Goal: Contribute content: Contribute content

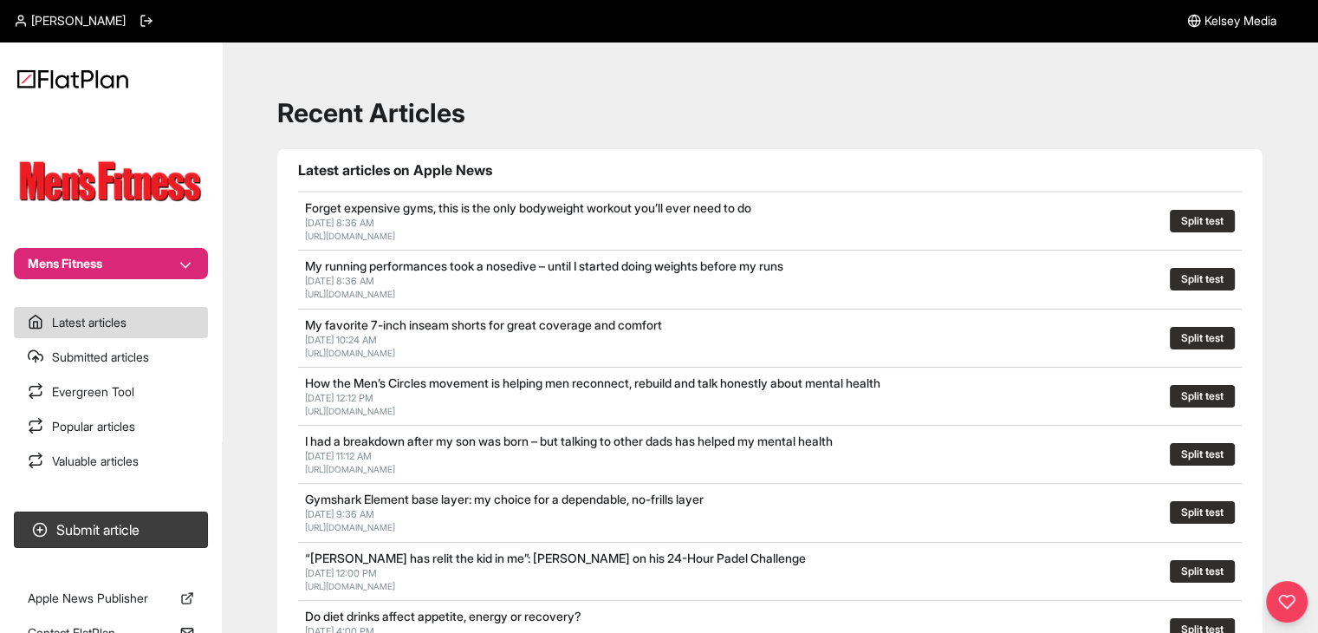
click at [114, 278] on button "Mens Fitness" at bounding box center [111, 263] width 194 height 31
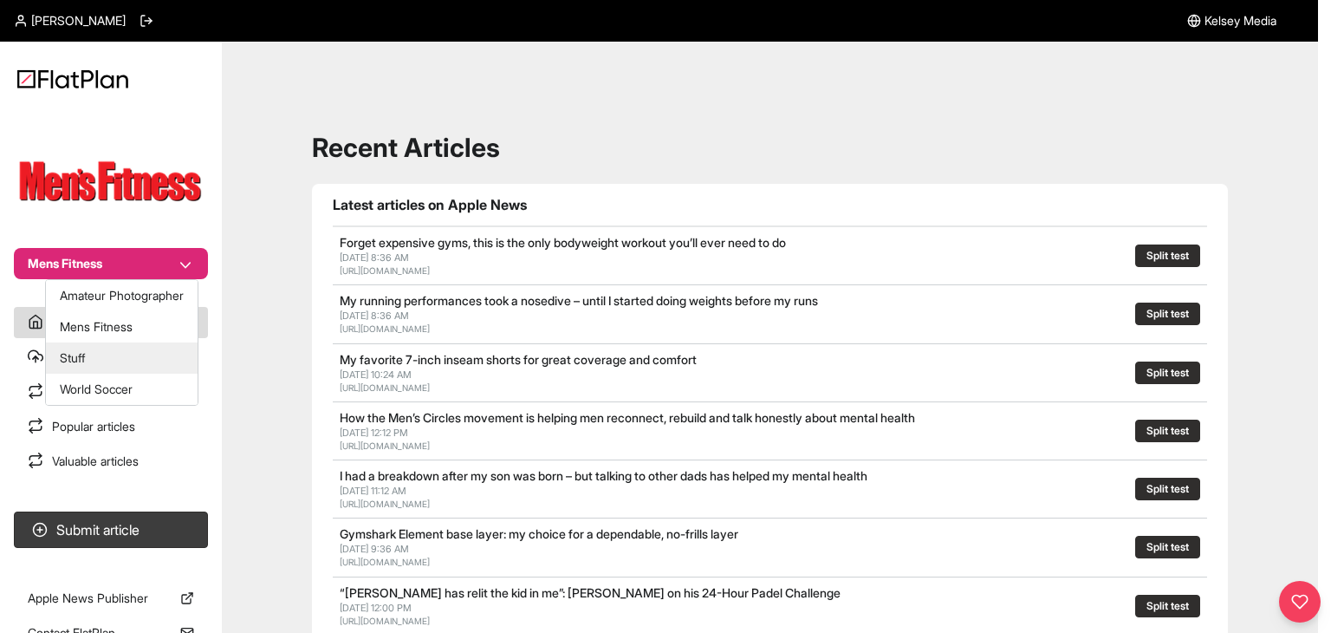
click at [131, 359] on button "Stuff" at bounding box center [122, 357] width 152 height 31
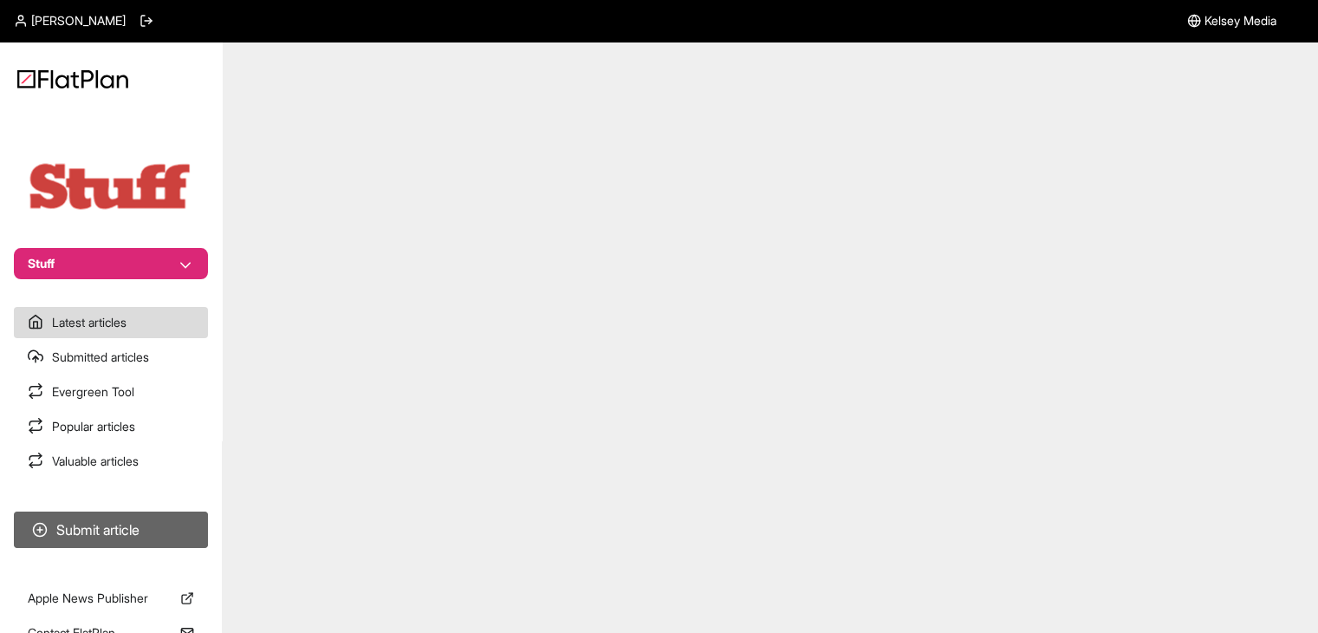
click at [153, 521] on button "Submit article" at bounding box center [111, 529] width 194 height 36
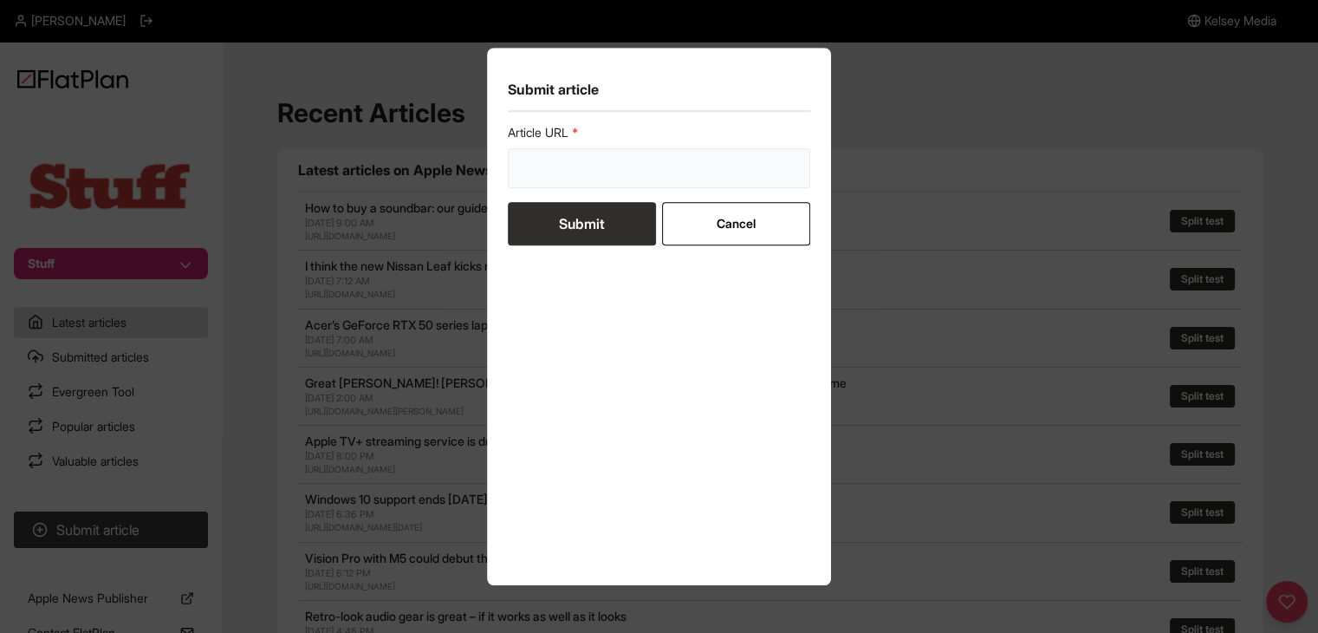
drag, startPoint x: 595, startPoint y: 167, endPoint x: 589, endPoint y: 194, distance: 27.4
click at [595, 167] on input "url" at bounding box center [659, 168] width 303 height 40
paste input "https://www.stuff.tv/features/best-womens-watches/"
type input "https://www.stuff.tv/features/best-womens-watches/"
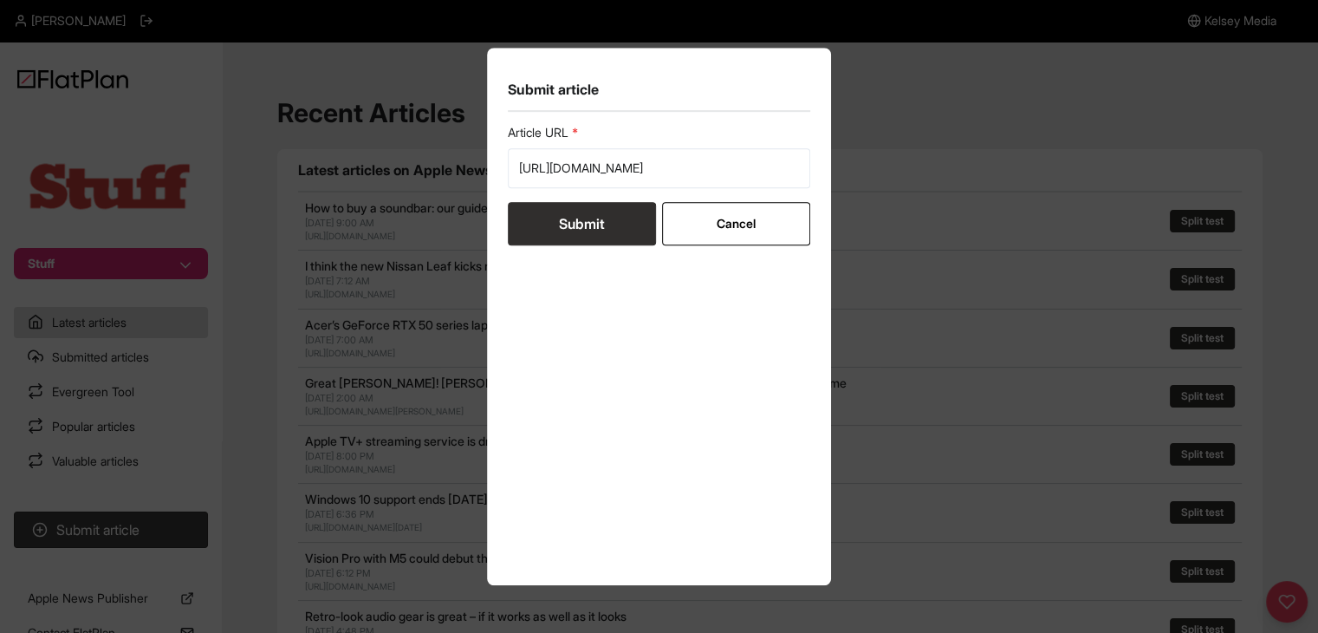
click at [588, 216] on button "Submit" at bounding box center [582, 223] width 148 height 43
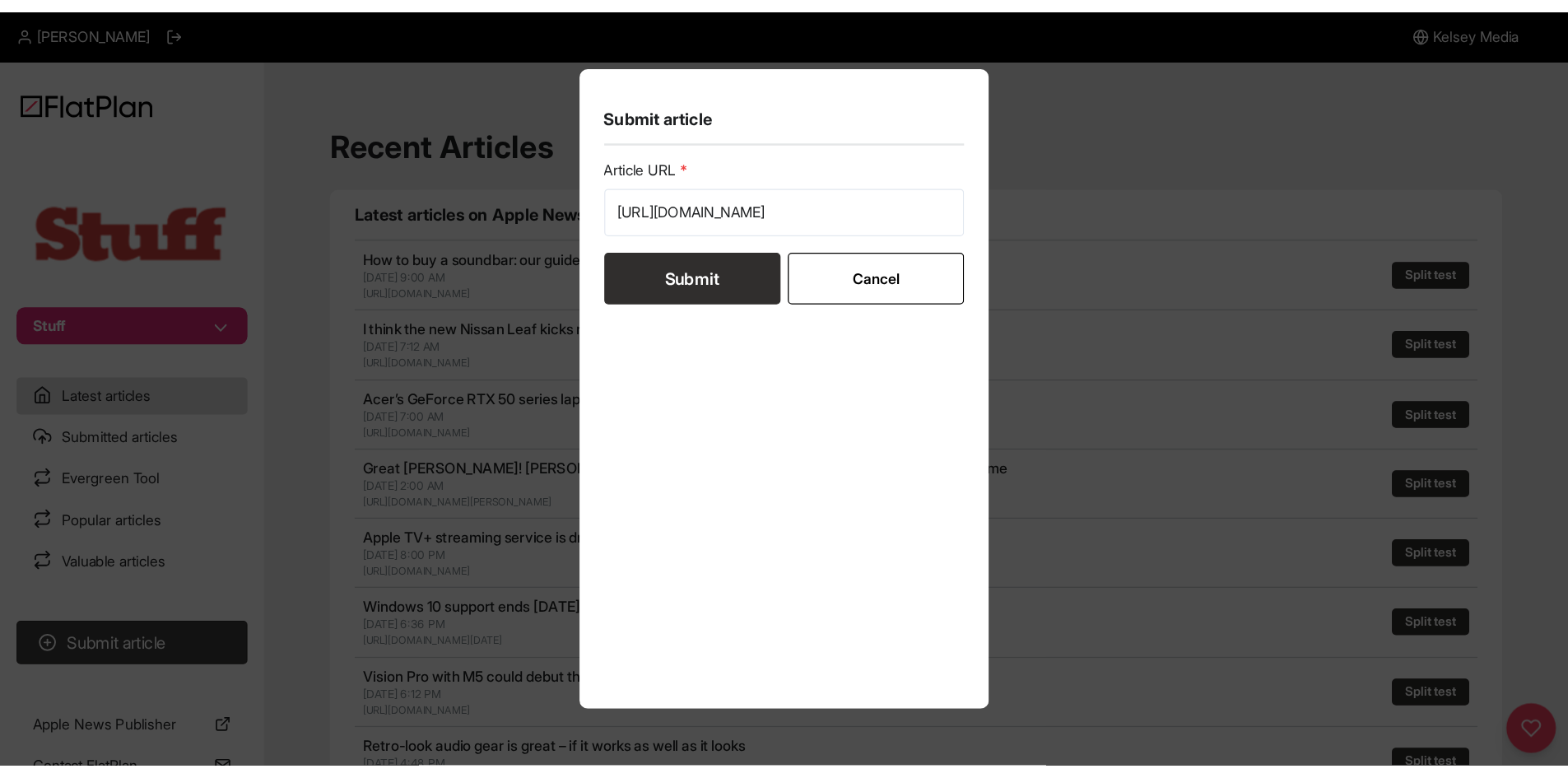
scroll to position [0, 0]
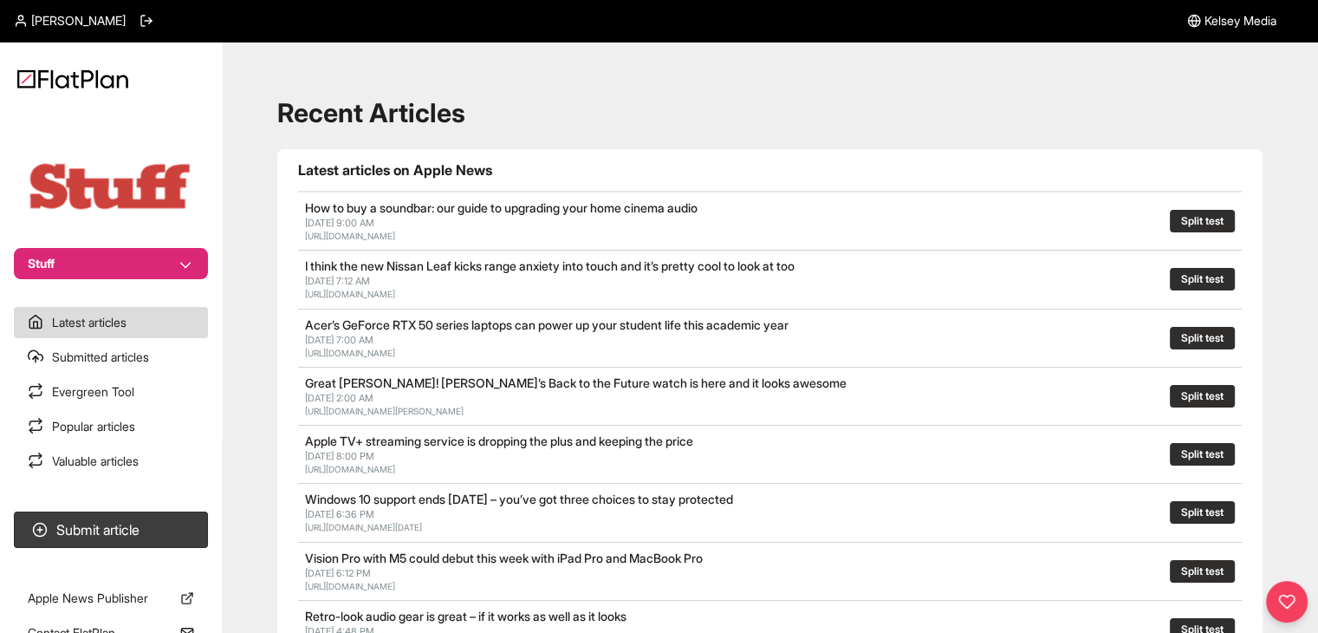
click at [153, 261] on button "Stuff" at bounding box center [111, 263] width 194 height 31
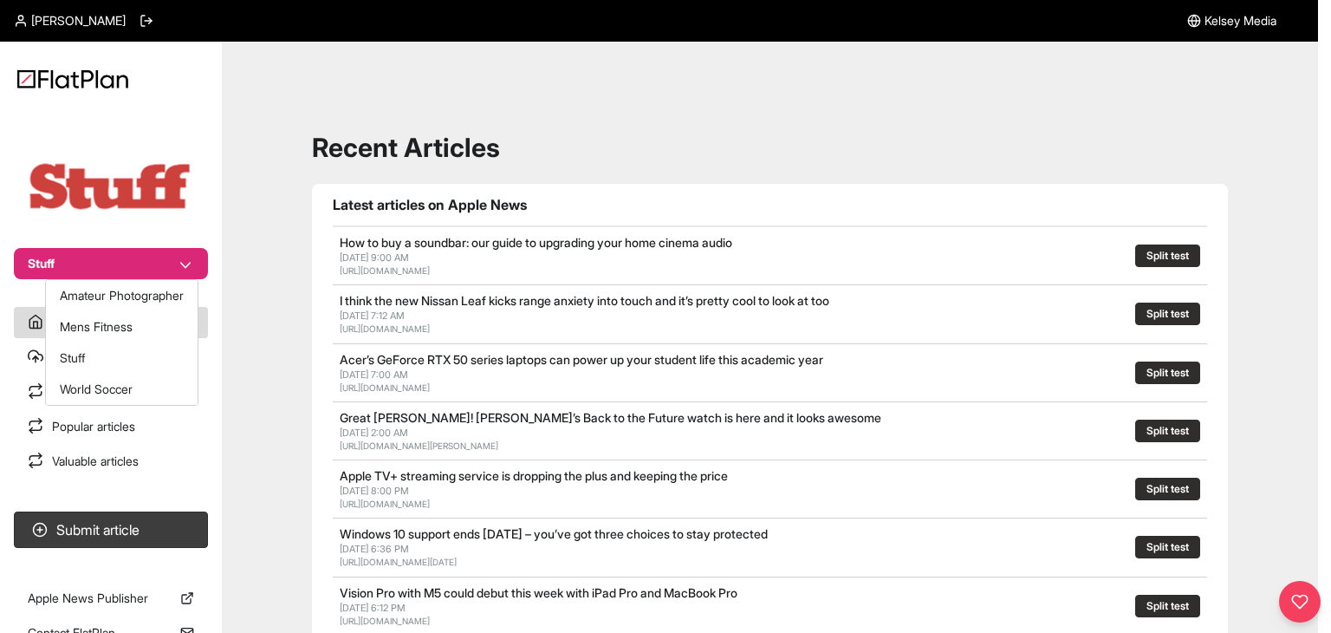
click at [156, 504] on nav "Stuff Latest articles Submitted articles Evergreen Tool Popular articles Valuab…" at bounding box center [111, 316] width 222 height 633
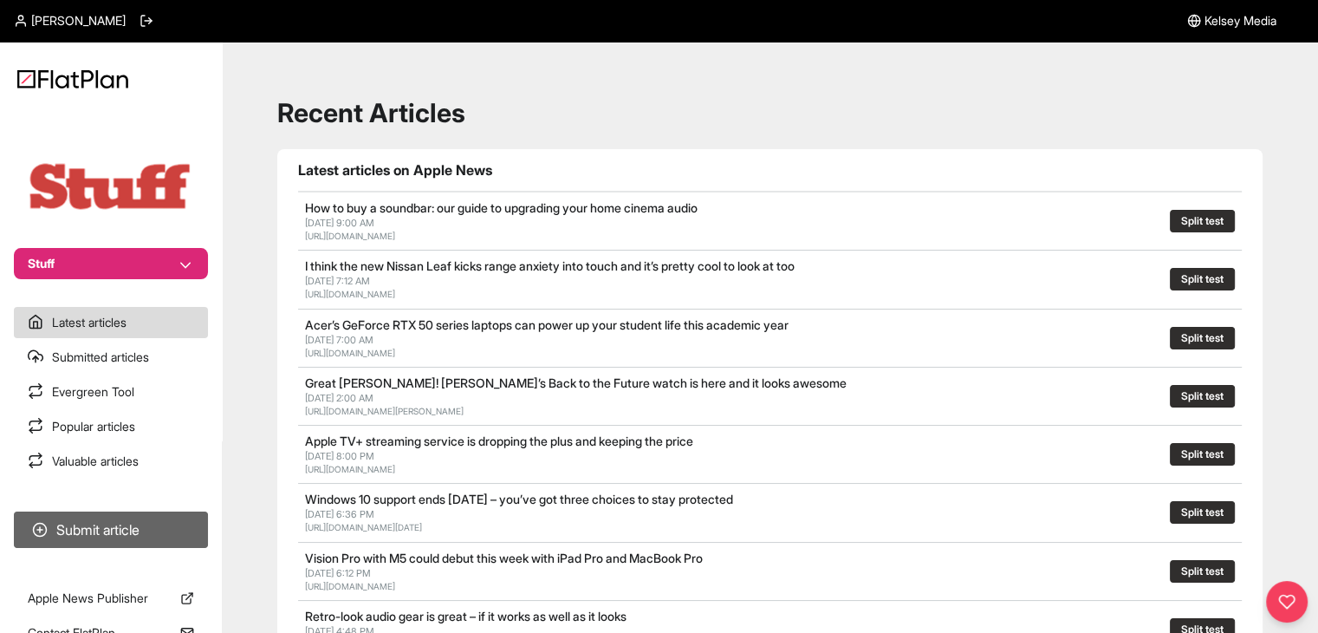
click at [166, 514] on button "Submit article" at bounding box center [111, 529] width 194 height 36
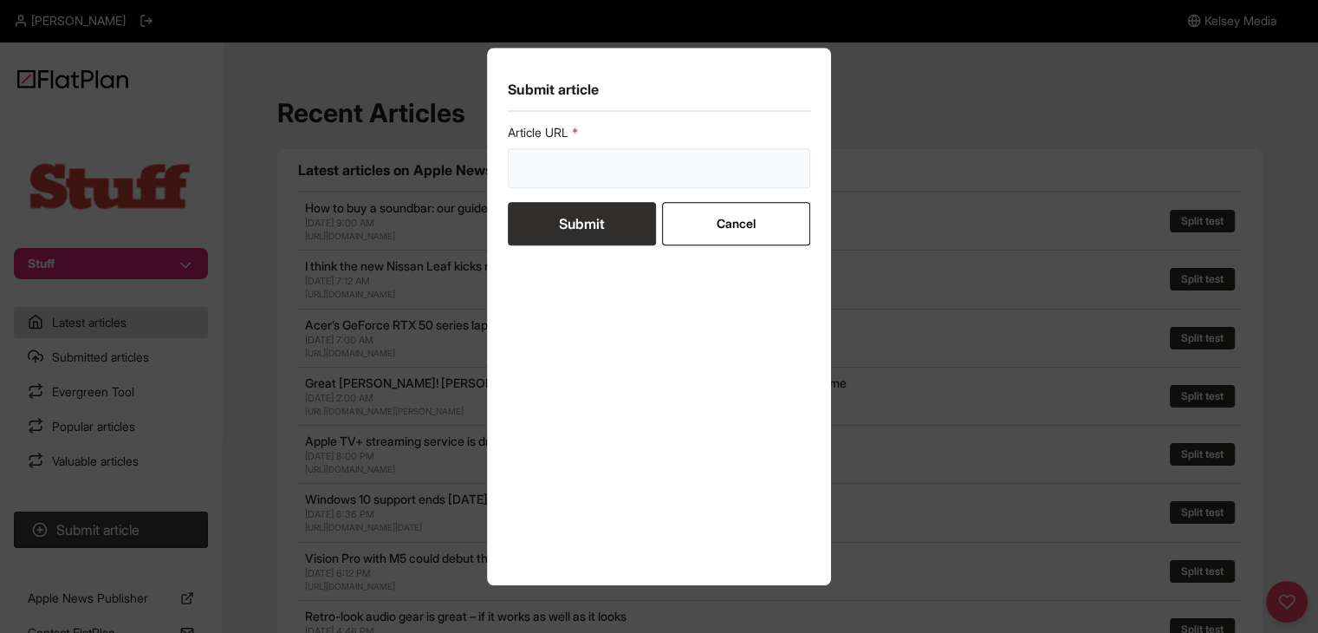
click at [548, 172] on input "url" at bounding box center [659, 168] width 303 height 40
paste input "https://www.stuff.tv/features/best-ipad/"
click at [574, 242] on button "Submit" at bounding box center [582, 223] width 148 height 43
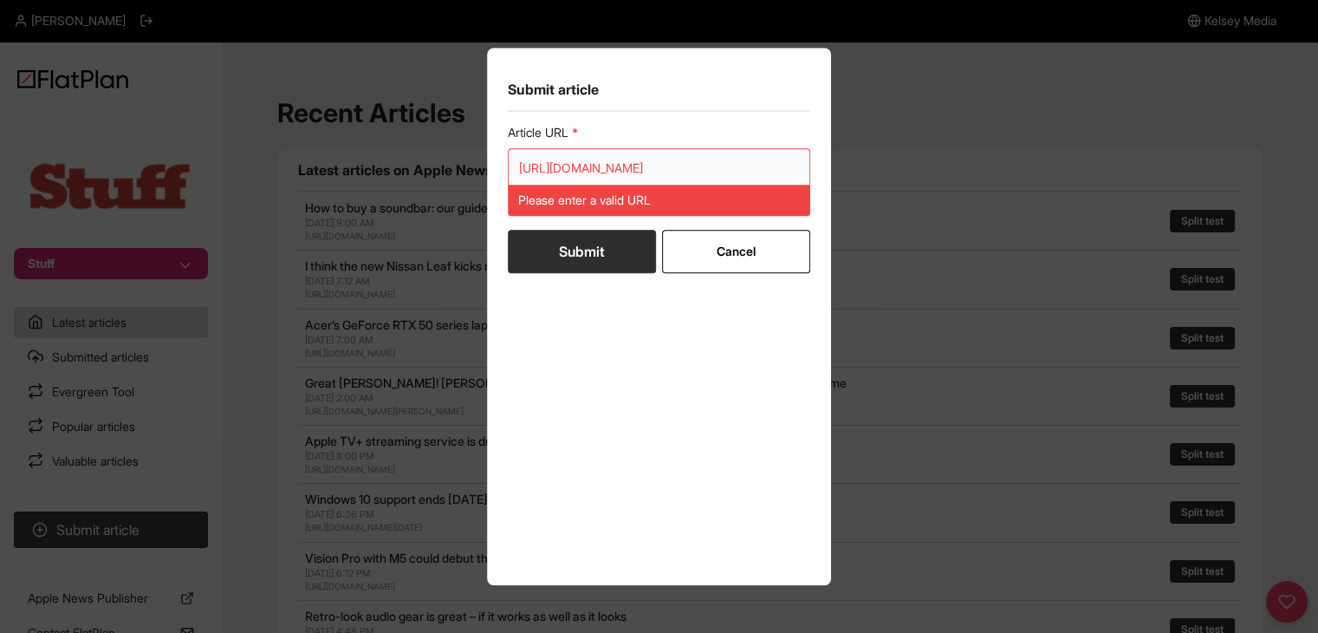
click at [565, 155] on input "https://www.stuff.tv/features/best-ipad/" at bounding box center [659, 168] width 303 height 40
paste input "url"
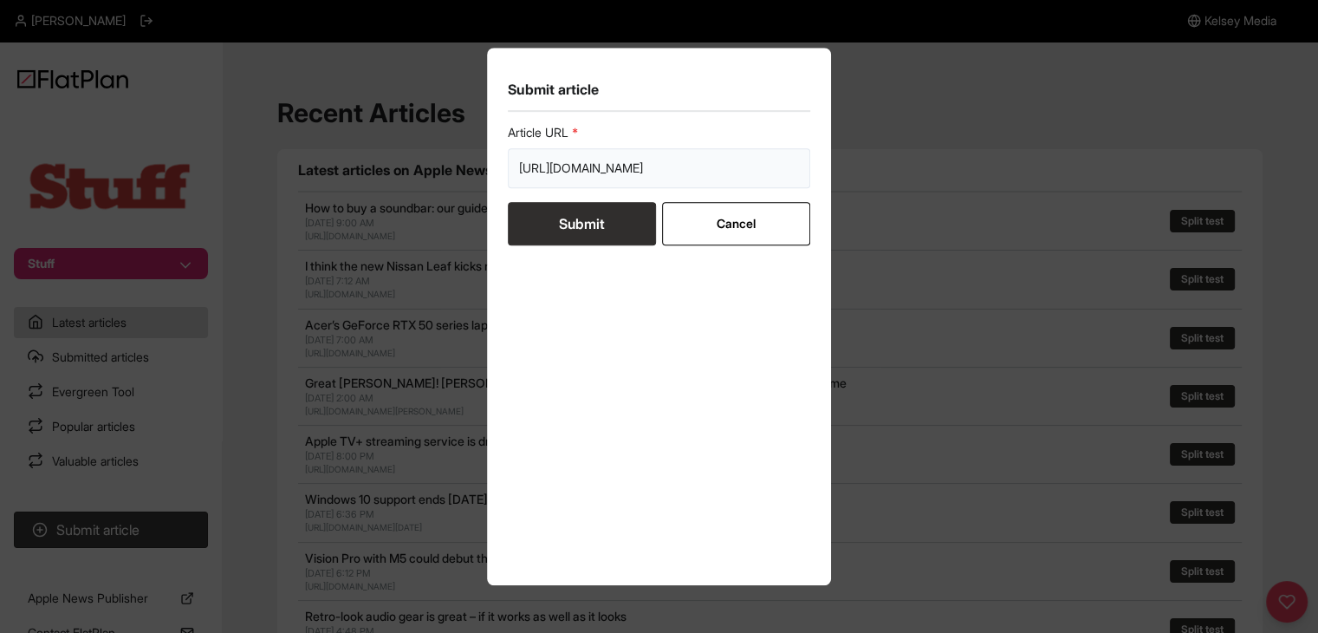
type input "https://www.stuff.tv/features/best-ipad/"
click at [550, 230] on button "Submit" at bounding box center [582, 223] width 148 height 43
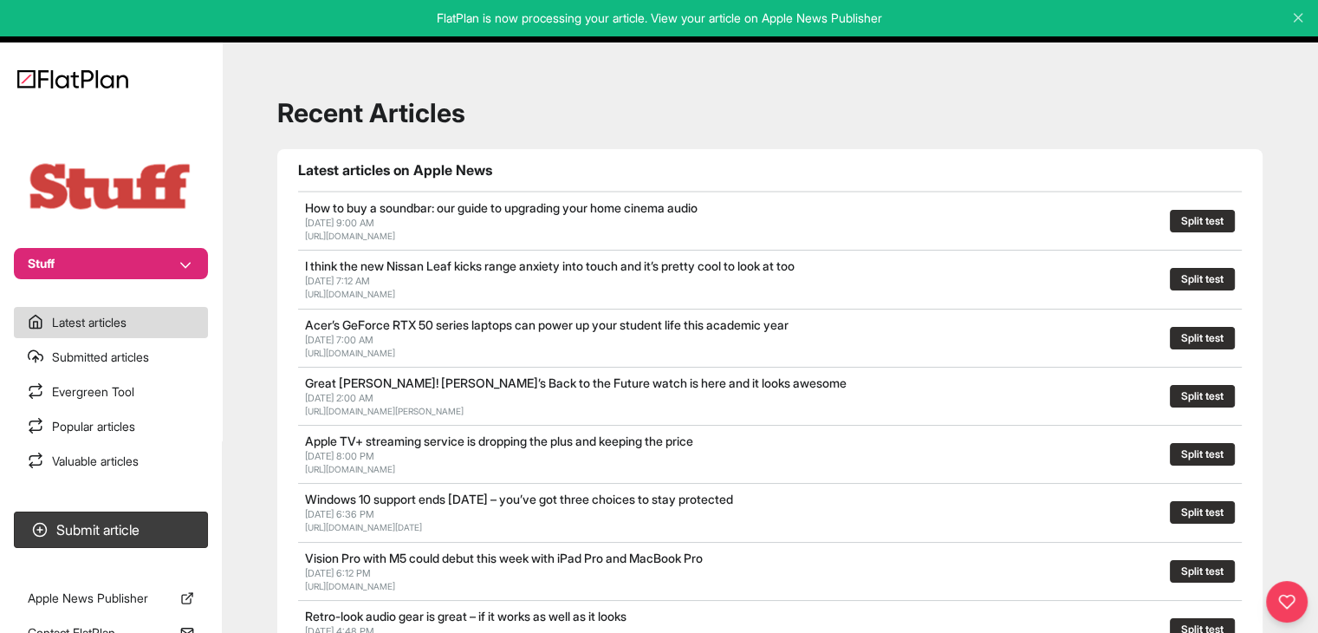
click at [159, 510] on section "Submit article" at bounding box center [111, 529] width 222 height 50
click at [171, 527] on button "Submit article" at bounding box center [111, 529] width 194 height 36
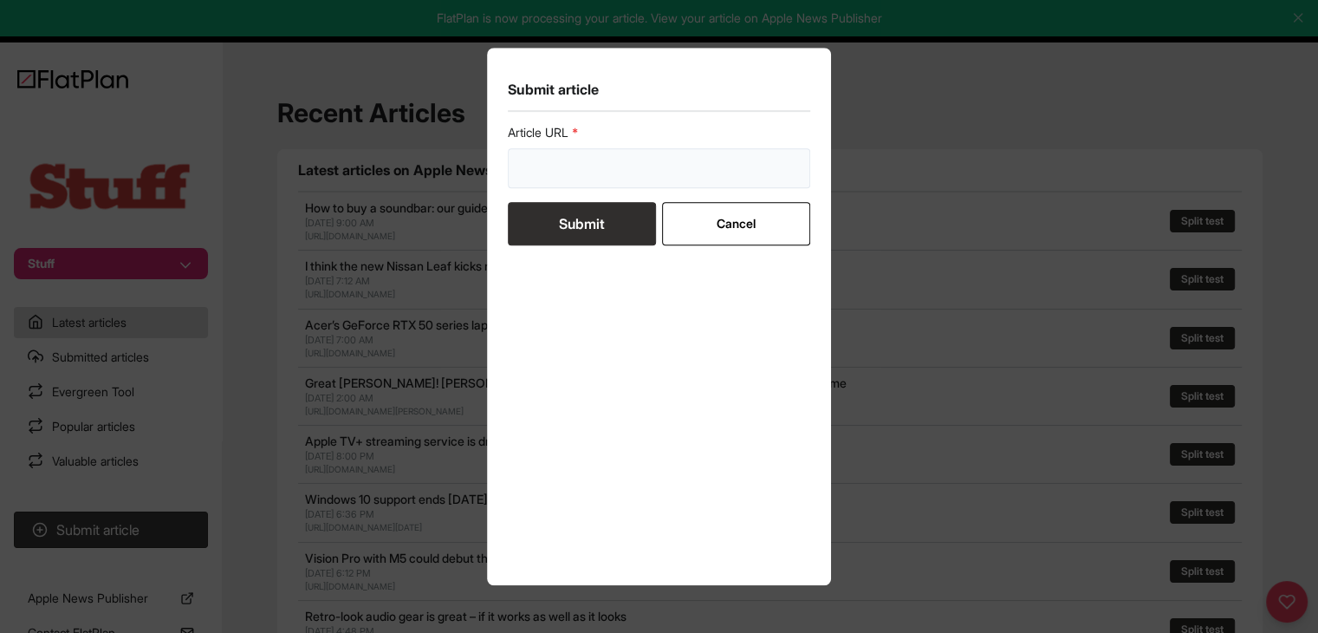
click at [575, 173] on input "url" at bounding box center [659, 168] width 303 height 40
paste input "https://www.stuff.tv/features/apple-one-explained/"
type input "https://www.stuff.tv/features/apple-one-explained/"
click at [579, 223] on button "Submit" at bounding box center [582, 223] width 148 height 43
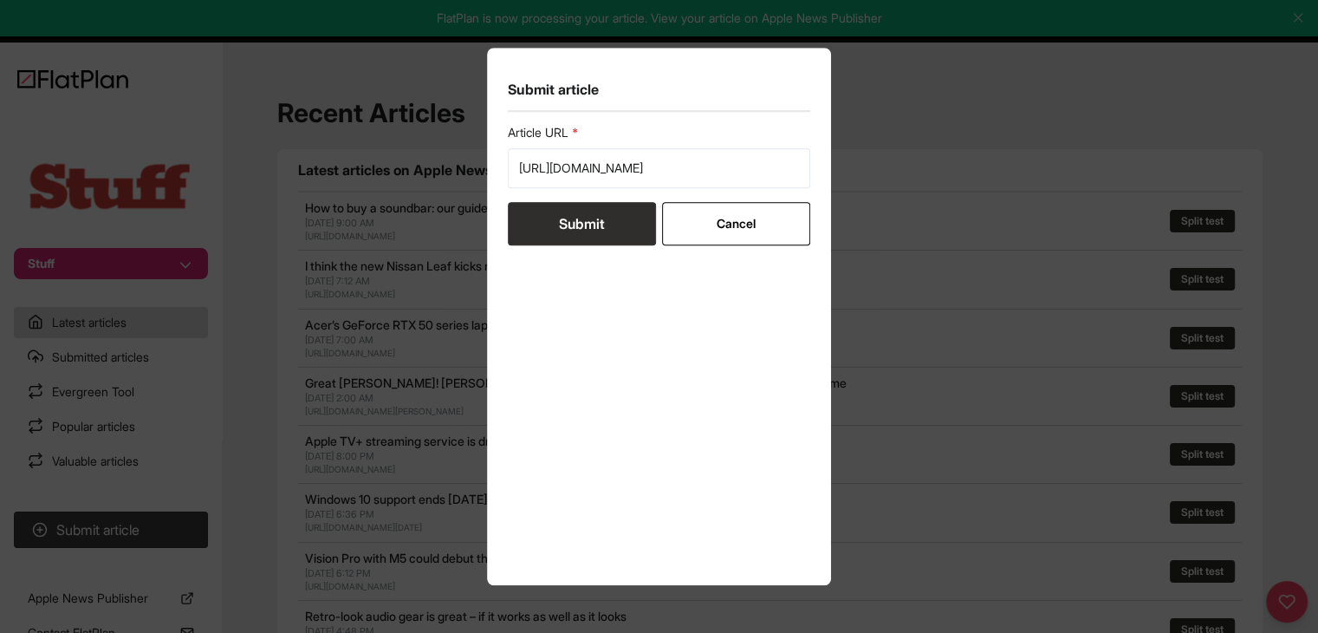
scroll to position [0, 0]
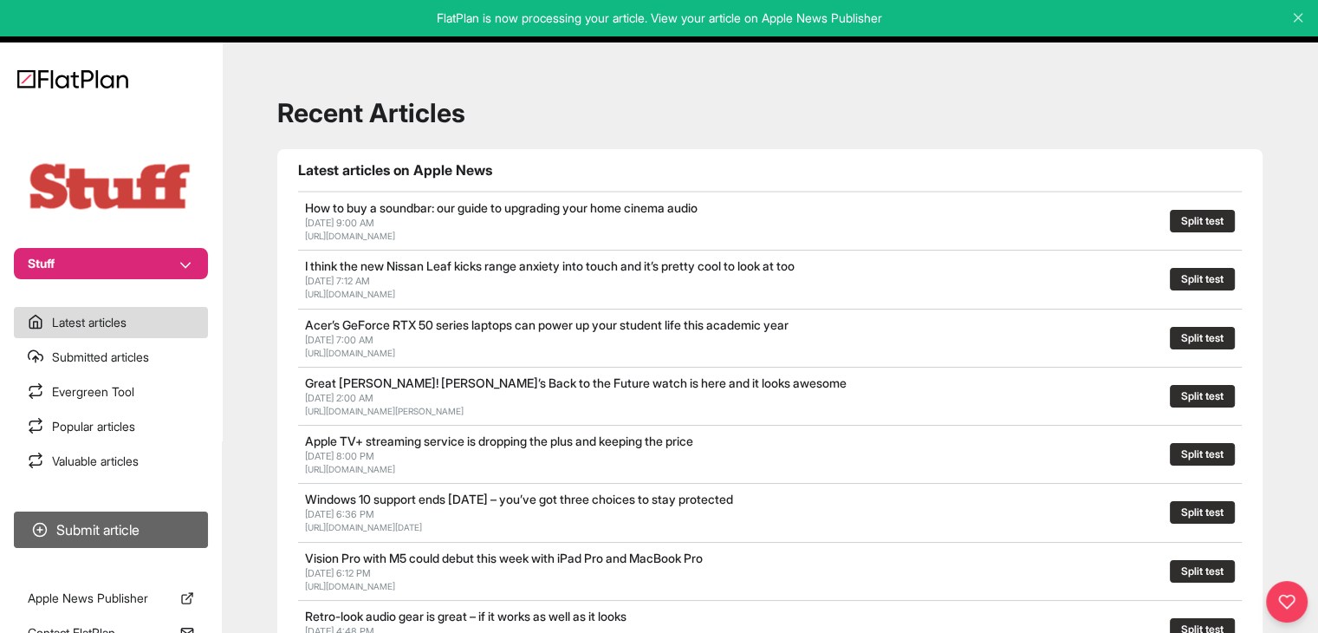
click at [178, 534] on button "Submit article" at bounding box center [111, 529] width 194 height 36
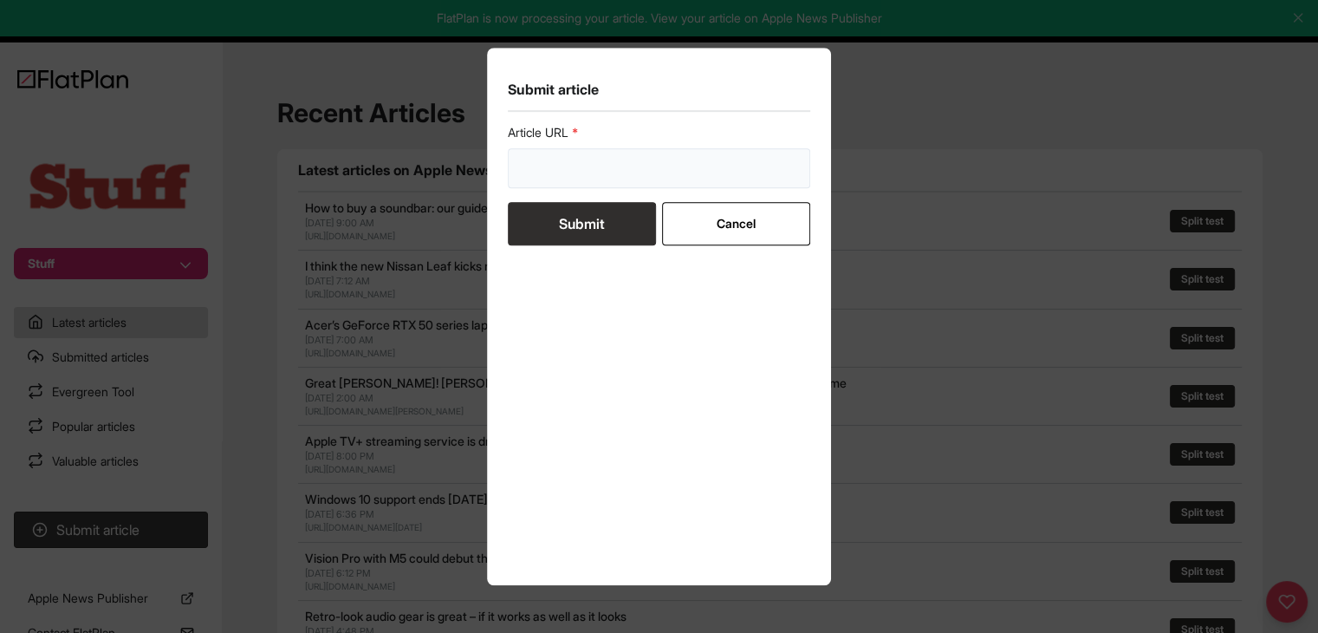
click at [576, 176] on input "url" at bounding box center [659, 168] width 303 height 40
paste input "https://www.stuff.tv/features/best-iphone-ipad-games/"
type input "https://www.stuff.tv/features/best-iphone-ipad-games/"
click at [568, 218] on button "Submit" at bounding box center [582, 223] width 148 height 43
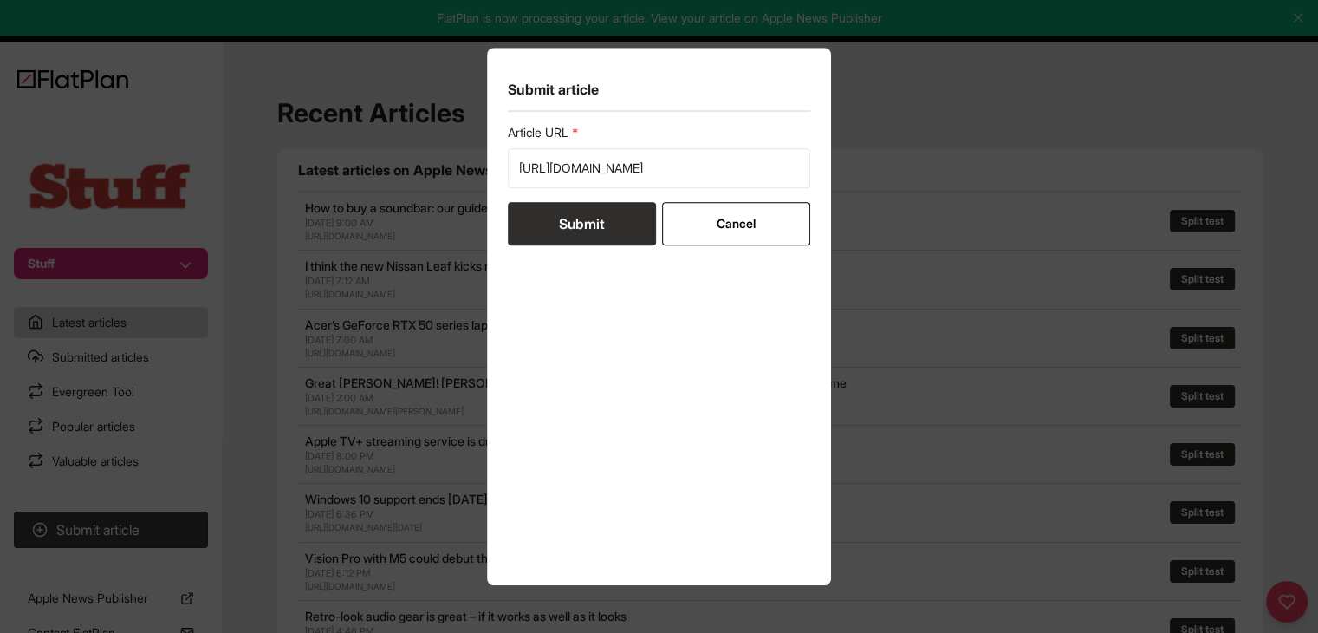
scroll to position [0, 0]
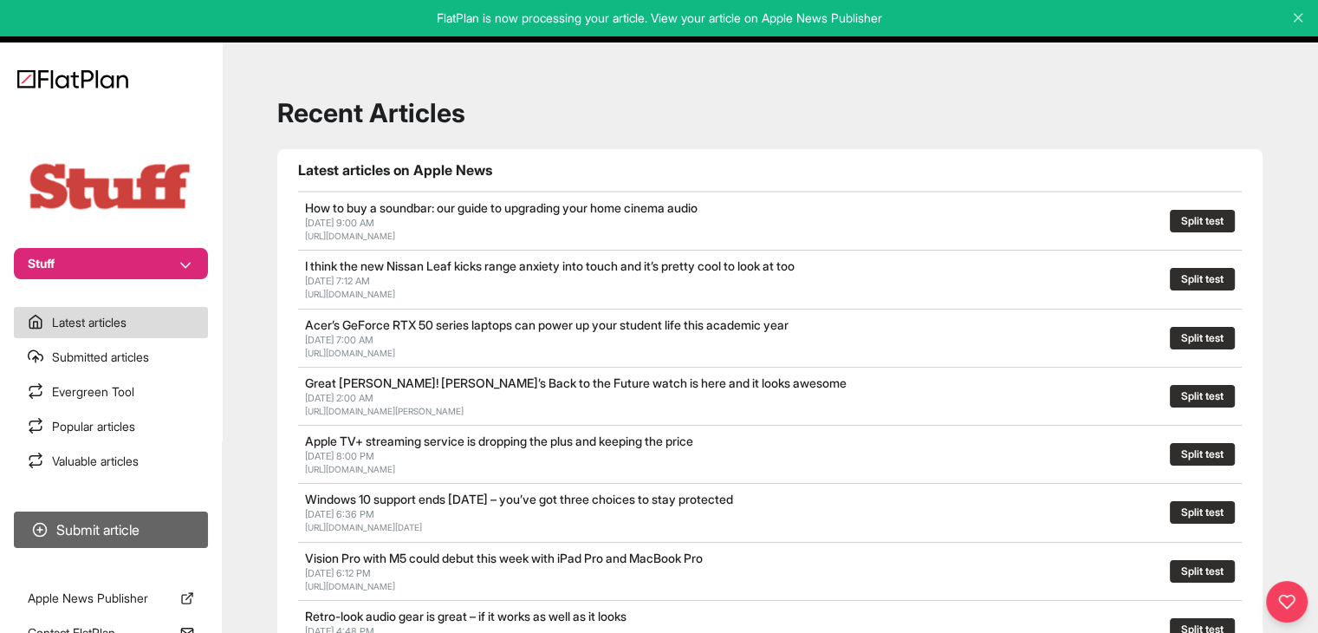
click at [88, 546] on button "Submit article" at bounding box center [111, 529] width 194 height 36
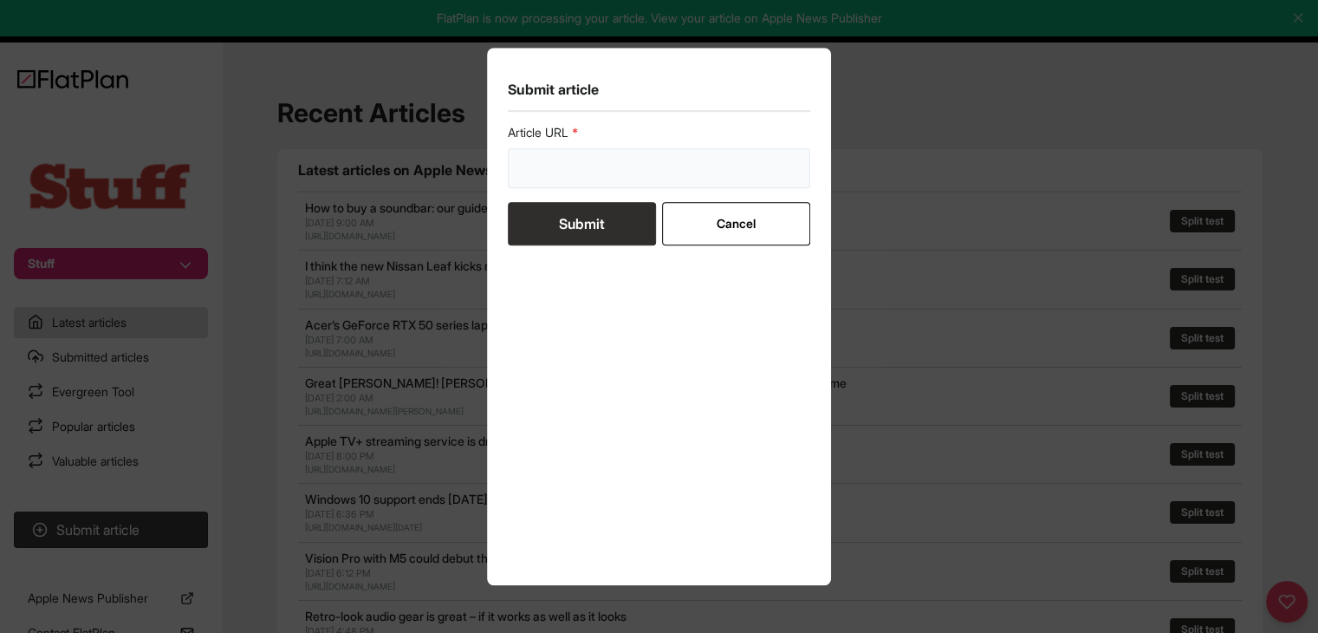
click at [607, 171] on input "url" at bounding box center [659, 168] width 303 height 40
paste input "https://www.stuff.tv/features/ive-finally-tried-the-electric-ford-explorer-and-…"
type input "https://www.stuff.tv/features/ive-finally-tried-the-electric-ford-explorer-and-…"
click at [569, 228] on button "Submit" at bounding box center [582, 223] width 148 height 43
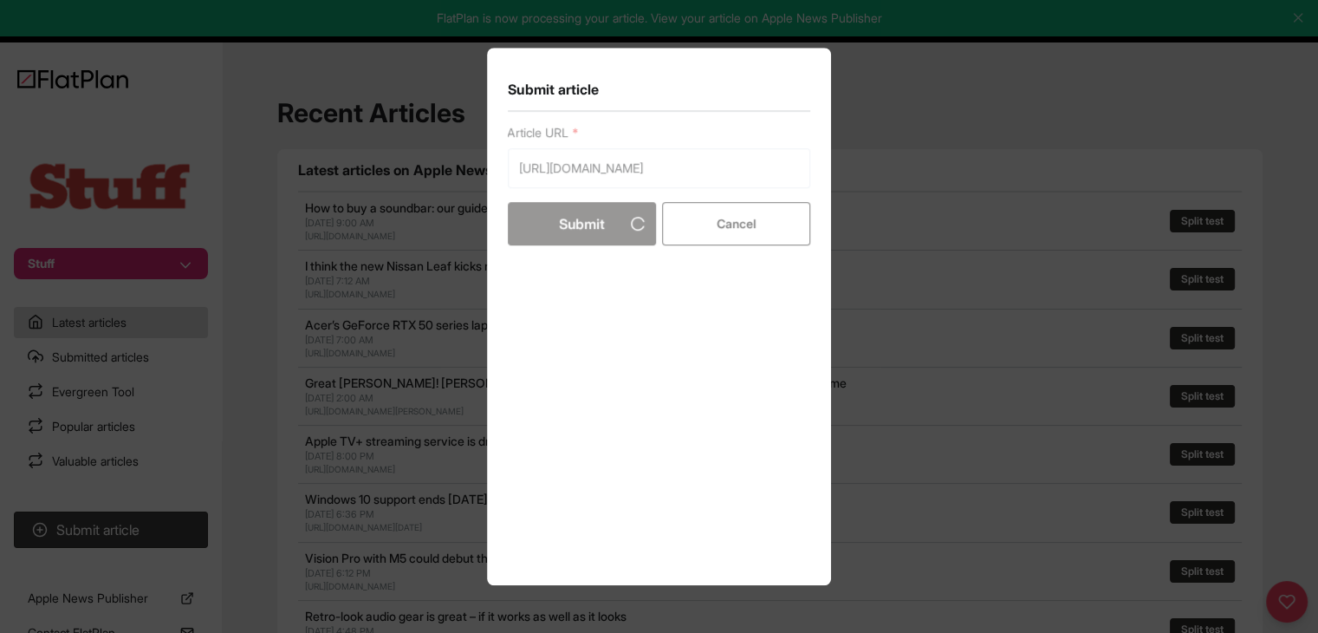
scroll to position [0, 0]
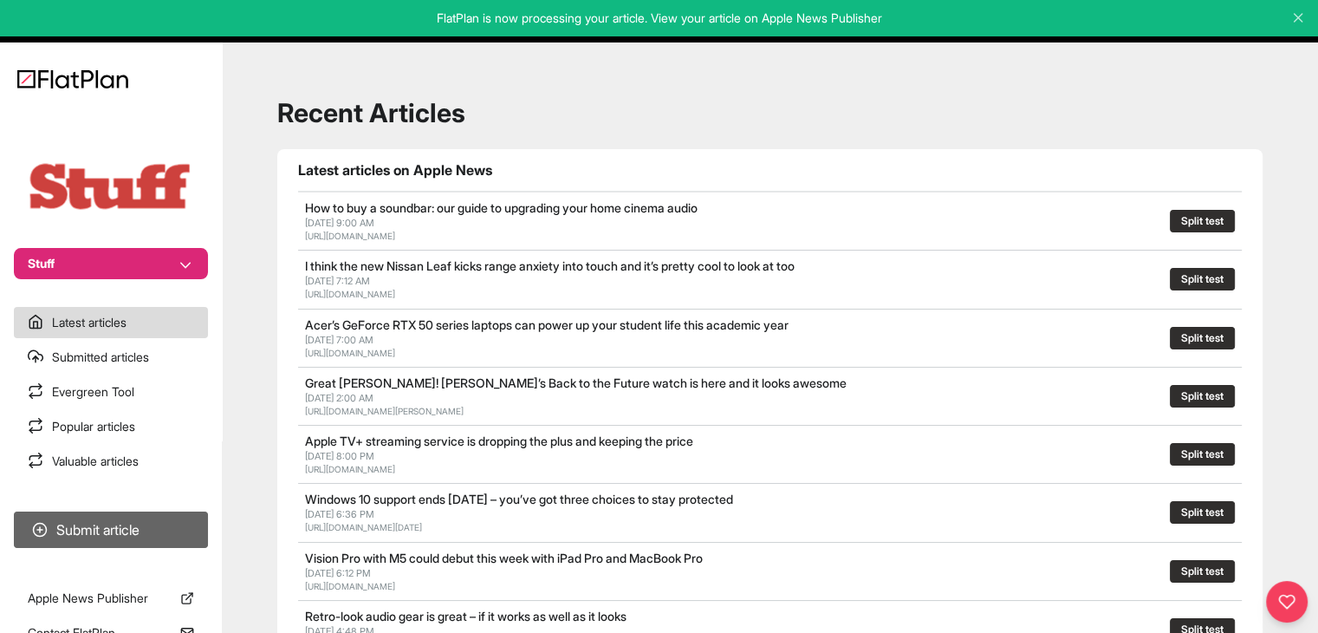
click at [139, 524] on button "Submit article" at bounding box center [111, 529] width 194 height 36
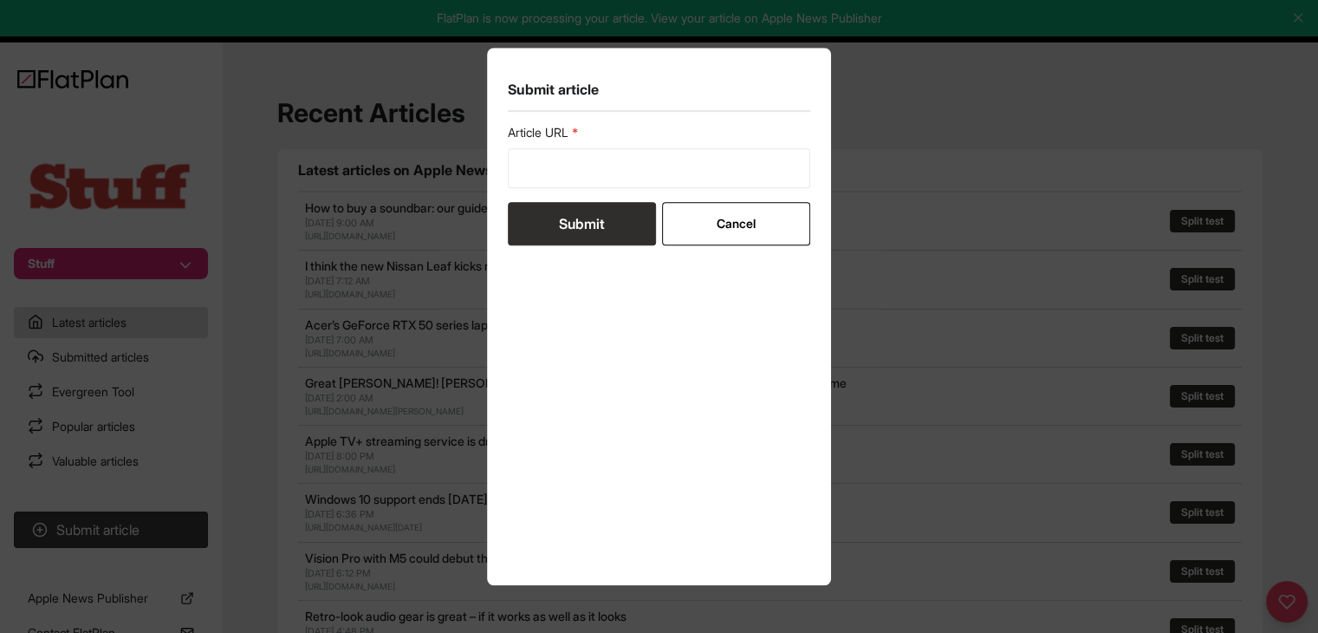
click at [506, 171] on section "Submit article Article URL Submit Cancel" at bounding box center [659, 316] width 345 height 537
click at [523, 171] on input "url" at bounding box center [659, 168] width 303 height 40
paste input "https://www.stuff.tv/features/best-apple-keynotes/"
type input "https://www.stuff.tv/features/best-apple-keynotes/"
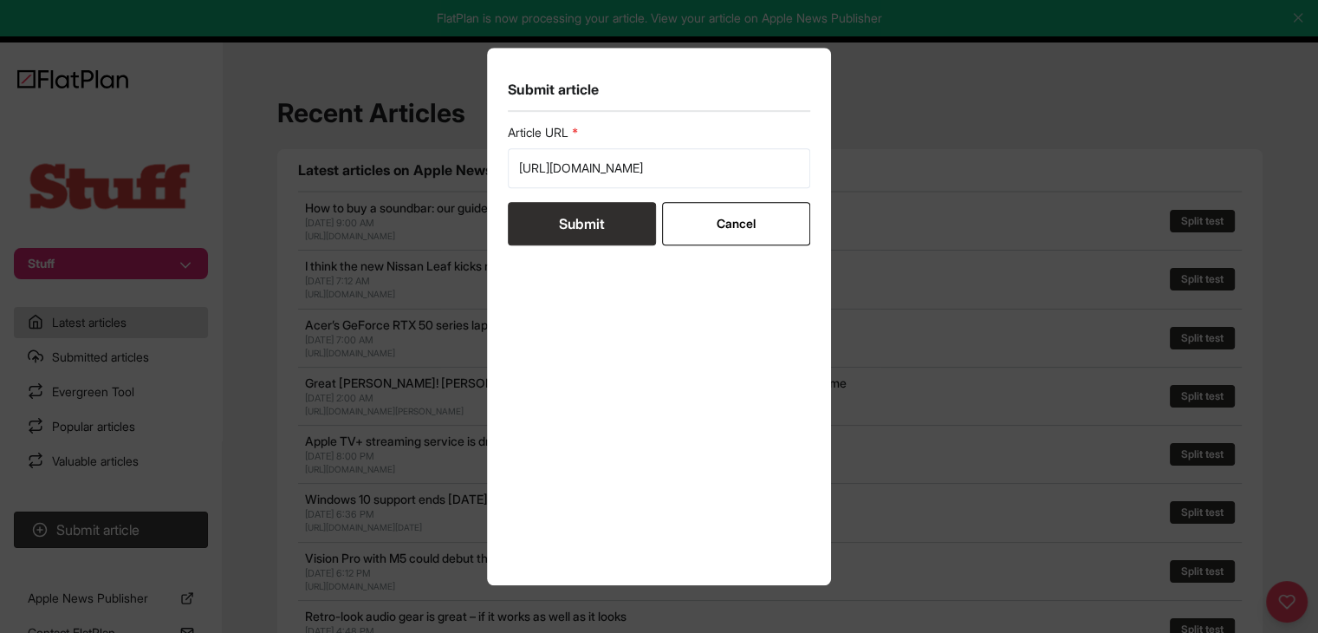
scroll to position [0, 0]
click at [547, 209] on button "Submit" at bounding box center [582, 223] width 148 height 43
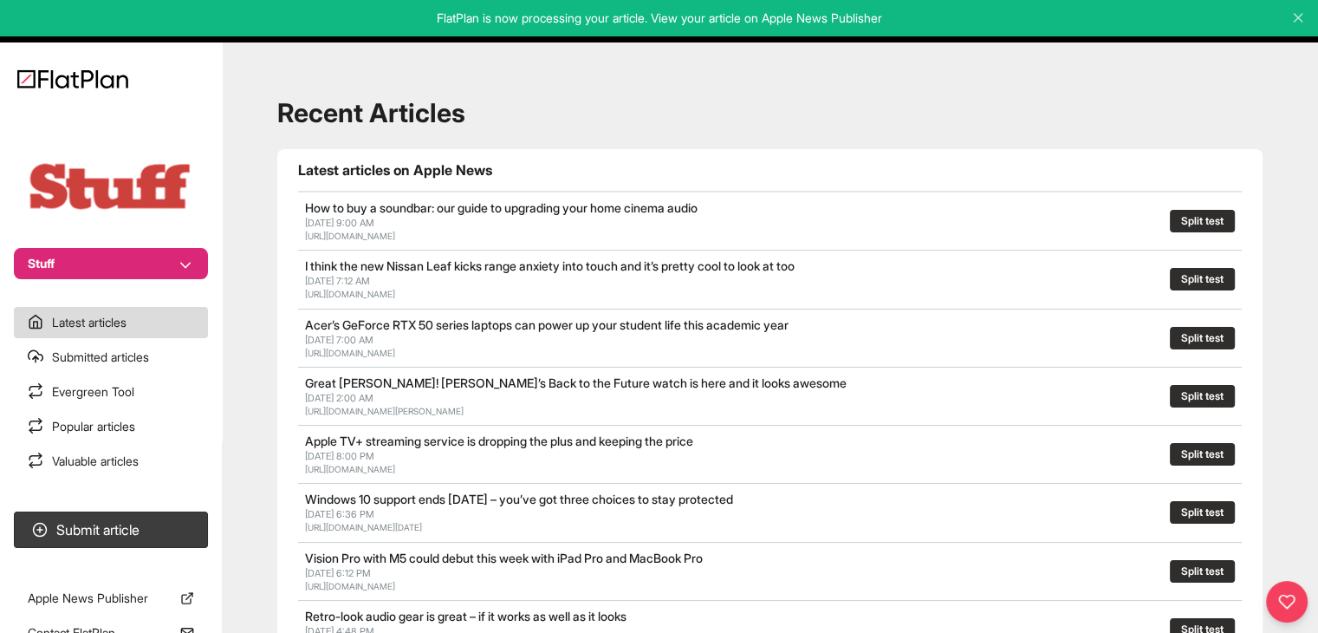
click at [166, 504] on nav "Stuff Latest articles Submitted articles Evergreen Tool Popular articles Valuab…" at bounding box center [111, 316] width 222 height 633
click at [166, 512] on button "Submit article" at bounding box center [111, 529] width 194 height 36
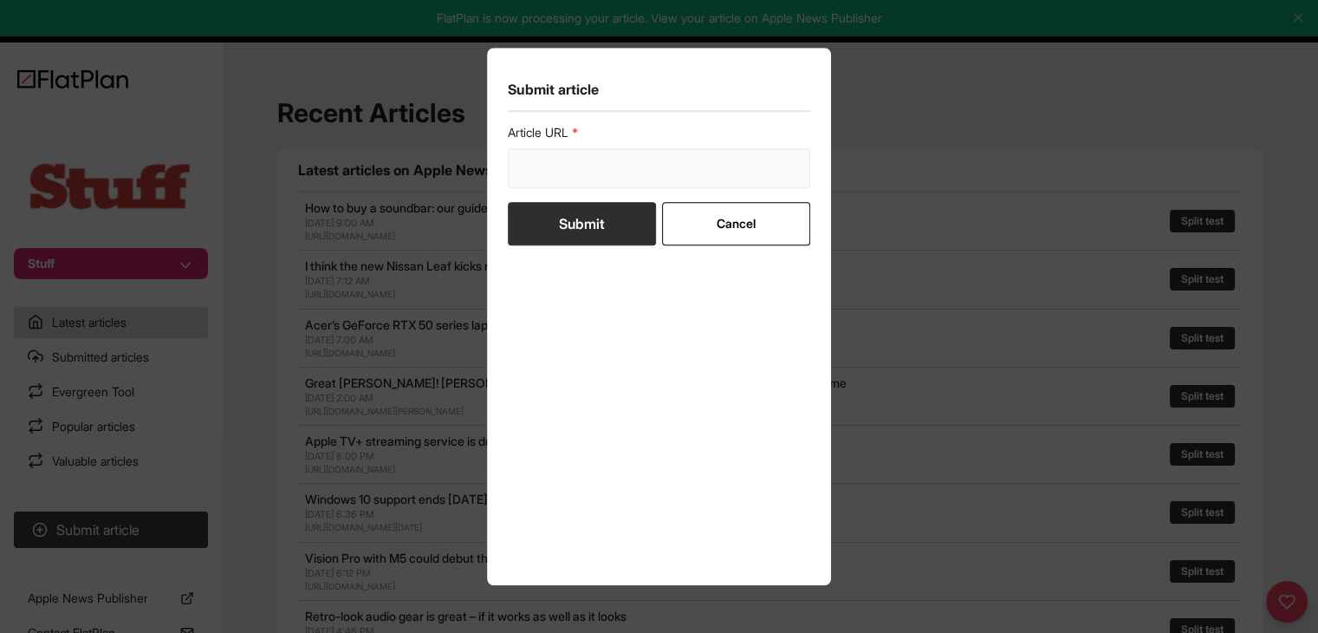
click at [654, 153] on input "url" at bounding box center [659, 168] width 303 height 40
paste input "https://www.stuff.tv/features/best-apple-watch/"
type input "https://www.stuff.tv/features/best-apple-watch/"
click at [600, 226] on button "Submit" at bounding box center [582, 223] width 148 height 43
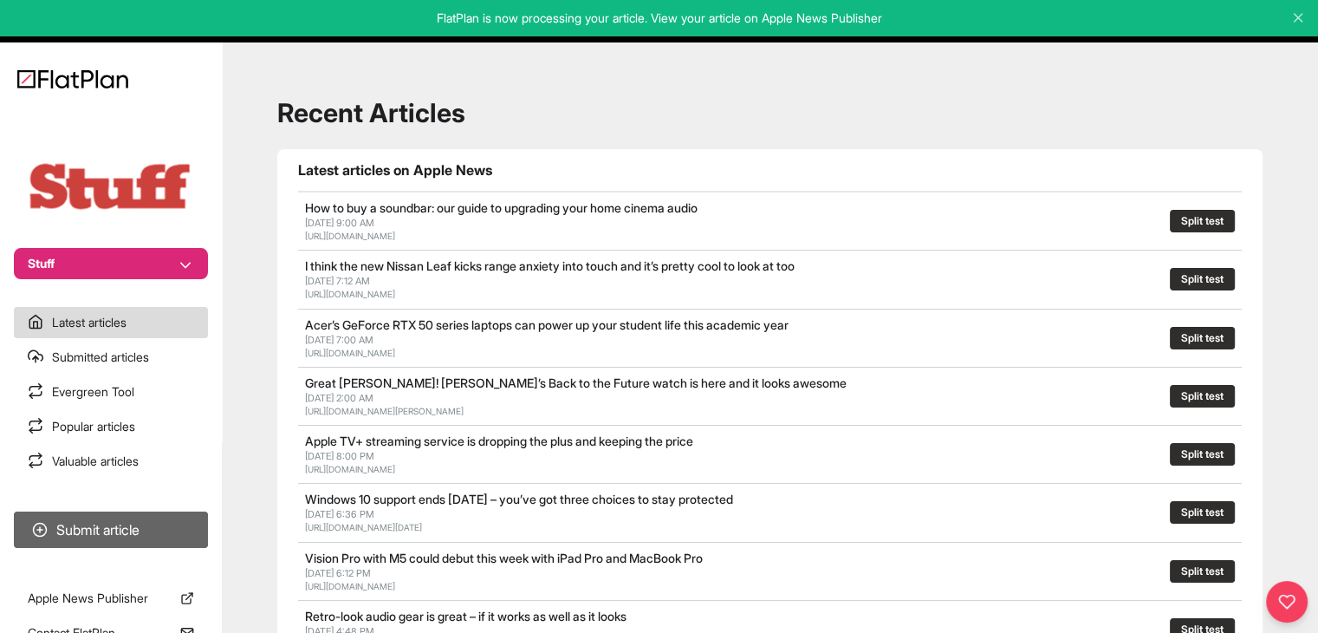
click at [175, 547] on button "Submit article" at bounding box center [111, 529] width 194 height 36
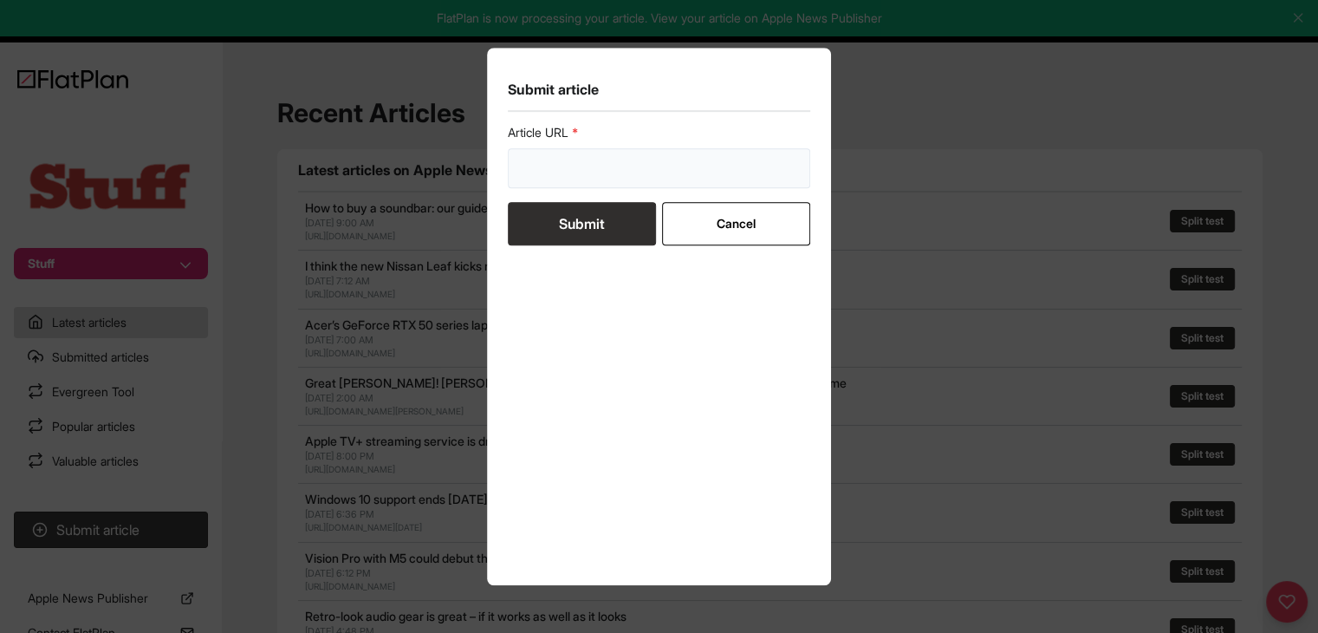
click at [596, 157] on input "url" at bounding box center [659, 168] width 303 height 40
paste input "https://www.stuff.tv/features/40-ways-apple-changed-tech-world/"
type input "https://www.stuff.tv/features/40-ways-apple-changed-tech-world/"
click at [599, 216] on button "Submit" at bounding box center [582, 223] width 148 height 43
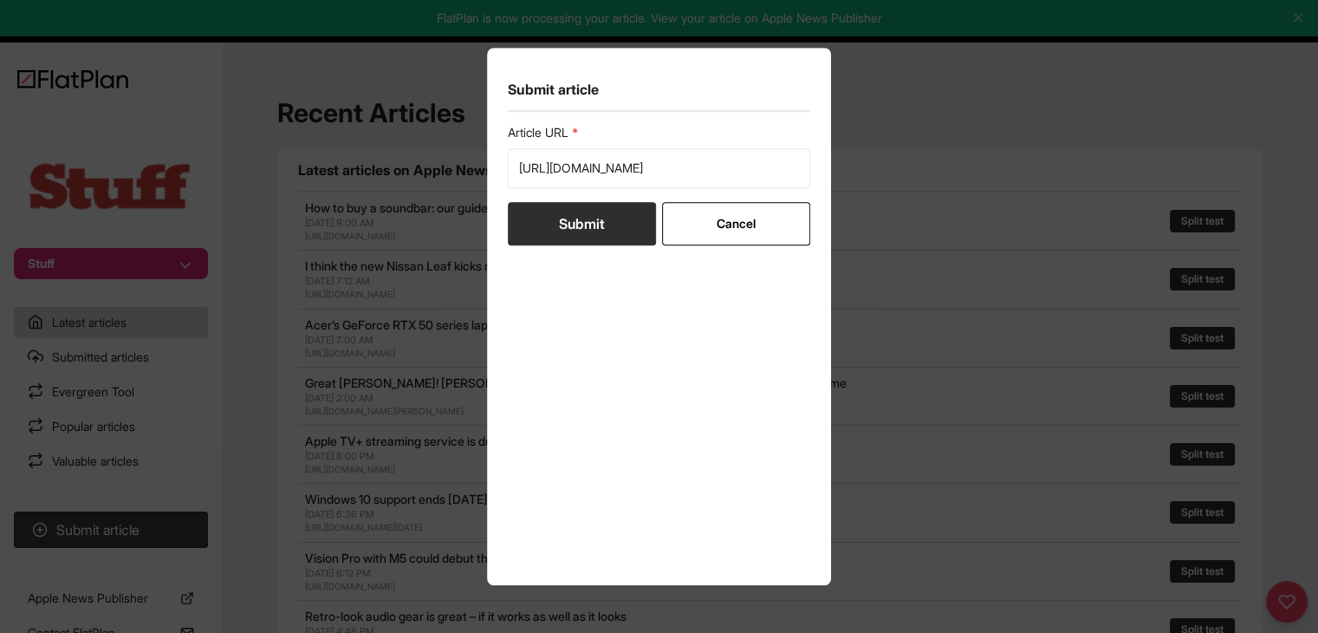
scroll to position [0, 0]
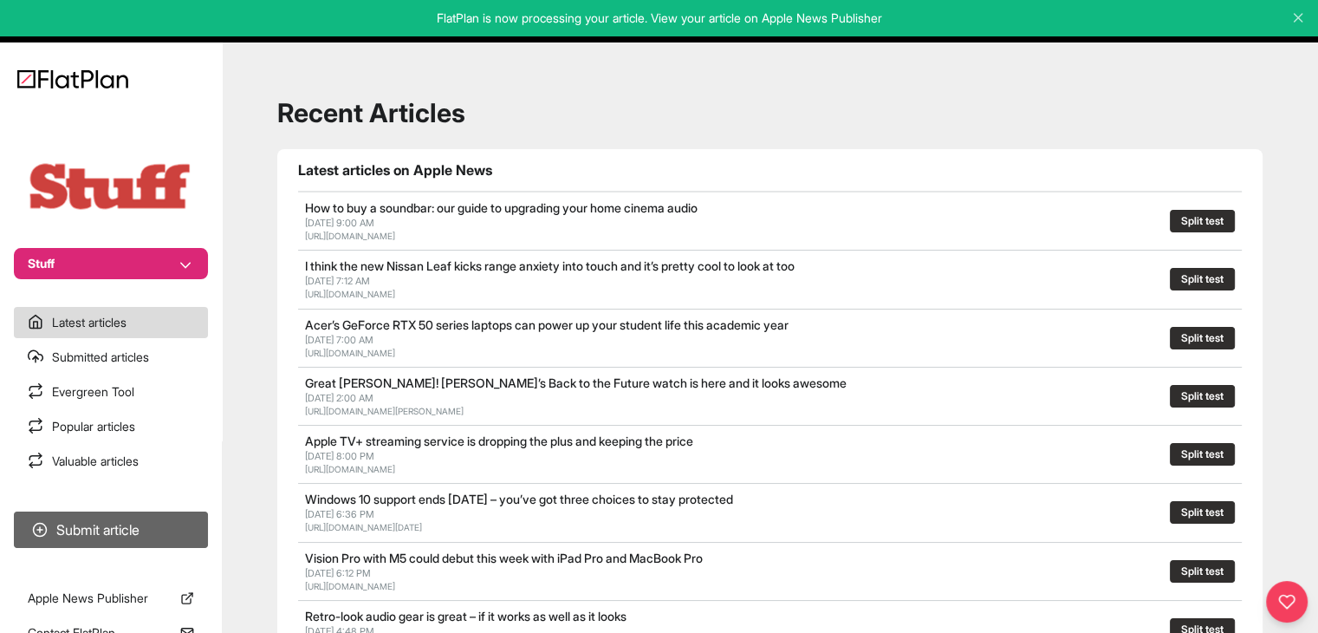
click at [167, 529] on button "Submit article" at bounding box center [111, 529] width 194 height 36
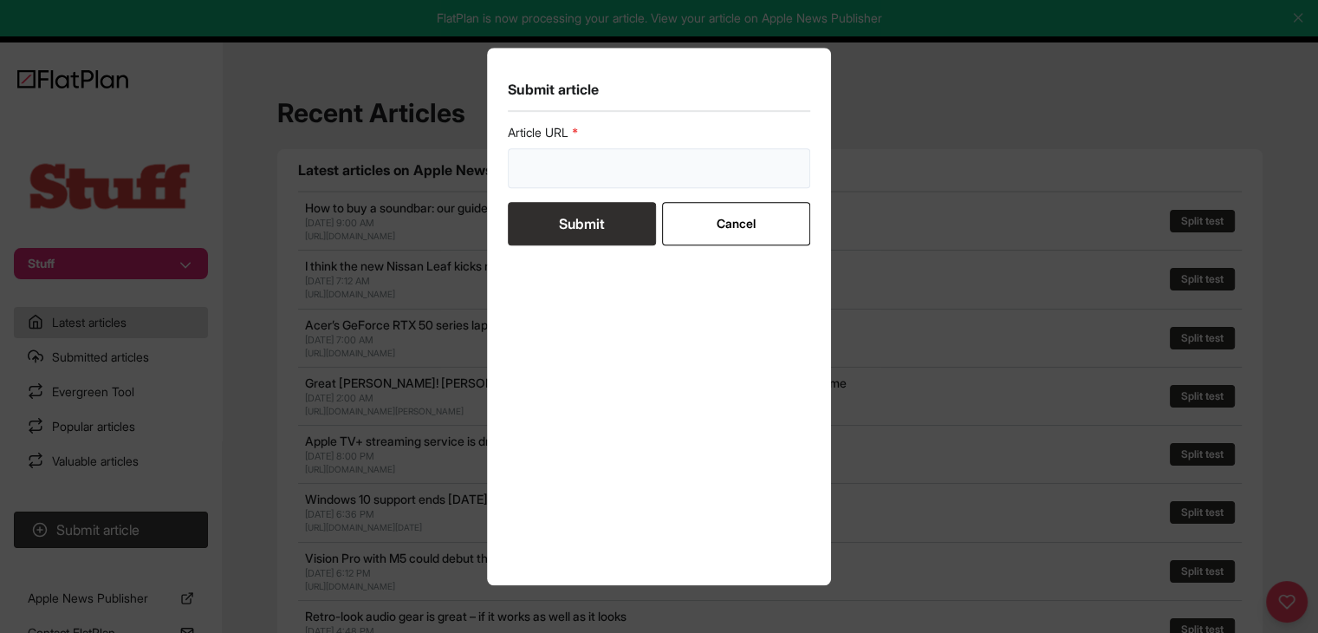
click at [552, 159] on input "url" at bounding box center [659, 168] width 303 height 40
paste input "https://www.stuff.tv/features/what-is-apple-intelligence-ai/"
type input "https://www.stuff.tv/features/what-is-apple-intelligence-ai/"
click at [562, 218] on button "Submit" at bounding box center [582, 223] width 148 height 43
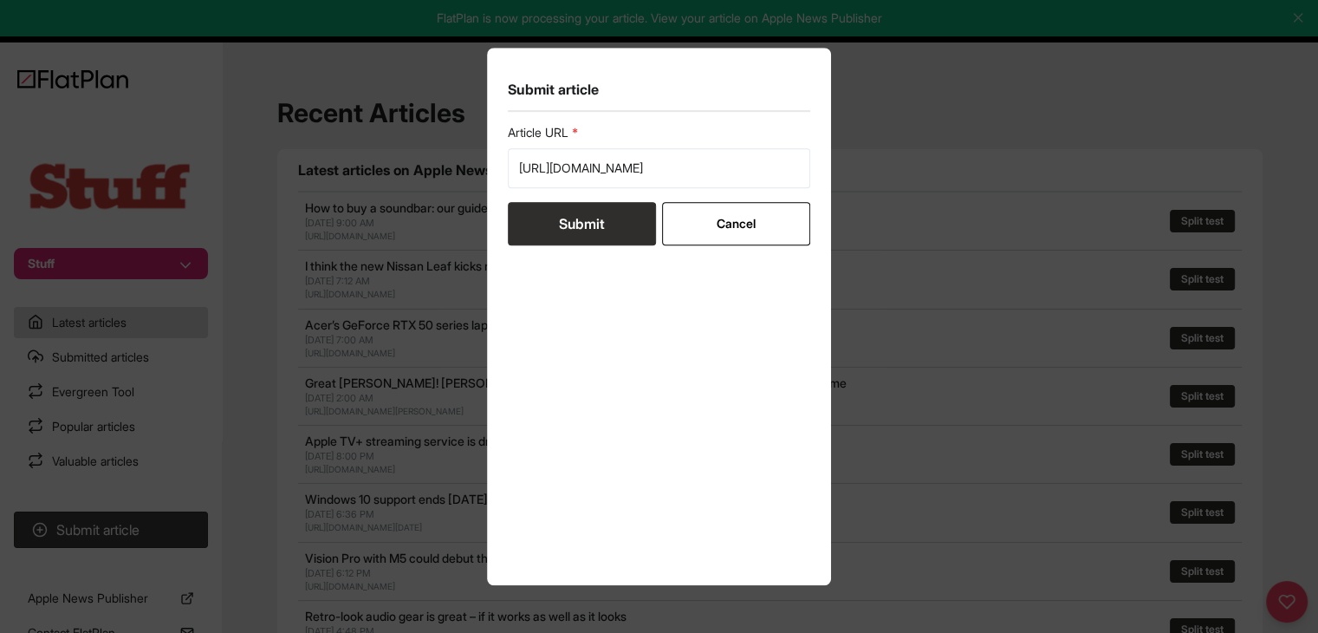
scroll to position [0, 0]
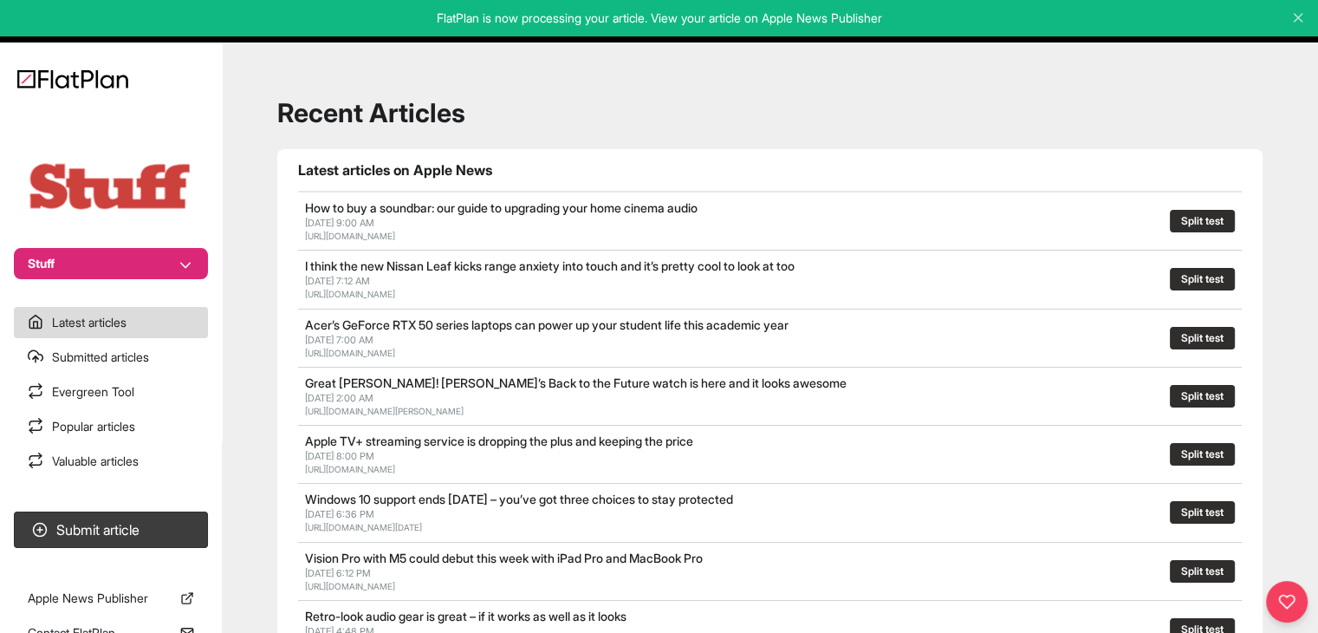
click at [166, 511] on section "Submit article" at bounding box center [111, 529] width 222 height 50
click at [166, 543] on button "Submit article" at bounding box center [111, 529] width 194 height 36
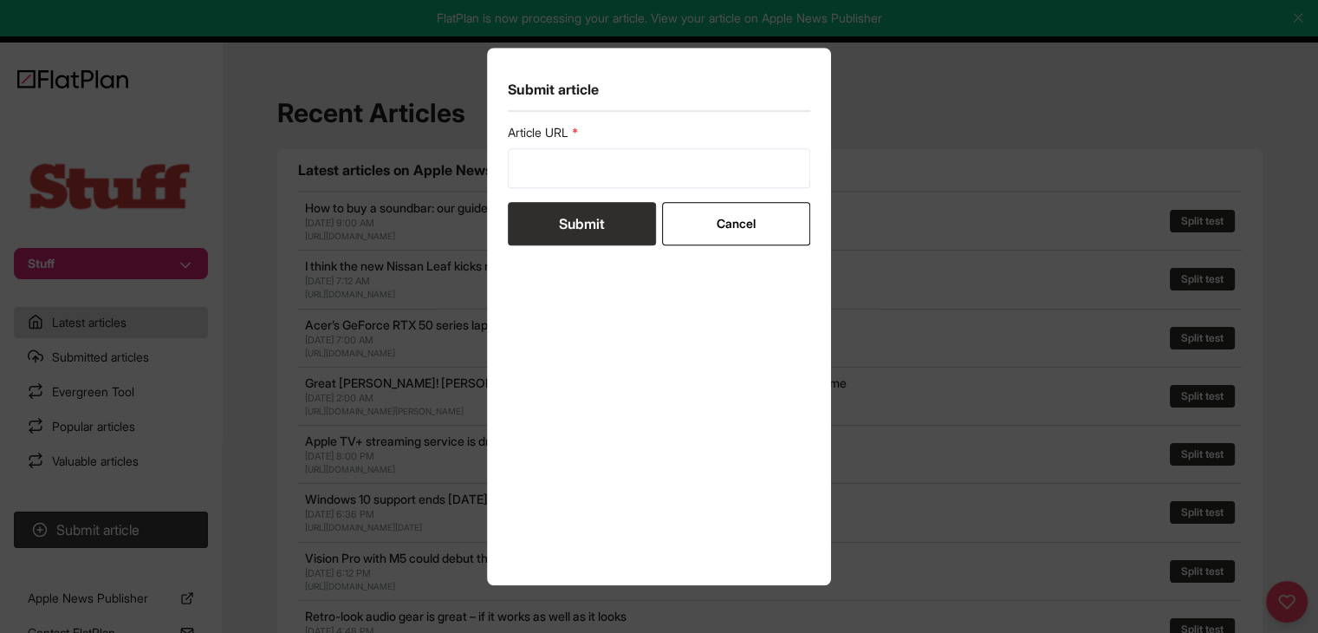
click at [541, 146] on div "Article URL" at bounding box center [659, 156] width 303 height 64
click at [540, 160] on input "url" at bounding box center [659, 168] width 303 height 40
paste input "https://www.stuff.tv/features/how-to-use-iphone-action-mode/"
type input "https://www.stuff.tv/features/how-to-use-iphone-action-mode/"
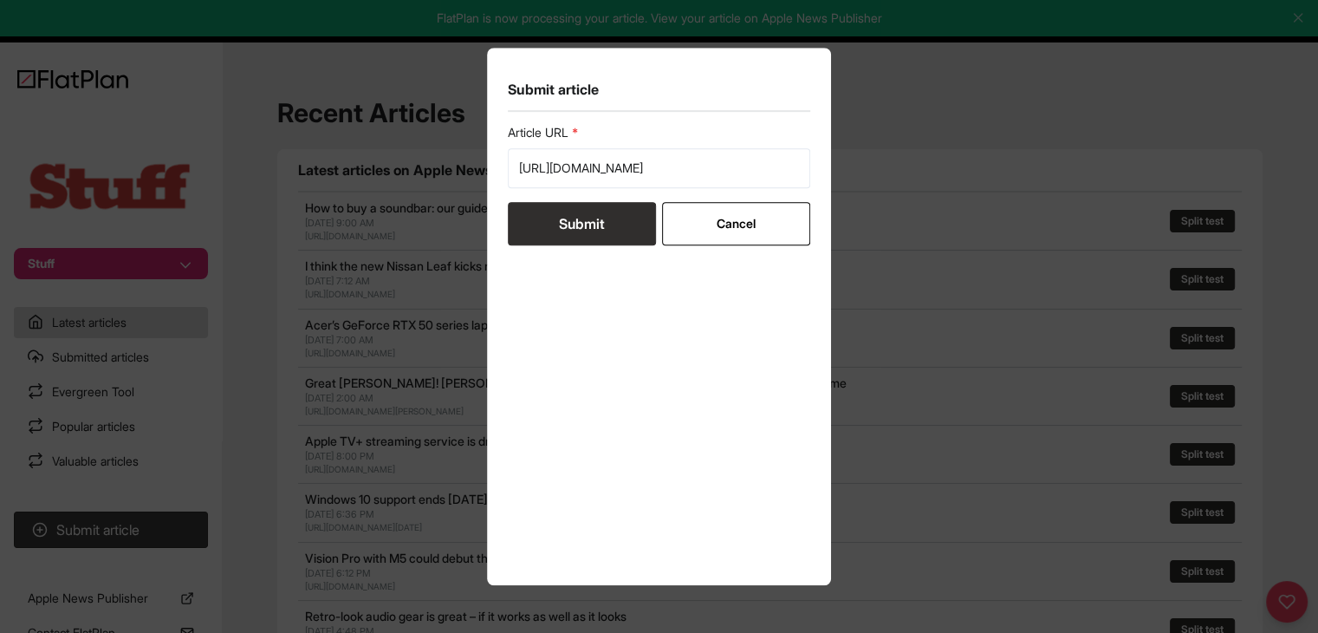
click at [549, 226] on button "Submit" at bounding box center [582, 223] width 148 height 43
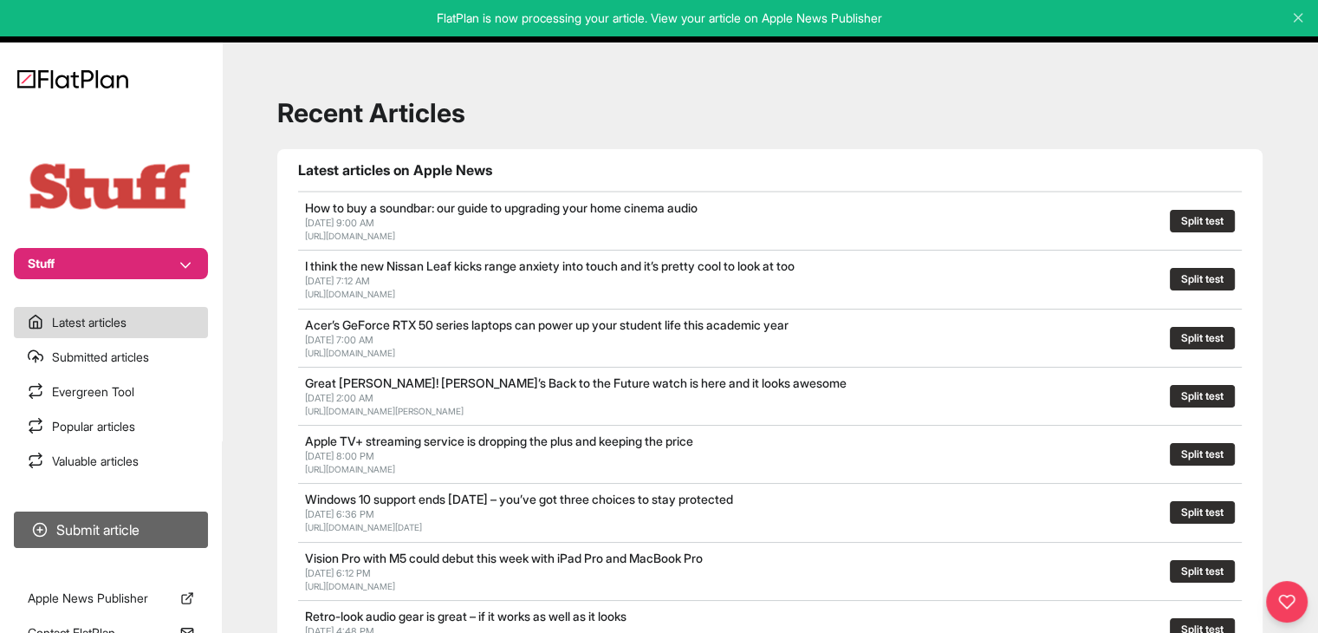
click at [153, 530] on button "Submit article" at bounding box center [111, 529] width 194 height 36
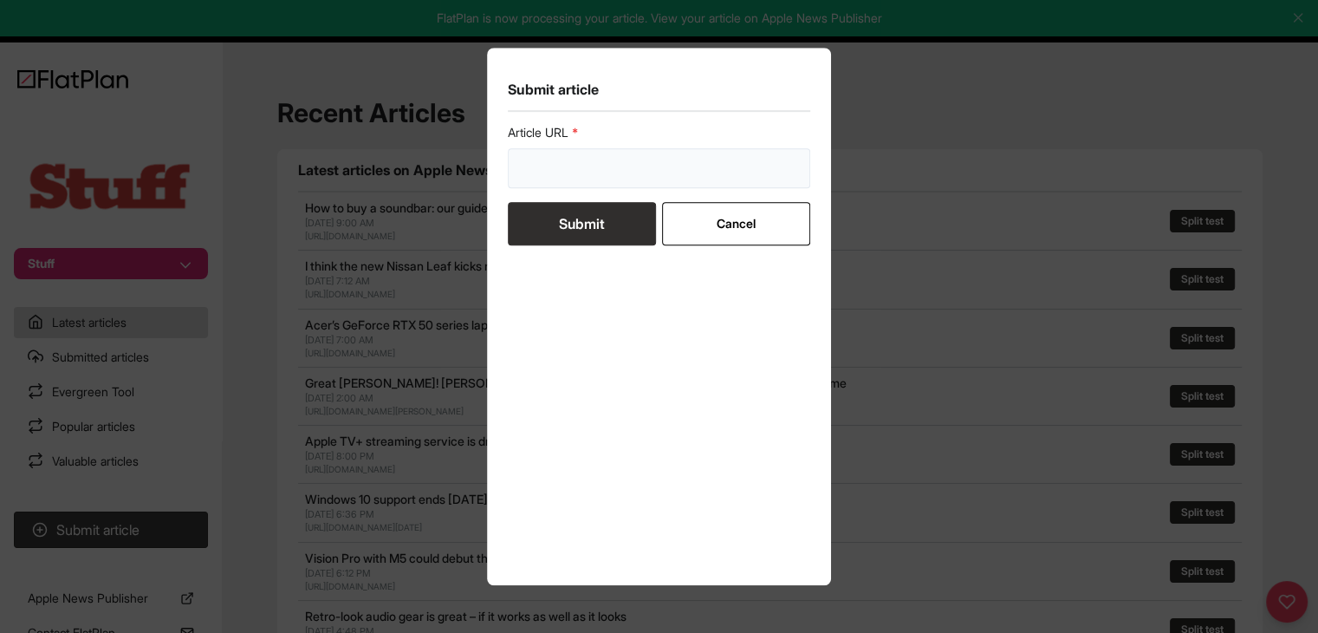
click at [600, 183] on input "url" at bounding box center [659, 168] width 303 height 40
paste input "https://www.stuff.tv/features/what-to-do-if-you-lose-your-phone/"
type input "https://www.stuff.tv/features/what-to-do-if-you-lose-your-phone/"
click at [589, 219] on button "Submit" at bounding box center [582, 223] width 148 height 43
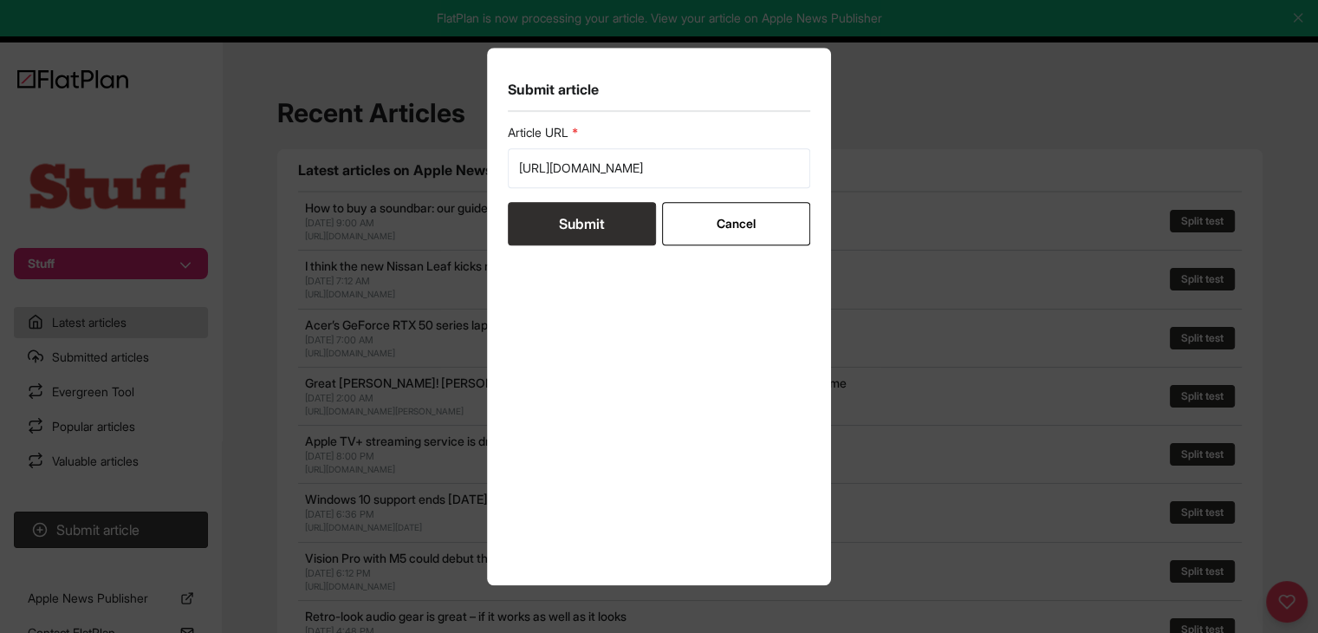
scroll to position [0, 0]
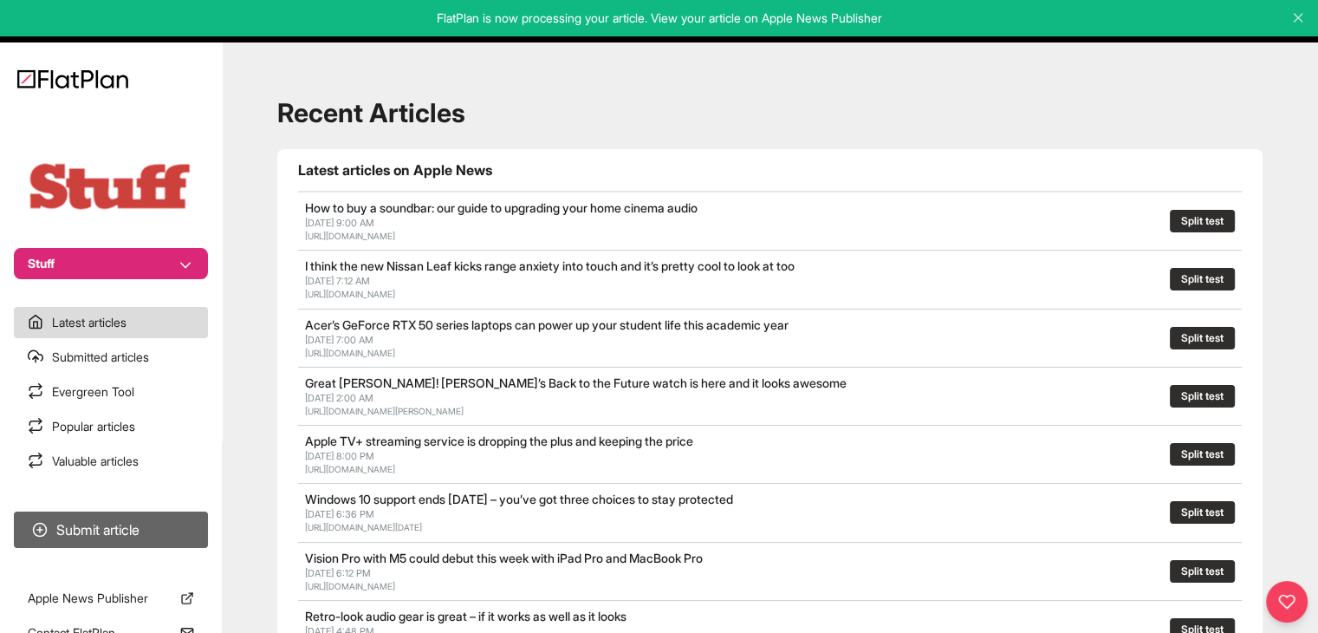
click at [91, 521] on button "Submit article" at bounding box center [111, 529] width 194 height 36
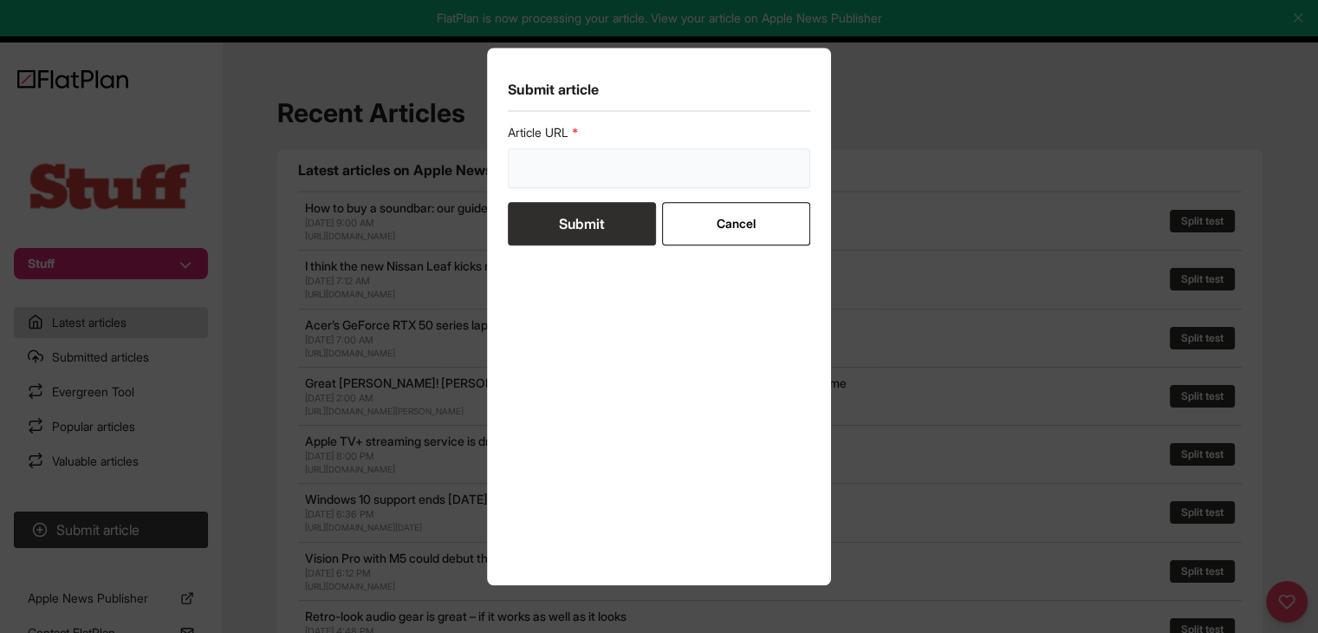
click at [588, 186] on input "url" at bounding box center [659, 168] width 303 height 40
paste input "https://www.stuff.tv/features/most-iconic-computers-ever/"
type input "https://www.stuff.tv/features/most-iconic-computers-ever/"
click at [579, 215] on button "Submit" at bounding box center [582, 223] width 148 height 43
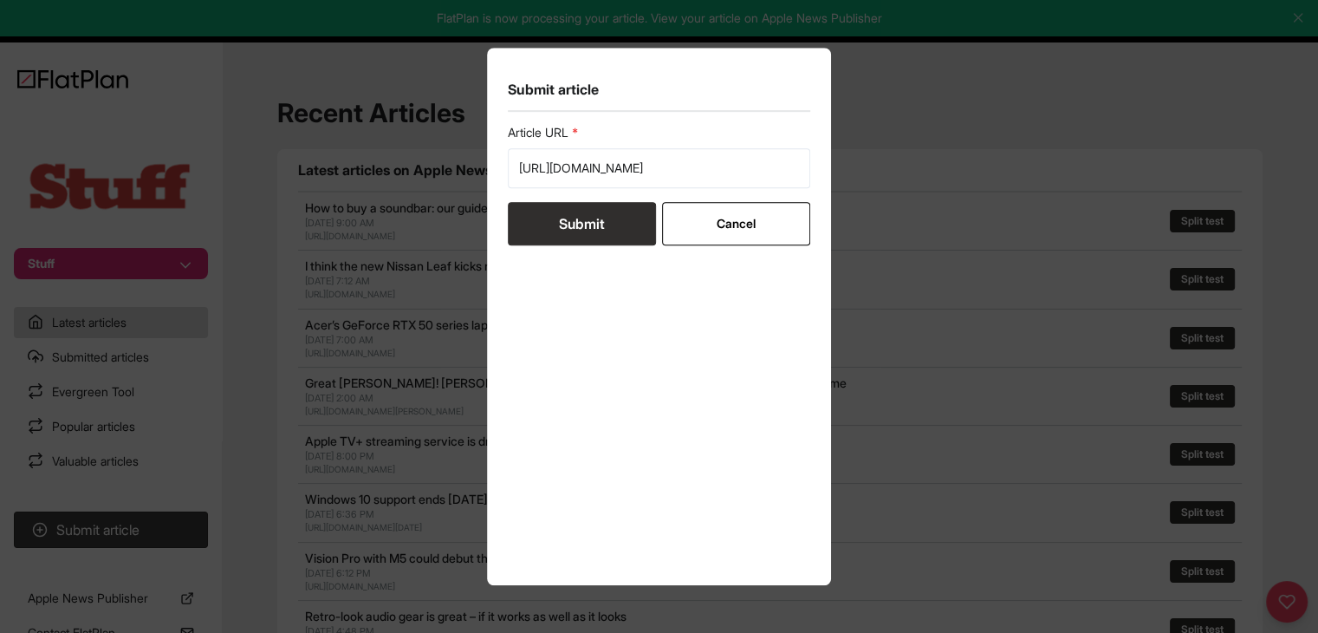
scroll to position [0, 0]
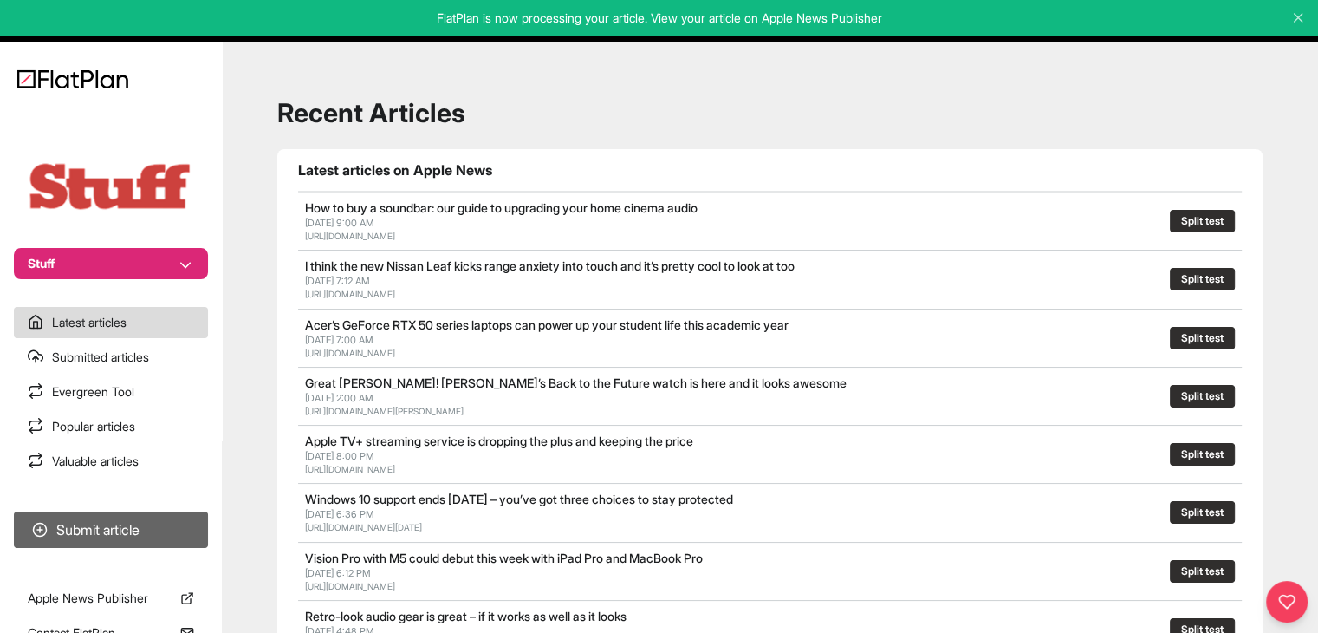
click at [124, 528] on button "Submit article" at bounding box center [111, 529] width 194 height 36
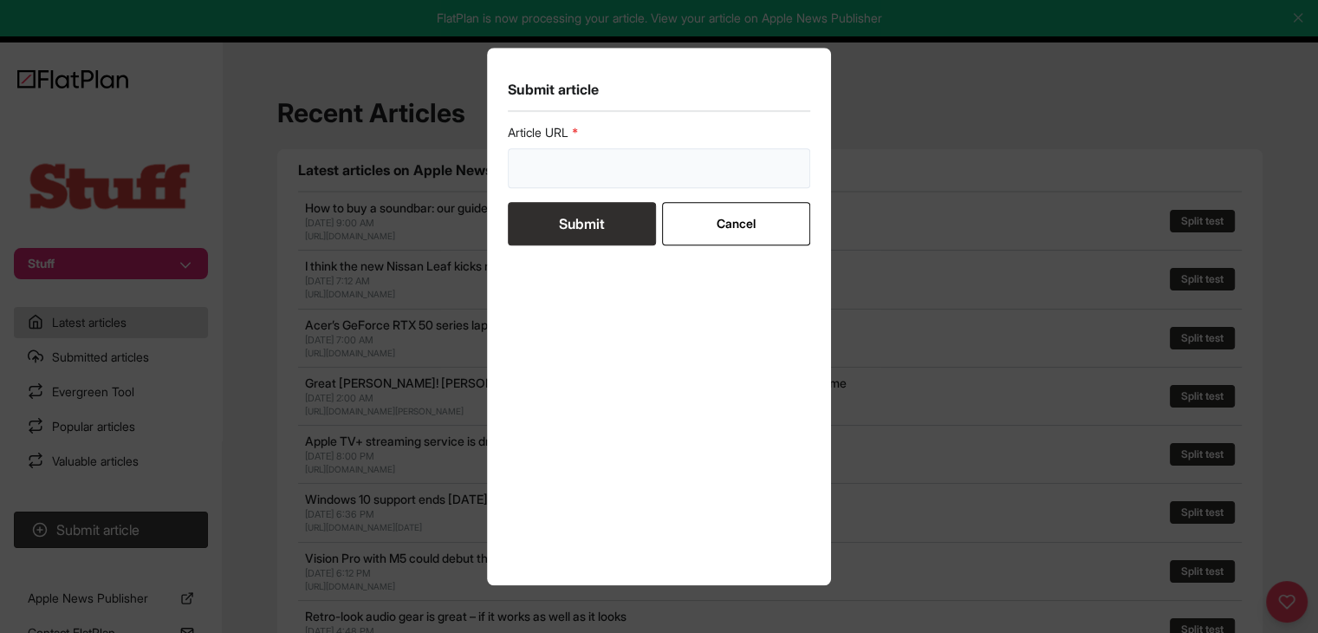
click at [566, 167] on input "url" at bounding box center [659, 168] width 303 height 40
paste input "https://www.stuff.tv/news/toyotas-new-evs-couldnt-be-more-different-but-i-still…"
drag, startPoint x: 593, startPoint y: 169, endPoint x: 825, endPoint y: 176, distance: 232.4
click at [825, 176] on section "Submit article Article URL https://www.stuff.tv/news/toyotas-new-evs-couldnt-be…" at bounding box center [659, 316] width 345 height 537
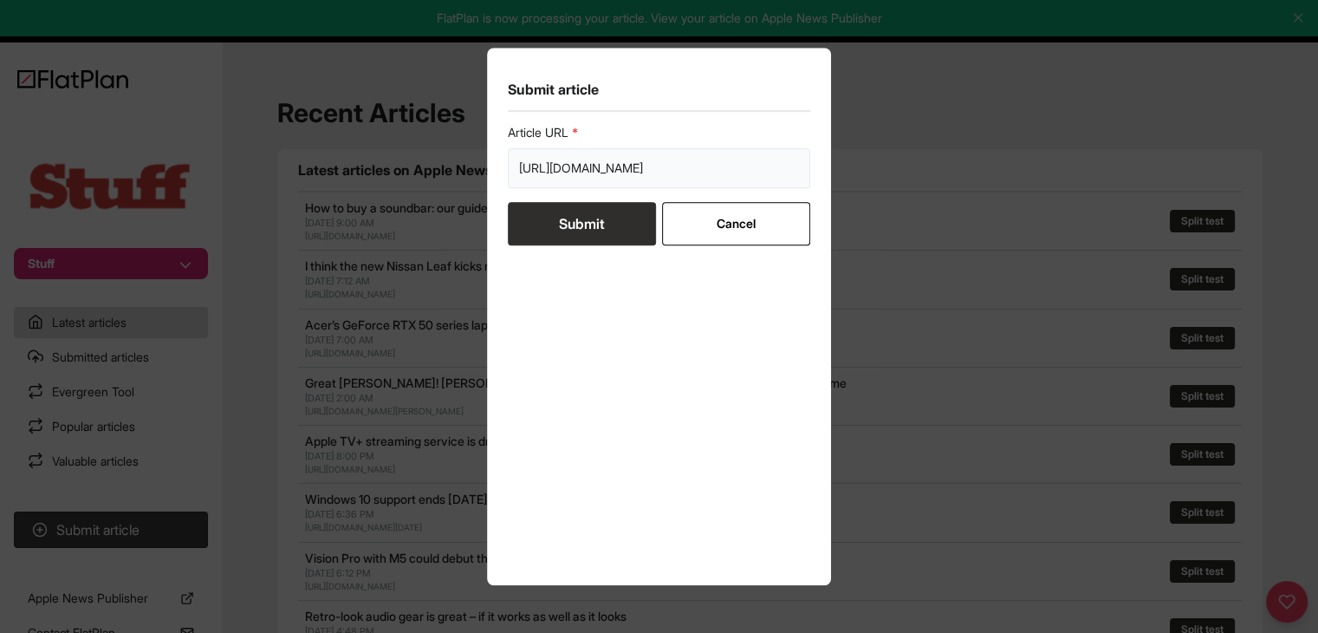
scroll to position [0, 335]
type input "https://www.stuff.tv/news/toyotas-new-evs-couldnt-be-more-different-but-i-still…"
click at [638, 209] on button "Submit" at bounding box center [582, 223] width 148 height 43
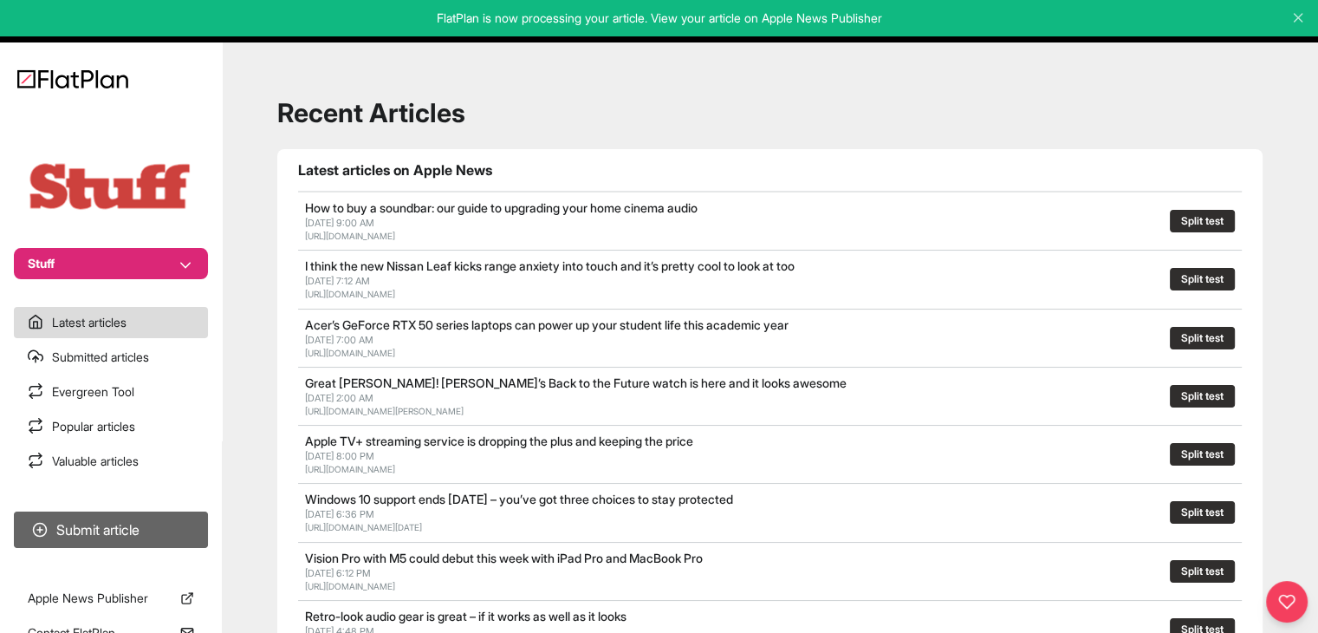
click at [203, 529] on button "Submit article" at bounding box center [111, 529] width 194 height 36
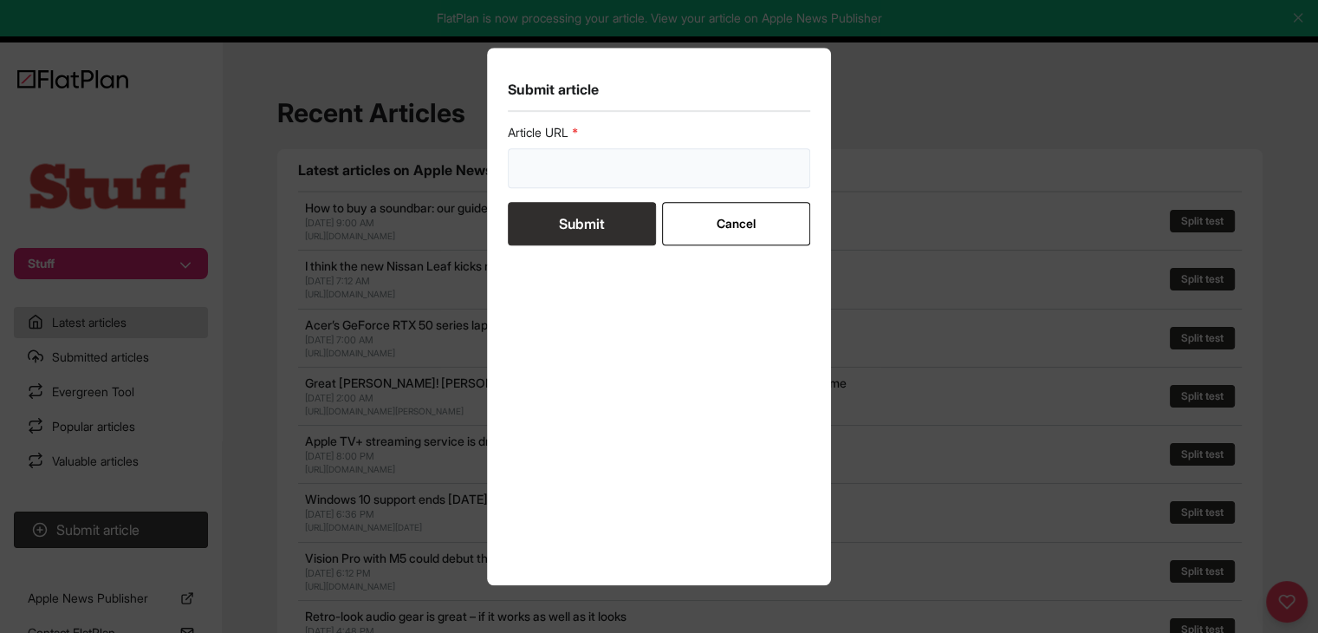
click at [657, 151] on input "url" at bounding box center [659, 168] width 303 height 40
paste input "https://www.stuff.tv/features/best-upcoming-movies/"
type input "https://www.stuff.tv/features/best-upcoming-movies/"
drag, startPoint x: 621, startPoint y: 230, endPoint x: 624, endPoint y: 218, distance: 12.4
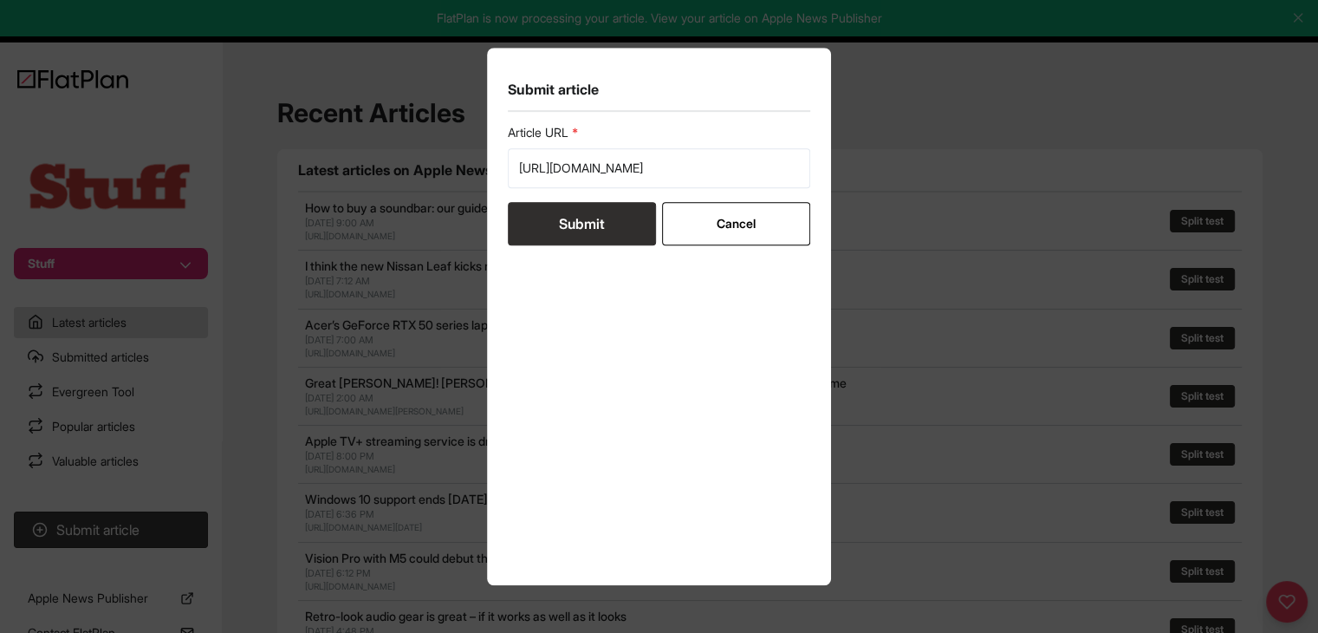
click at [622, 230] on button "Submit" at bounding box center [582, 223] width 148 height 43
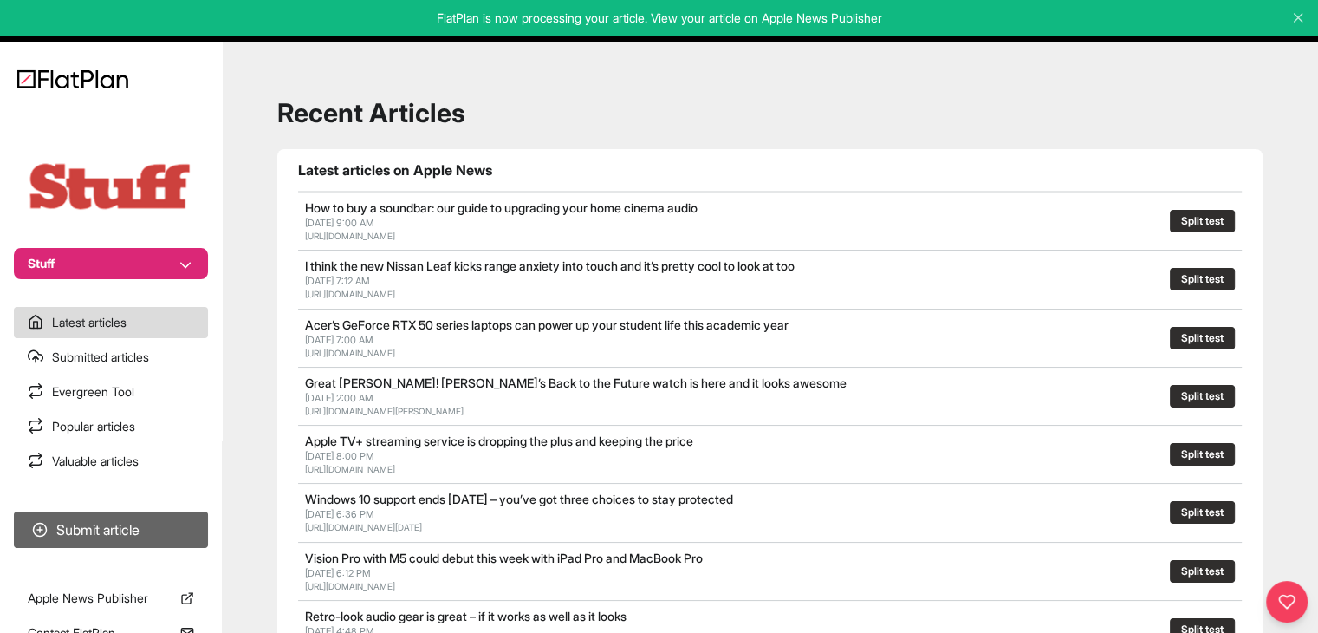
click at [178, 512] on button "Submit article" at bounding box center [111, 529] width 194 height 36
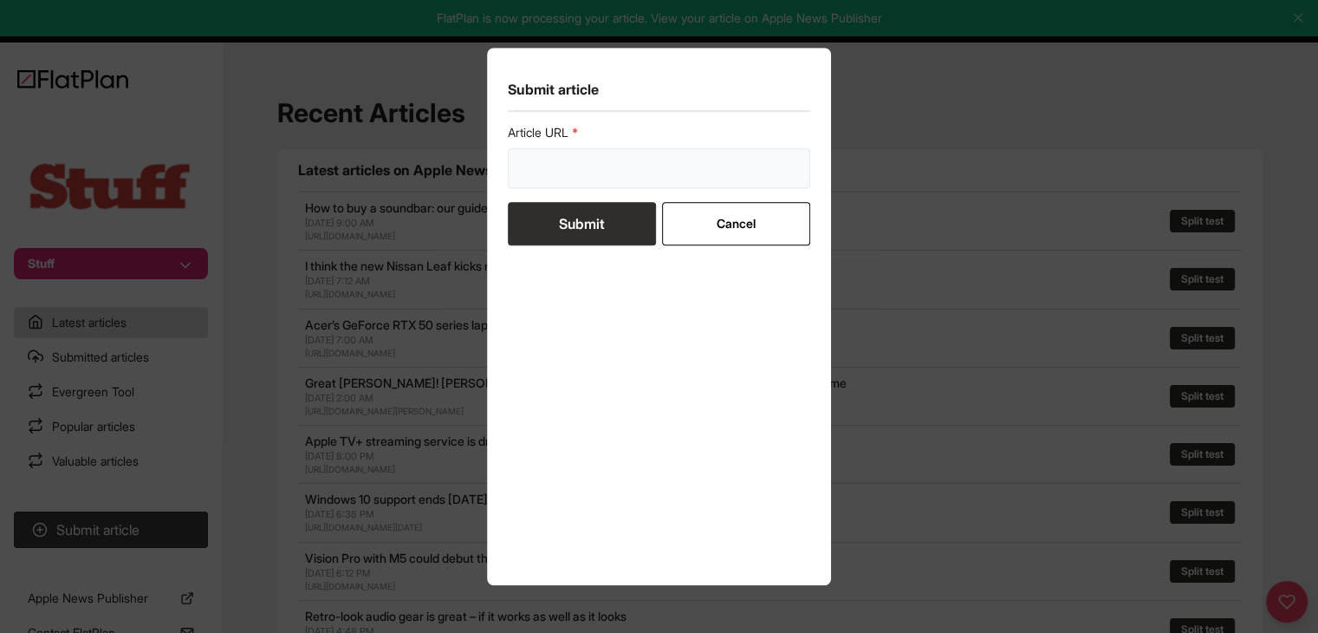
click at [550, 182] on input "url" at bounding box center [659, 168] width 303 height 40
paste input "https://www.stuff.tv/features/best-watch-winder/"
type input "https://www.stuff.tv/features/best-watch-winder/"
click at [560, 224] on button "Submit" at bounding box center [582, 223] width 148 height 43
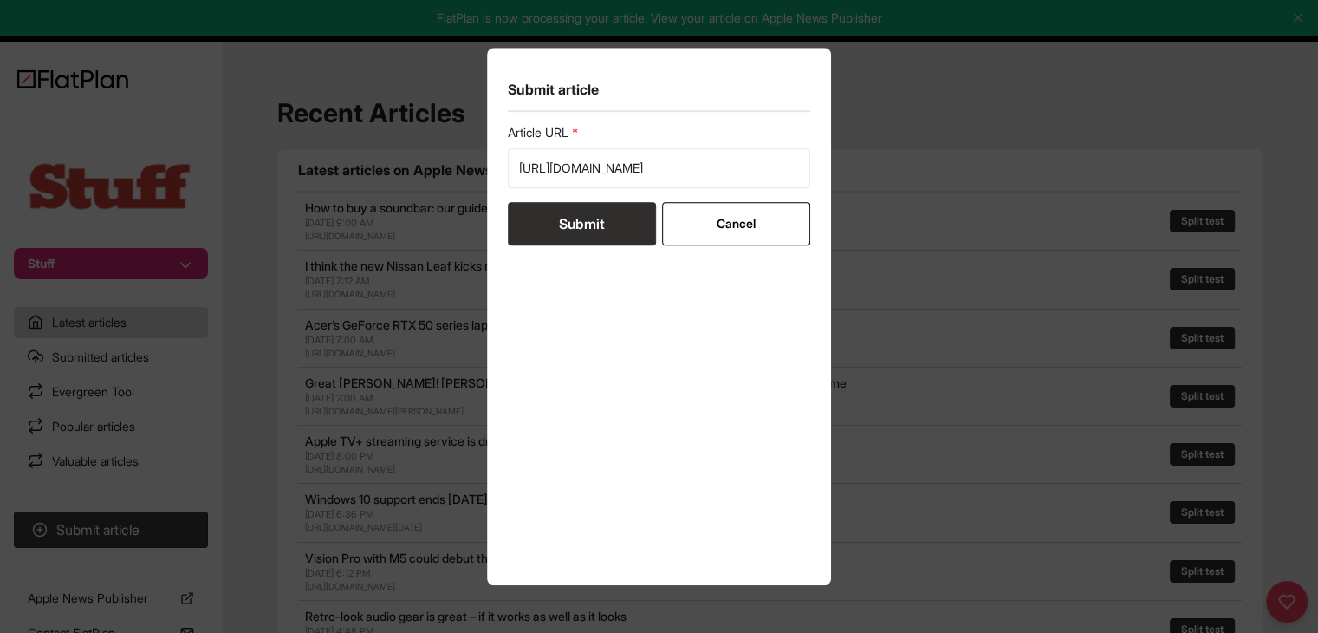
scroll to position [0, 0]
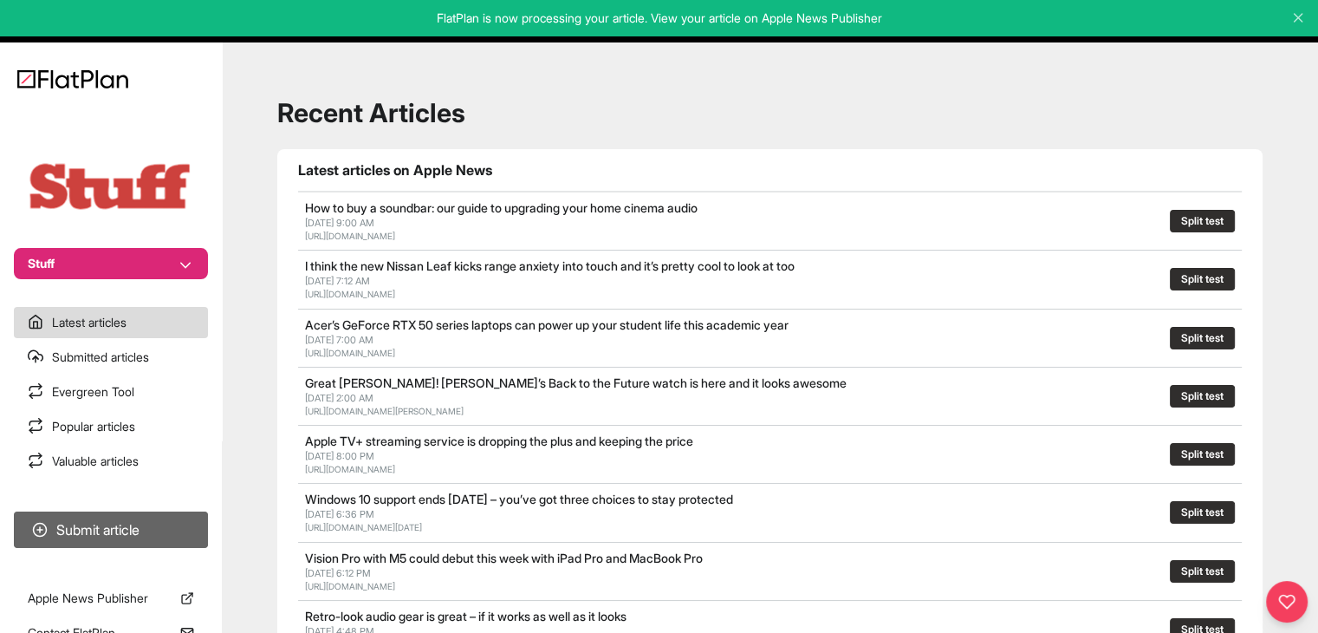
click at [190, 524] on button "Submit article" at bounding box center [111, 529] width 194 height 36
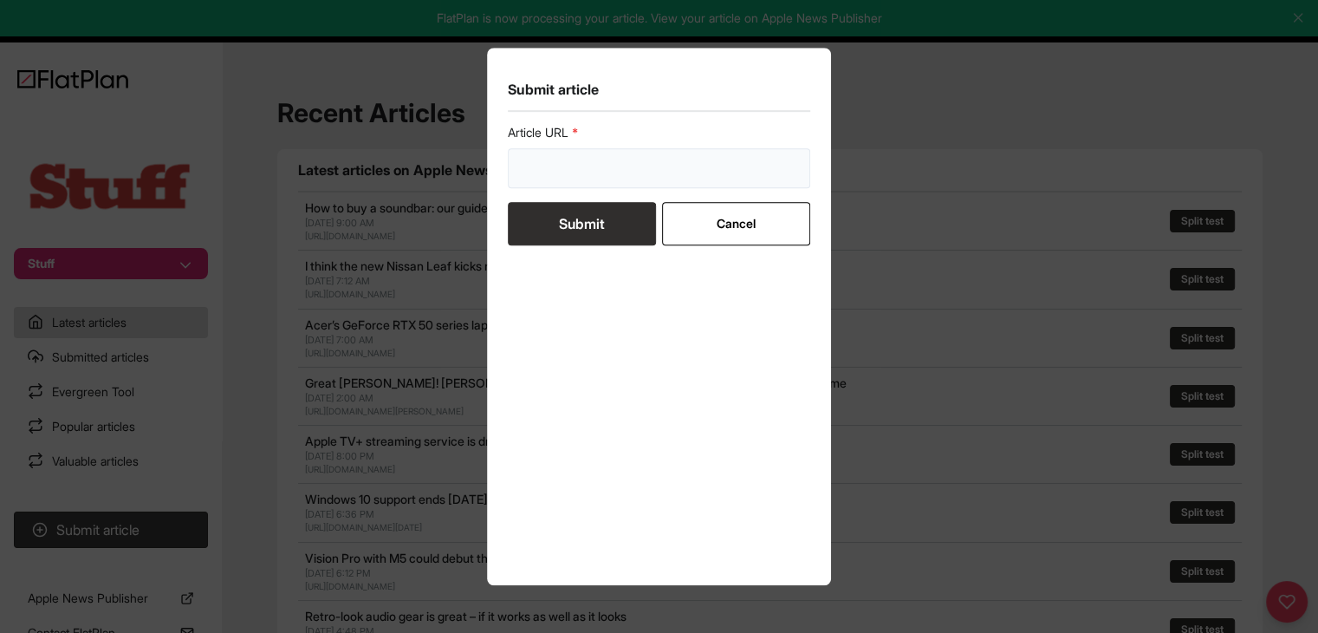
click at [562, 148] on input "url" at bounding box center [659, 168] width 303 height 40
paste input "https://www.stuff.tv/features/best-coffee-machines-coffee-makers/"
type input "https://www.stuff.tv/features/best-coffee-machines-coffee-makers/"
click at [578, 211] on button "Submit" at bounding box center [582, 223] width 148 height 43
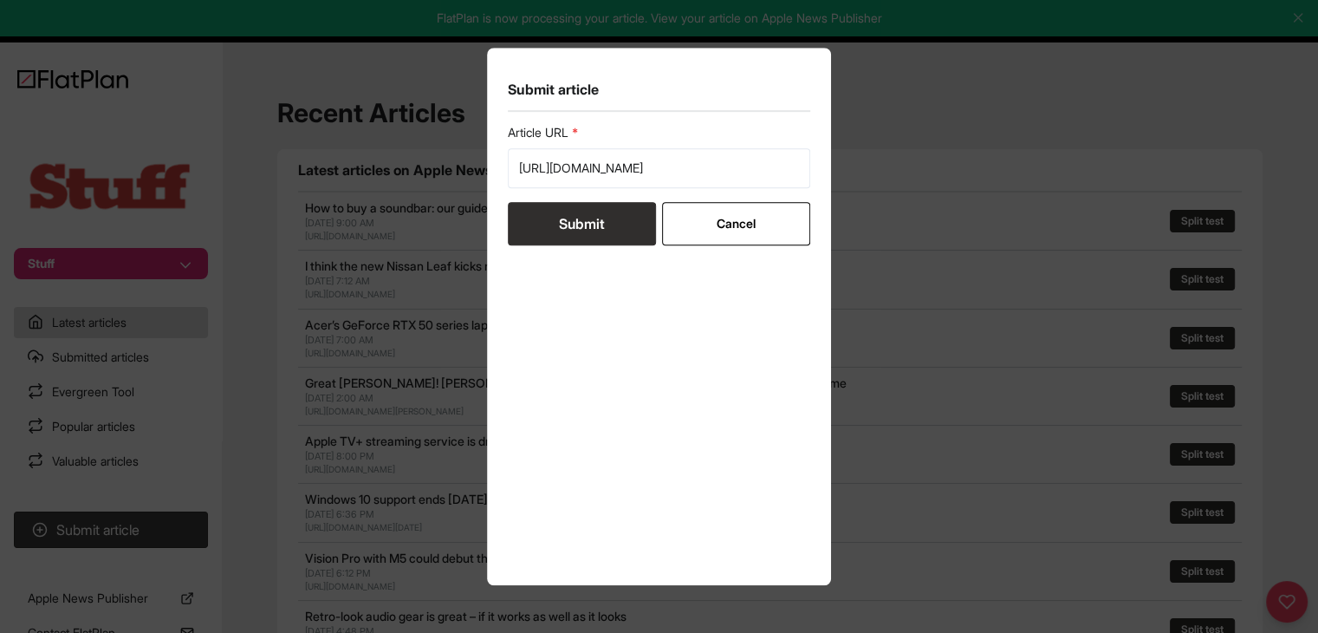
scroll to position [0, 0]
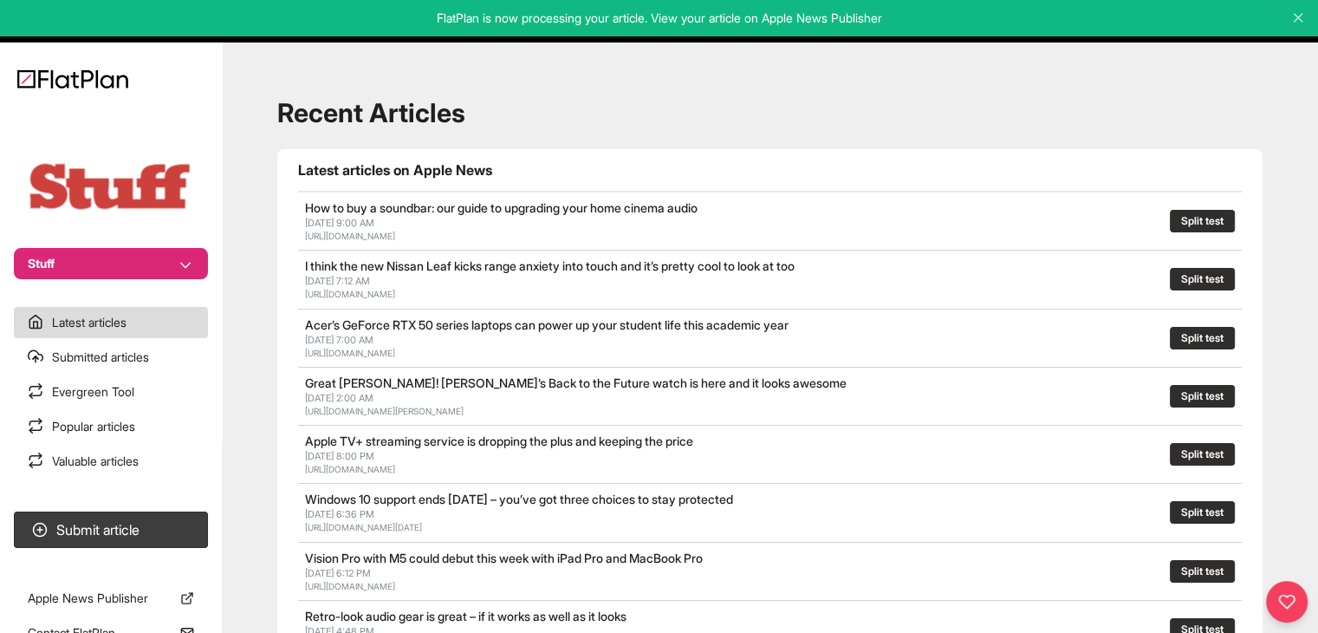
click at [149, 257] on button "Stuff" at bounding box center [111, 263] width 194 height 31
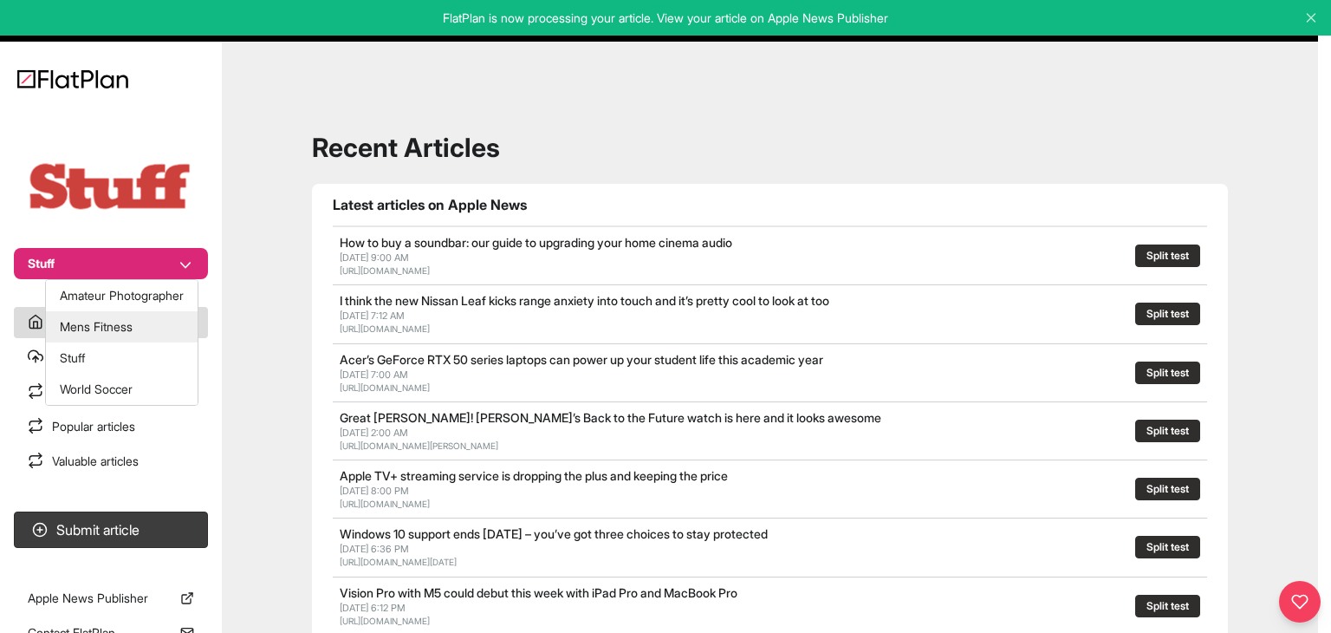
click at [146, 328] on button "Mens Fitness" at bounding box center [122, 326] width 152 height 31
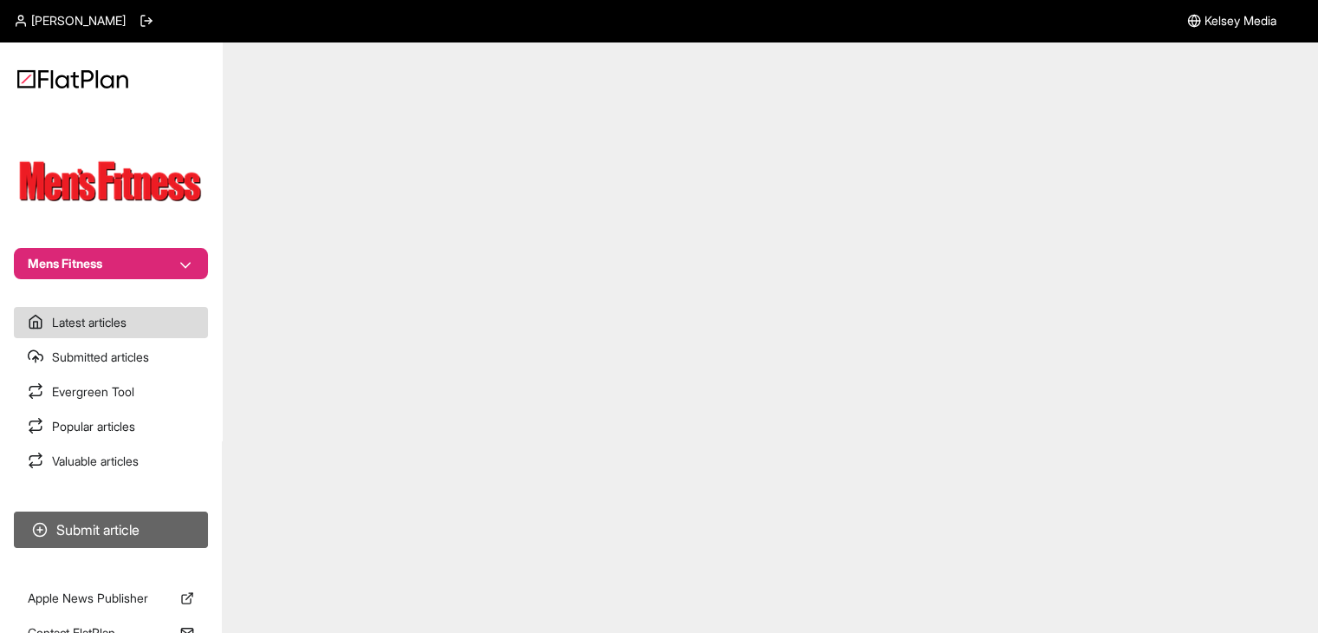
drag, startPoint x: 0, startPoint y: 0, endPoint x: 153, endPoint y: 514, distance: 536.1
click at [153, 514] on button "Submit article" at bounding box center [111, 529] width 194 height 36
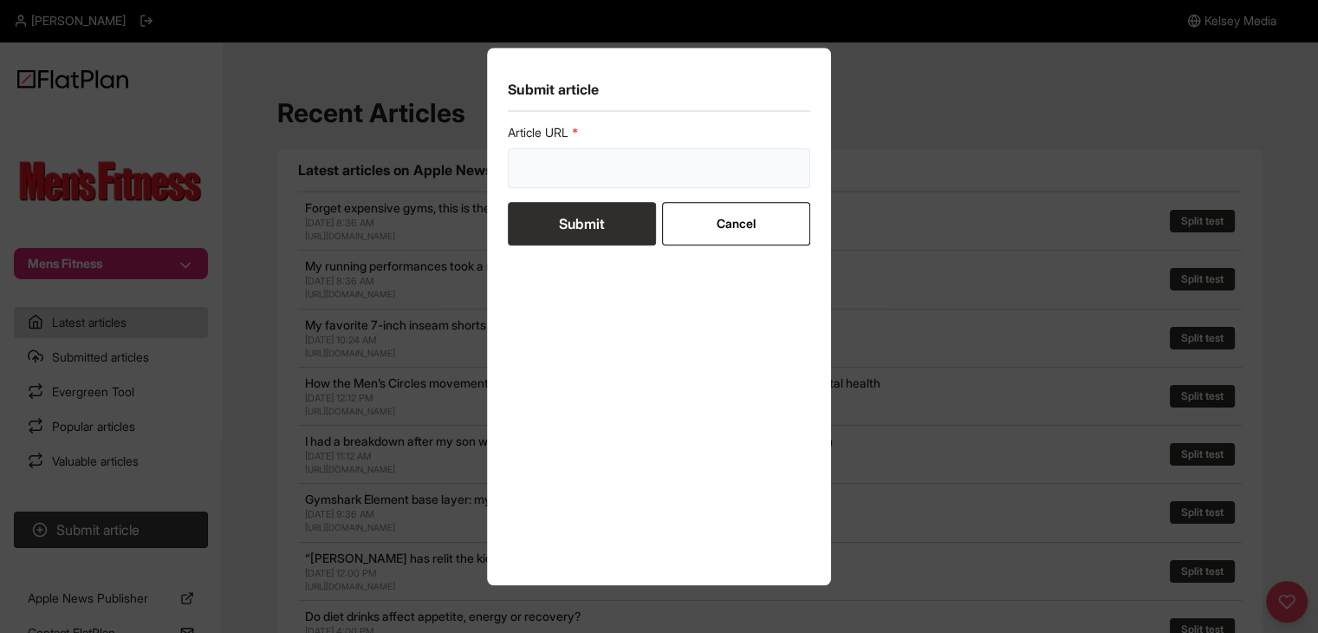
click at [542, 170] on input "url" at bounding box center [659, 168] width 303 height 40
paste input "https://mensfitness.co.uk/features/balance-training-why-you-need-to-work-on-sta…"
type input "https://mensfitness.co.uk/features/balance-training-why-you-need-to-work-on-sta…"
click at [548, 223] on button "Submit" at bounding box center [582, 223] width 148 height 43
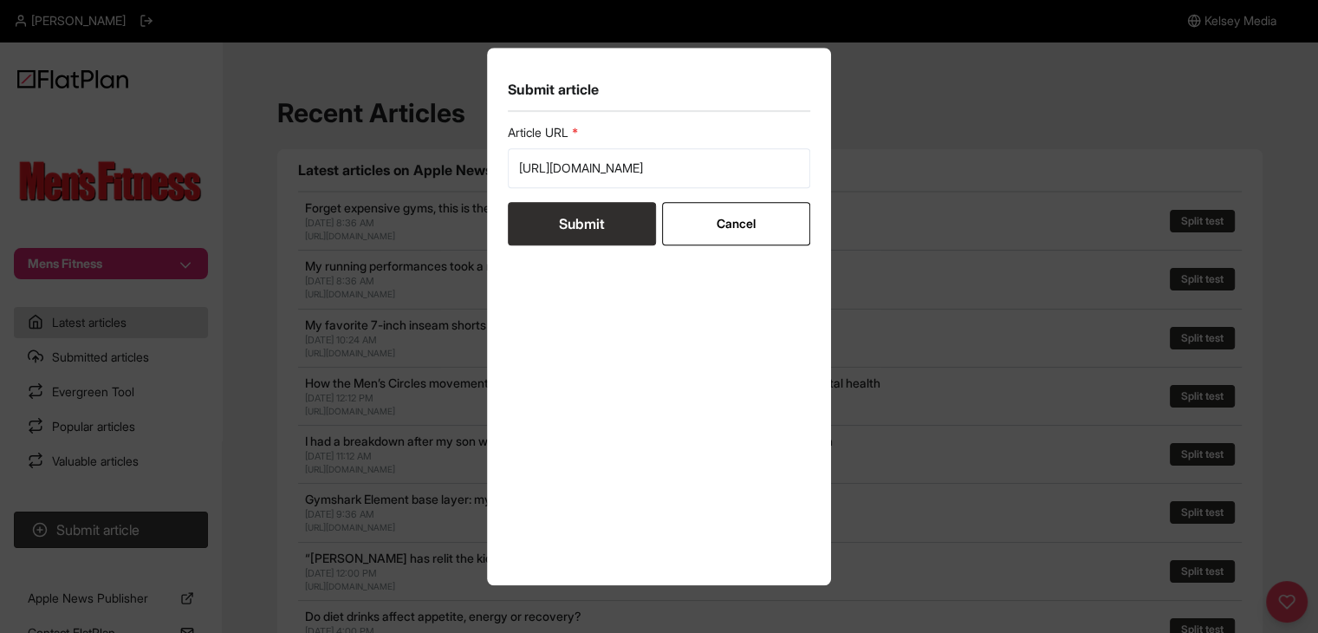
scroll to position [0, 0]
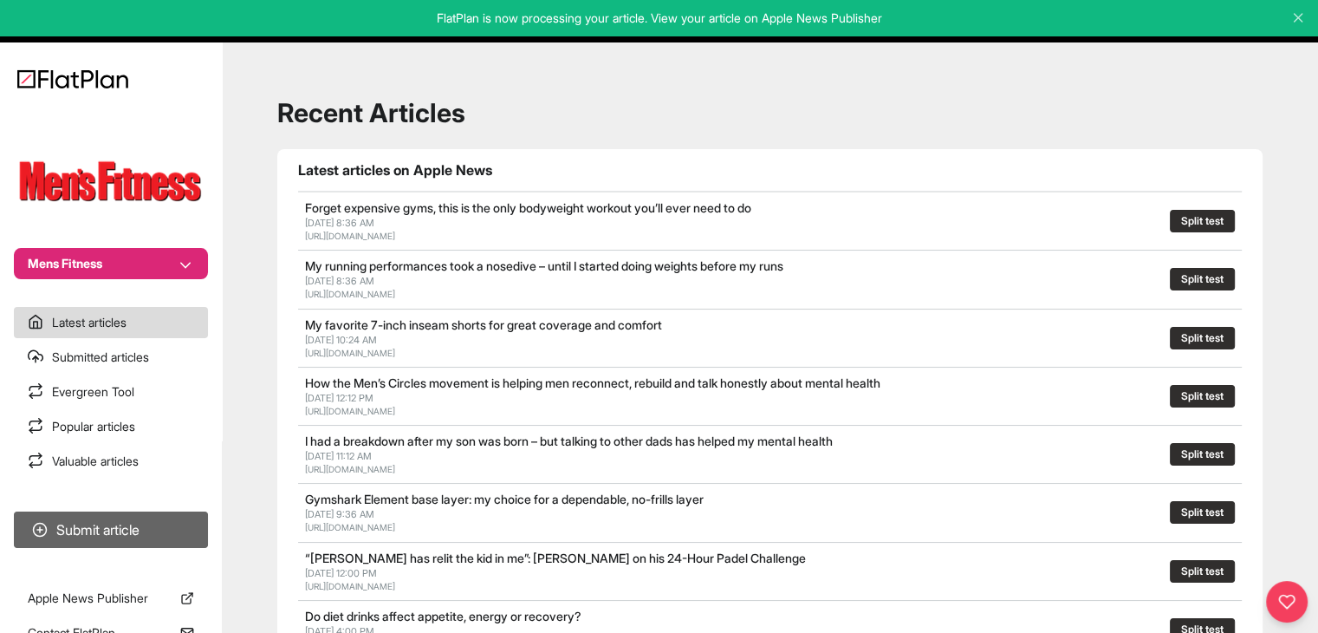
click at [156, 524] on button "Submit article" at bounding box center [111, 529] width 194 height 36
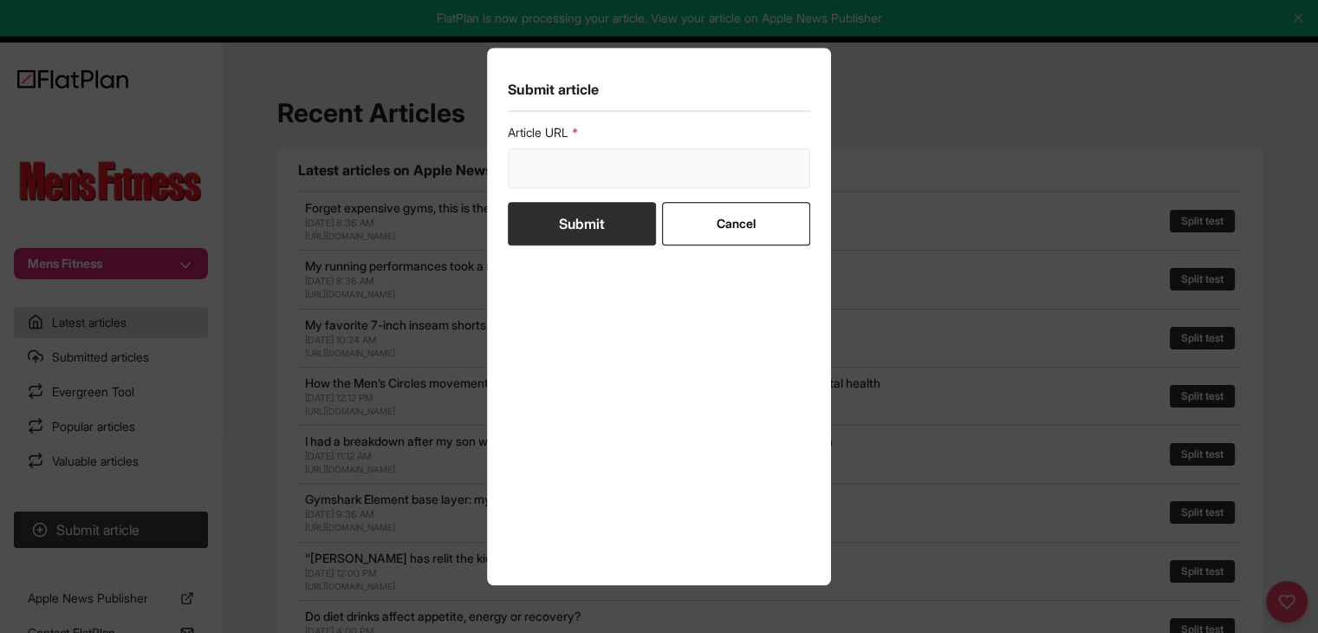
click at [610, 176] on input "url" at bounding box center [659, 168] width 303 height 40
paste input "https://mensfitness.co.uk/workouts/time-saving-kit-free-press-up-workout/"
type input "https://mensfitness.co.uk/workouts/time-saving-kit-free-press-up-workout/"
click at [597, 212] on button "Submit" at bounding box center [582, 223] width 148 height 43
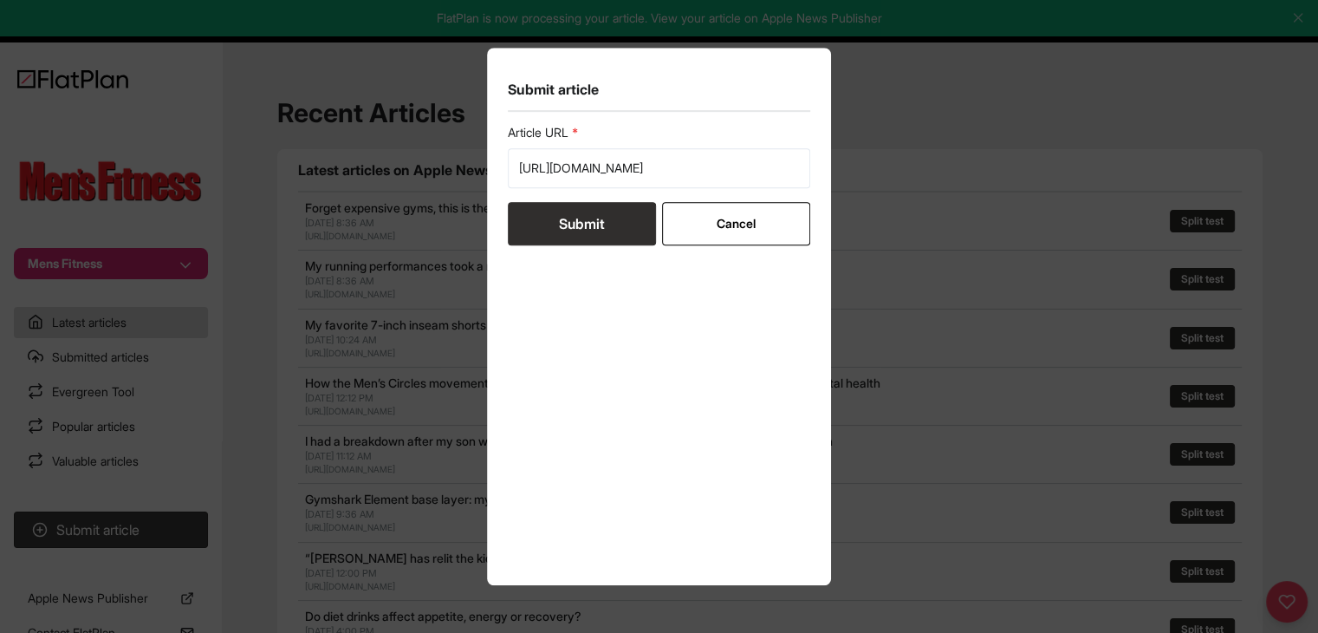
scroll to position [0, 0]
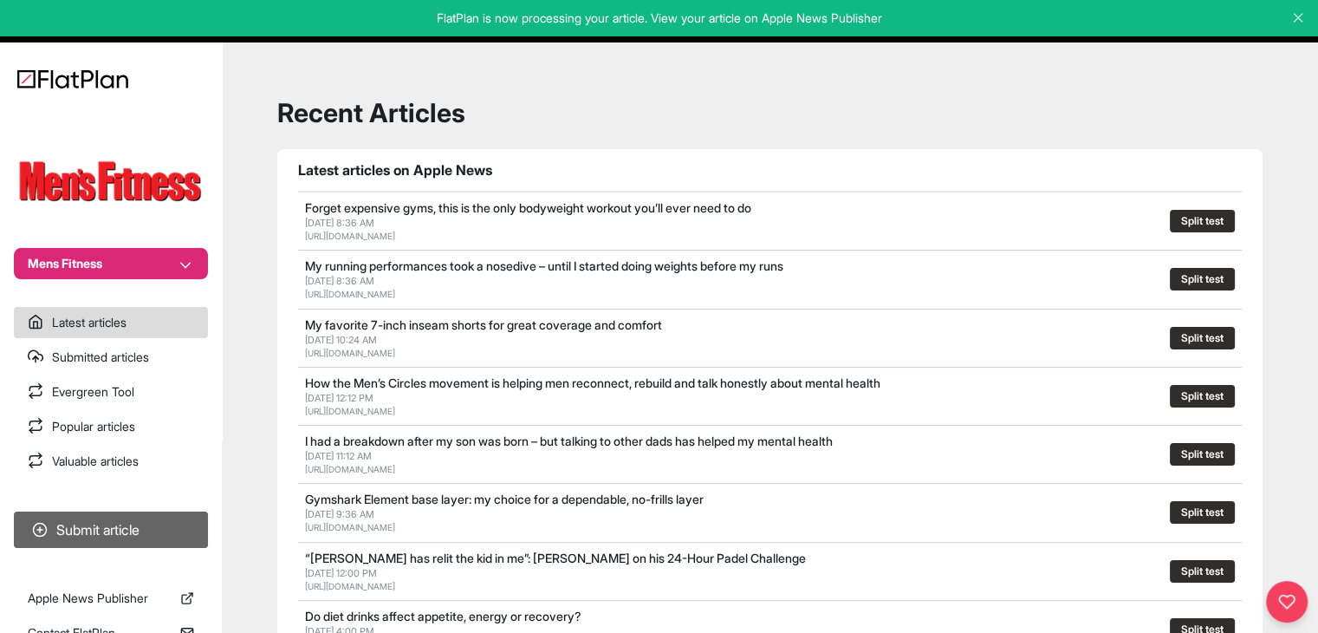
click at [178, 526] on button "Submit article" at bounding box center [111, 529] width 194 height 36
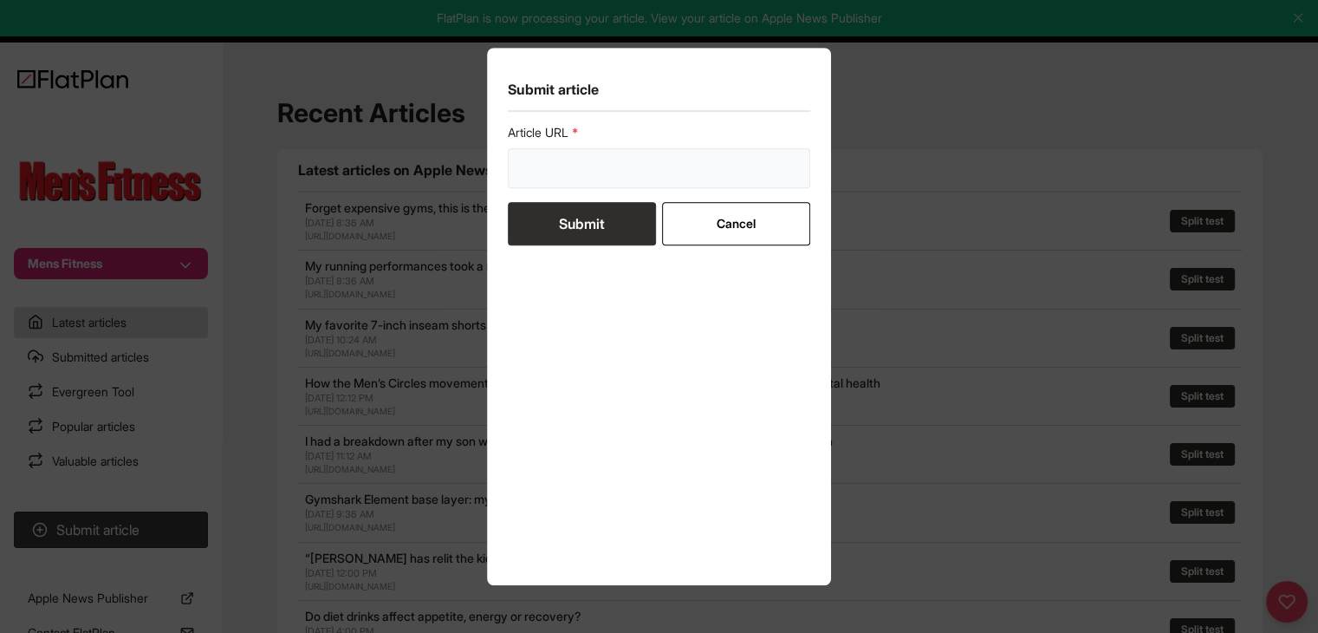
click at [522, 185] on input "url" at bounding box center [659, 168] width 303 height 40
paste input "https://mensfitness.co.uk/workouts/6-effective-gym-exercises-you-need-to-do-mor…"
type input "https://mensfitness.co.uk/workouts/6-effective-gym-exercises-you-need-to-do-mor…"
click at [532, 233] on button "Submit" at bounding box center [582, 223] width 148 height 43
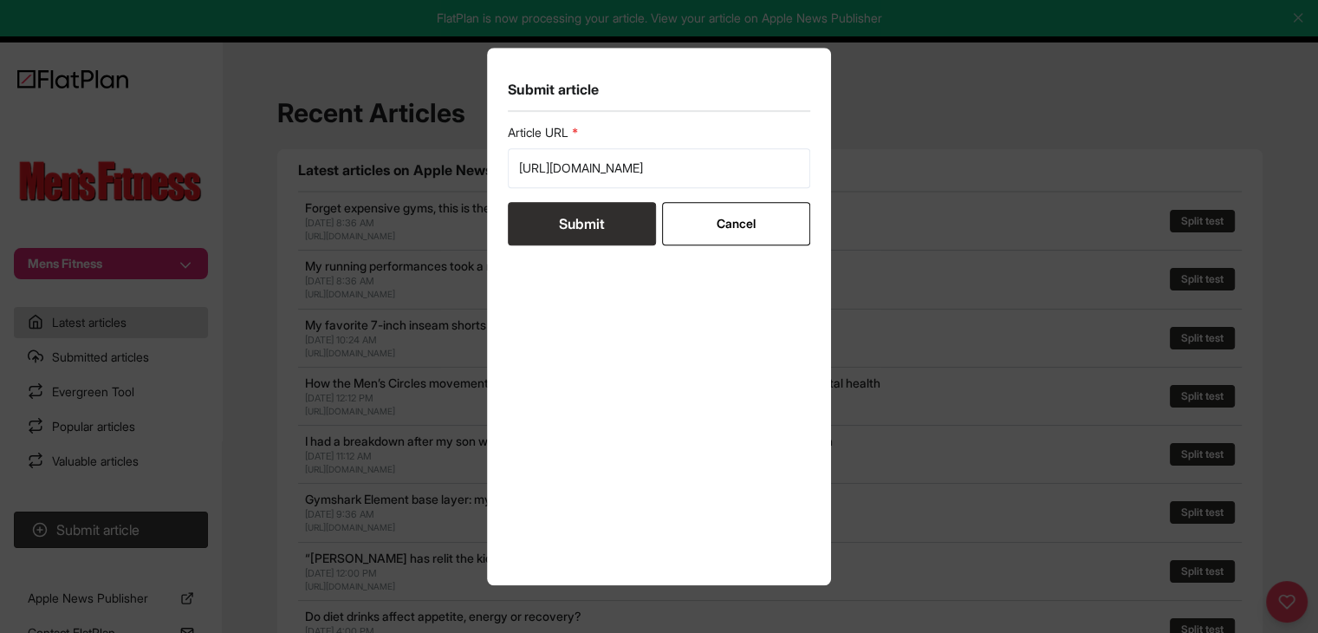
scroll to position [0, 0]
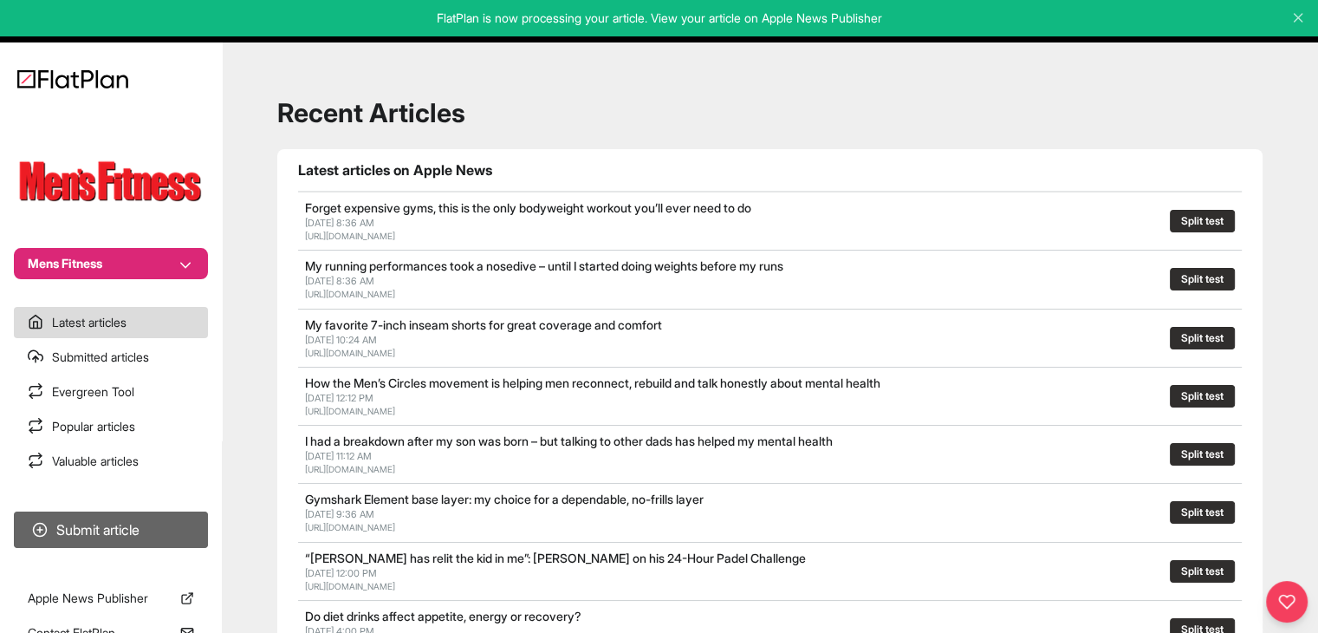
click at [161, 516] on button "Submit article" at bounding box center [111, 529] width 194 height 36
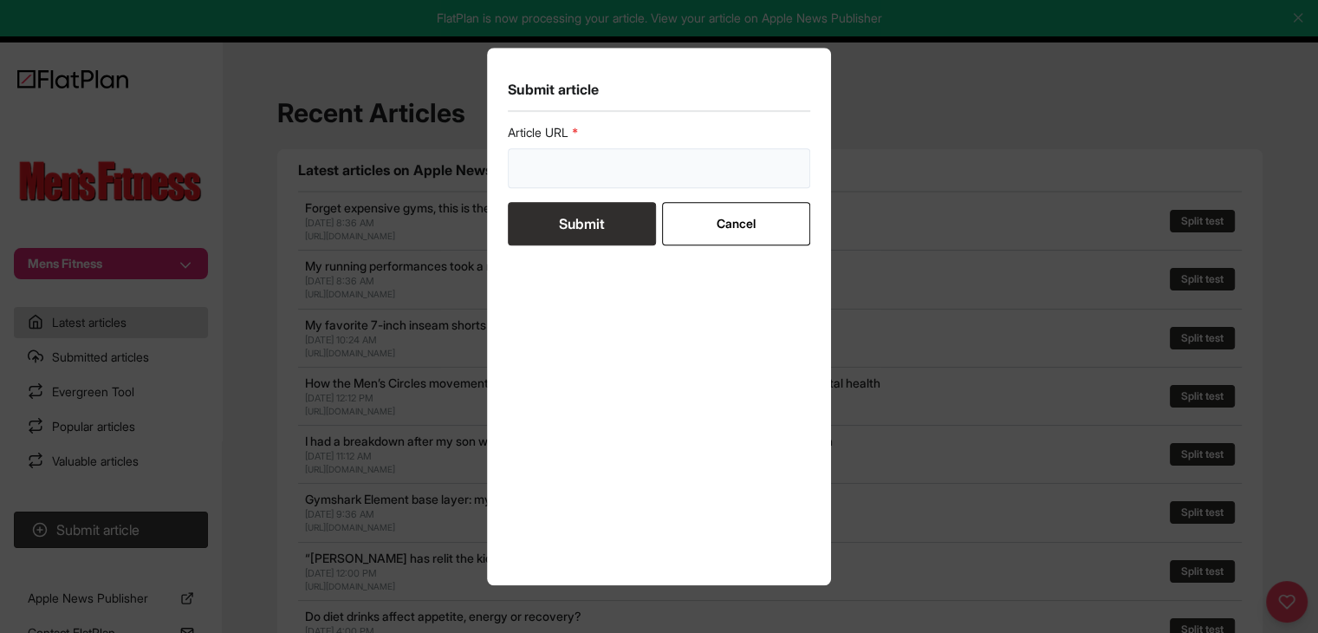
click at [570, 176] on input "url" at bounding box center [659, 168] width 303 height 40
paste input "https://mensfitness.co.uk/workouts/how-to-build-bigger-arm-muscles/"
type input "https://mensfitness.co.uk/workouts/how-to-build-bigger-arm-muscles/"
click at [572, 226] on button "Submit" at bounding box center [582, 223] width 148 height 43
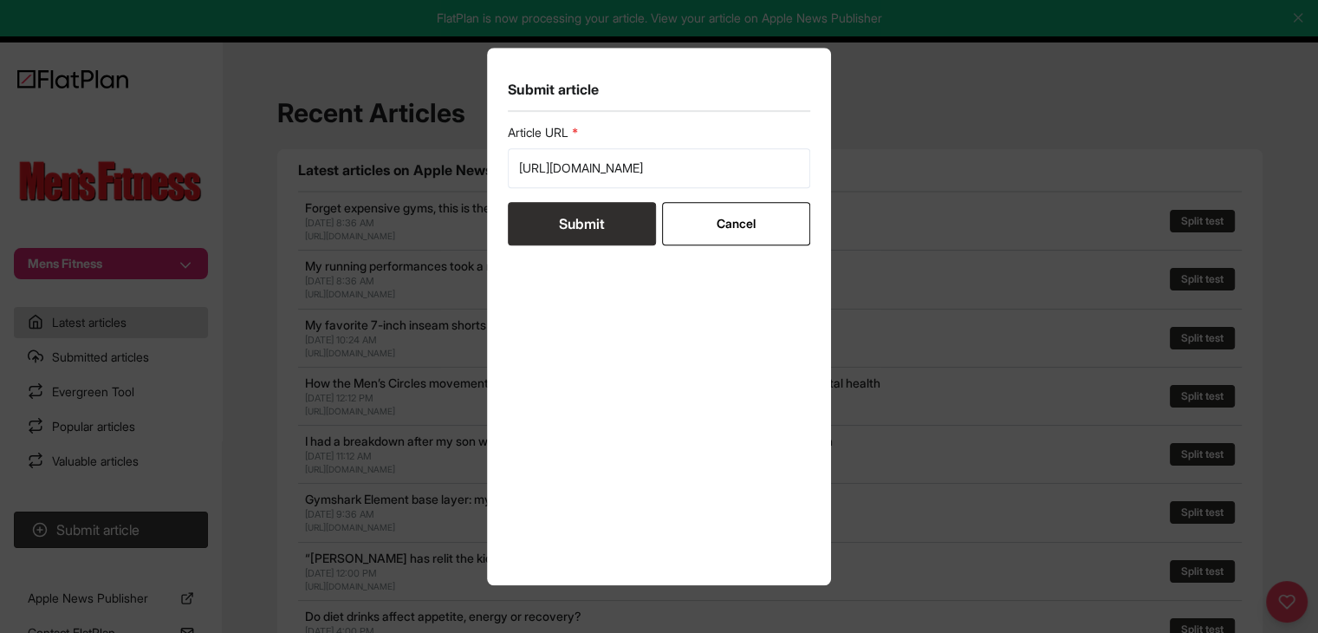
scroll to position [0, 0]
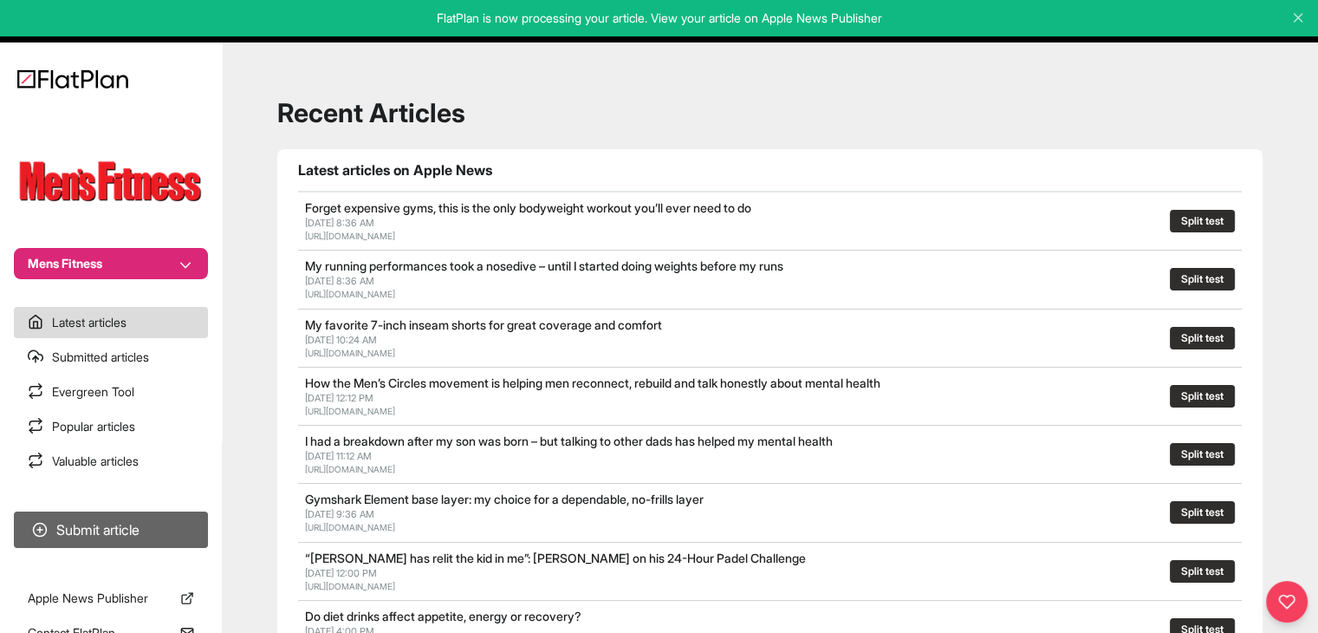
click at [160, 521] on button "Submit article" at bounding box center [111, 529] width 194 height 36
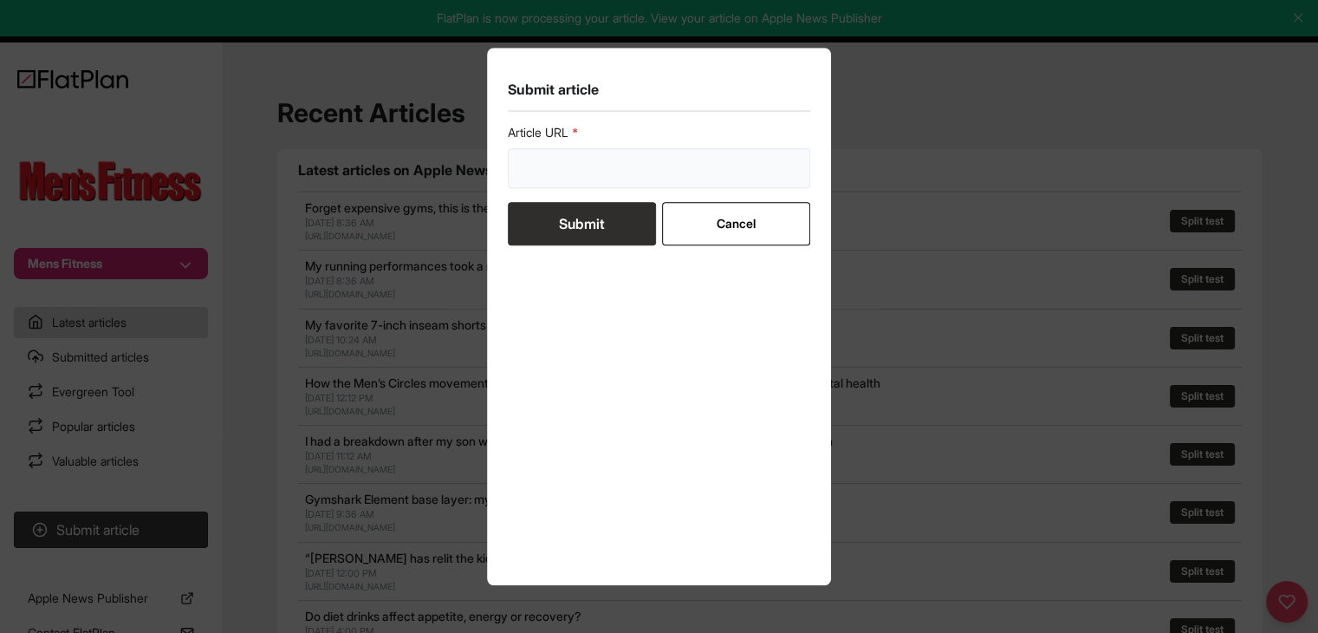
click at [565, 157] on input "url" at bounding box center [659, 168] width 303 height 40
paste input "https://mensfitness.co.uk/workouts/dynamic-stretching-vs-static-stretching/"
type input "https://mensfitness.co.uk/workouts/dynamic-stretching-vs-static-stretching/"
click at [586, 214] on button "Submit" at bounding box center [582, 223] width 148 height 43
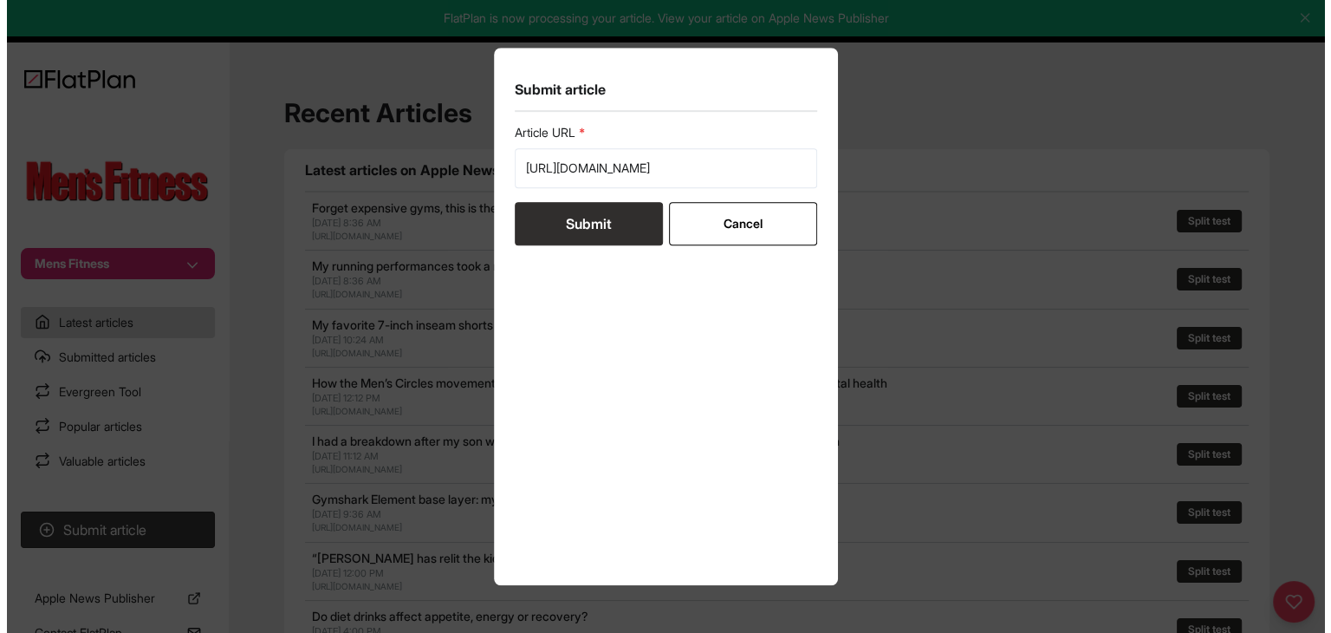
scroll to position [0, 0]
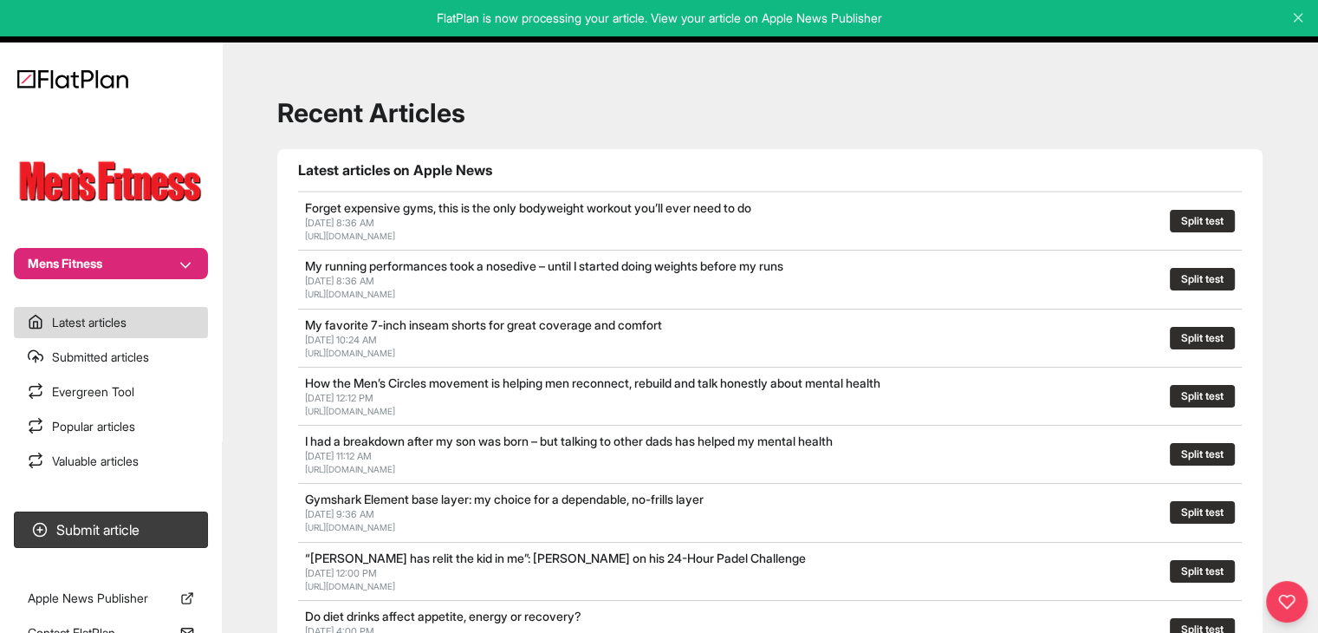
click at [139, 250] on button "Mens Fitness" at bounding box center [111, 263] width 194 height 31
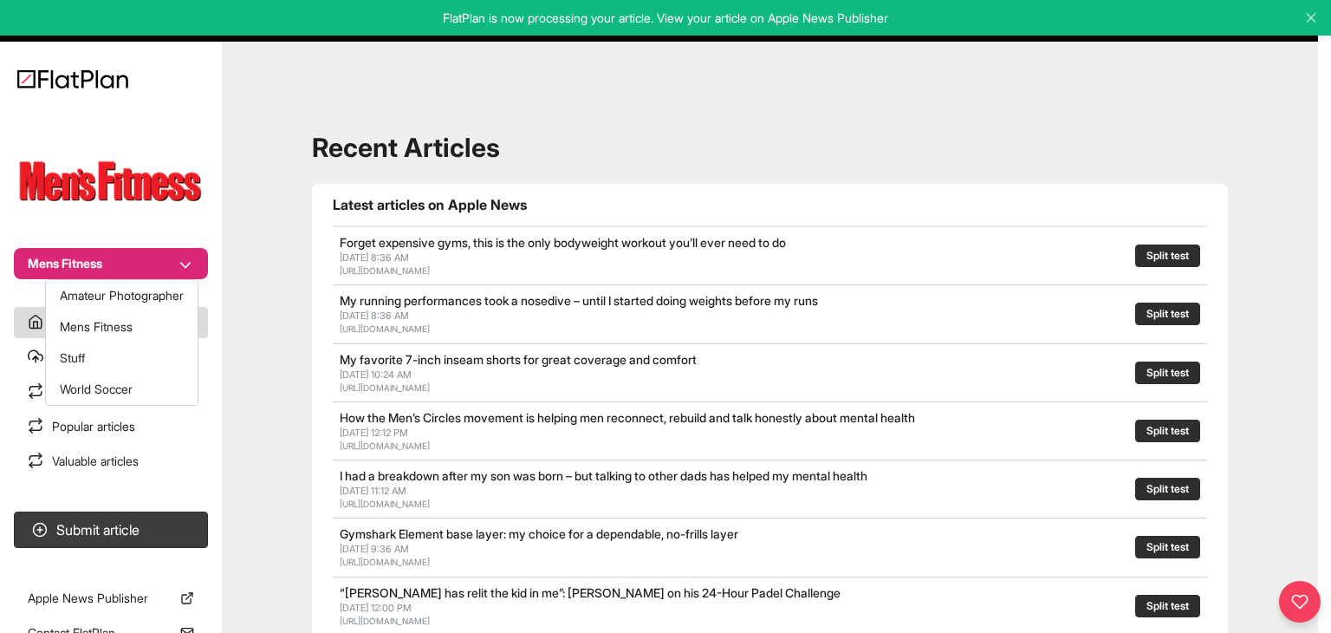
click at [119, 283] on button "Amateur Photographer" at bounding box center [122, 295] width 152 height 31
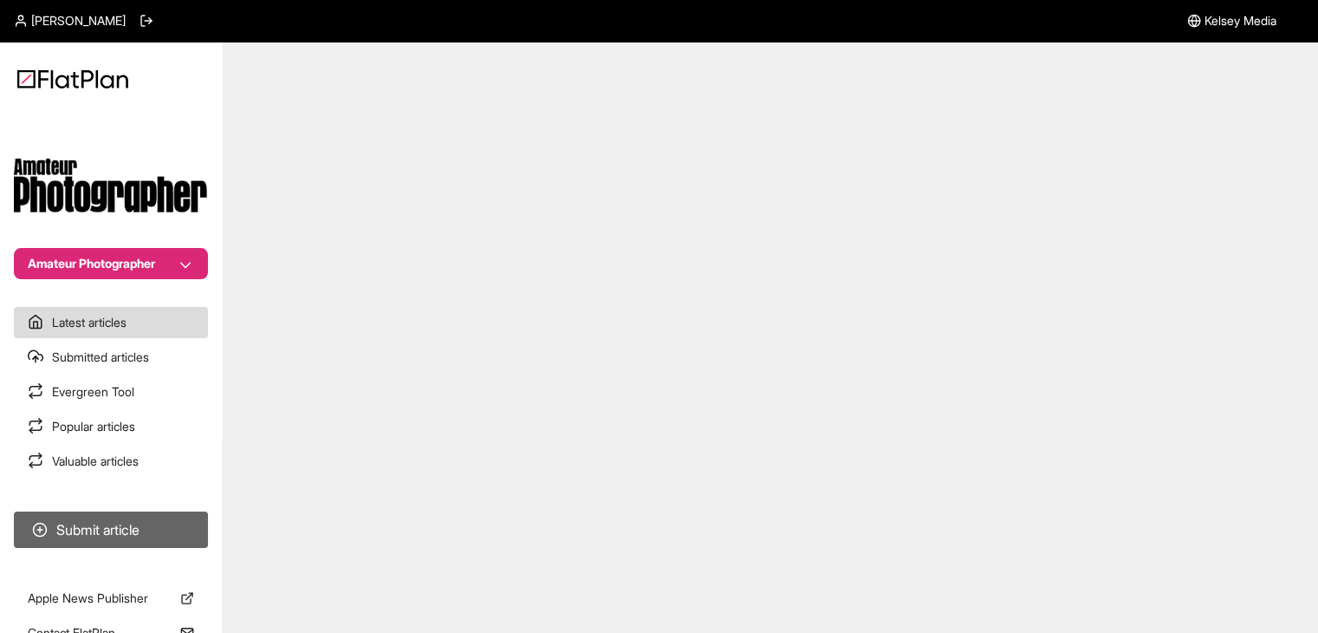
click at [187, 522] on button "Submit article" at bounding box center [111, 529] width 194 height 36
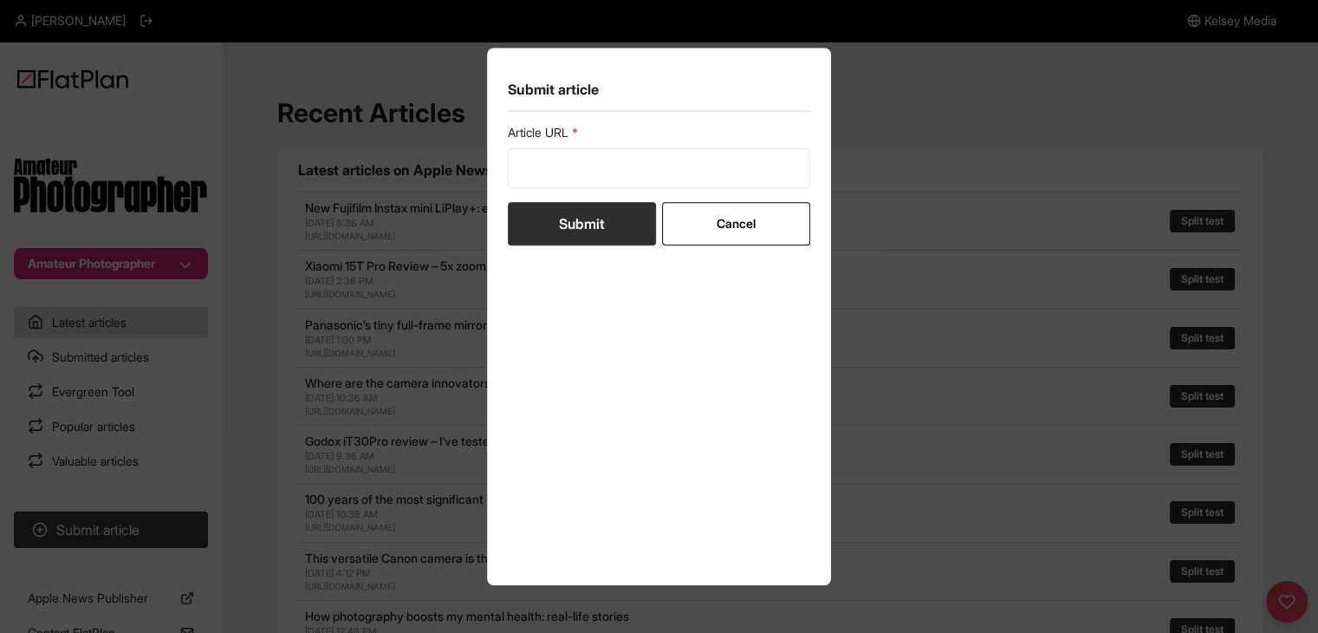
click at [532, 192] on form "Article URL Submit Cancel" at bounding box center [659, 184] width 303 height 121
click at [533, 181] on input "url" at bounding box center [659, 168] width 303 height 40
paste input "[URL][DOMAIN_NAME]"
type input "[URL][DOMAIN_NAME]"
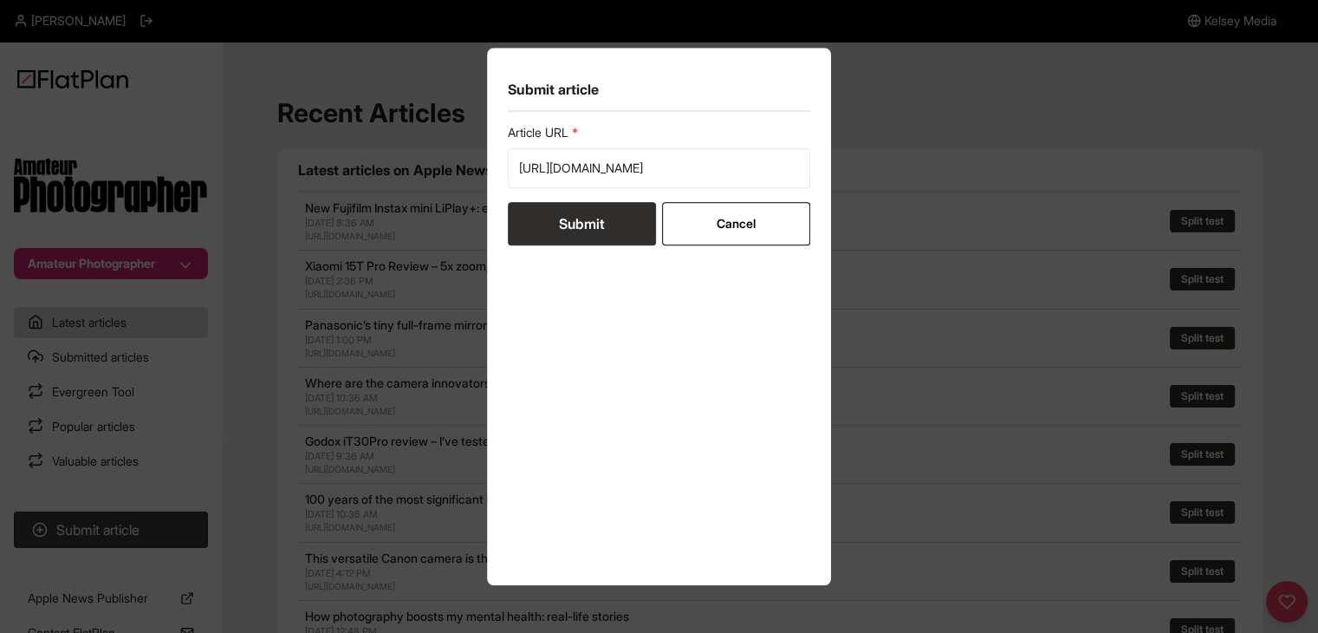
scroll to position [0, 0]
click at [539, 223] on button "Submit" at bounding box center [582, 223] width 148 height 43
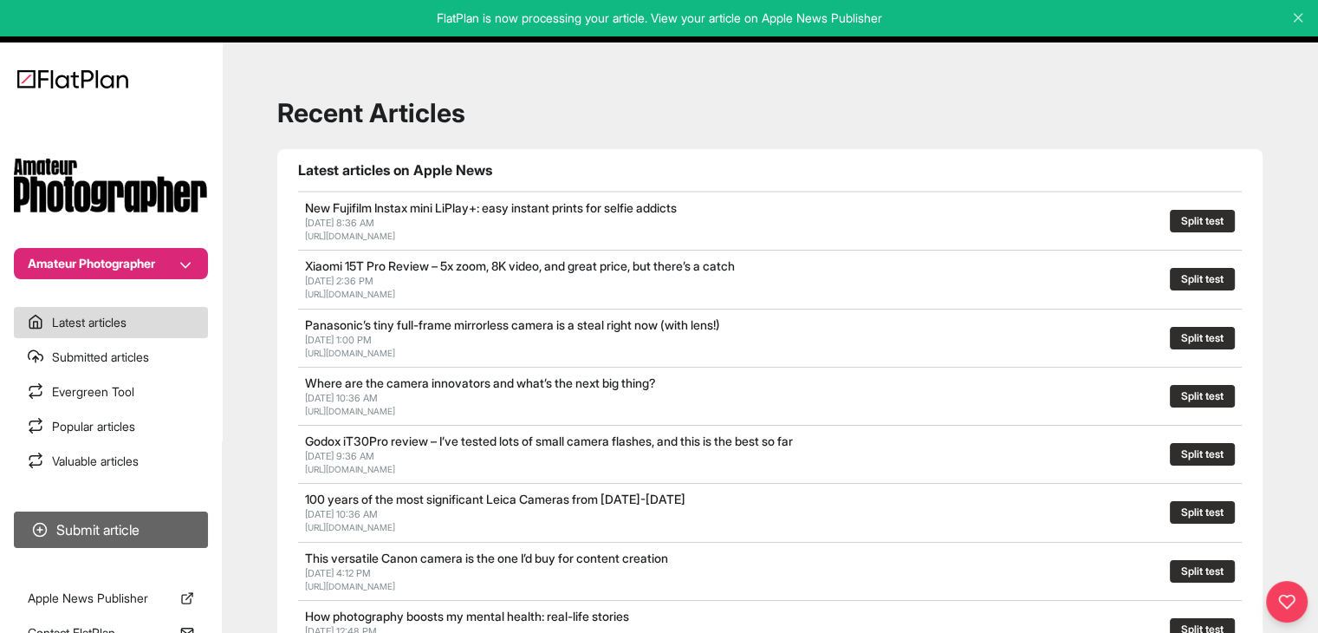
click at [55, 517] on button "Submit article" at bounding box center [111, 529] width 194 height 36
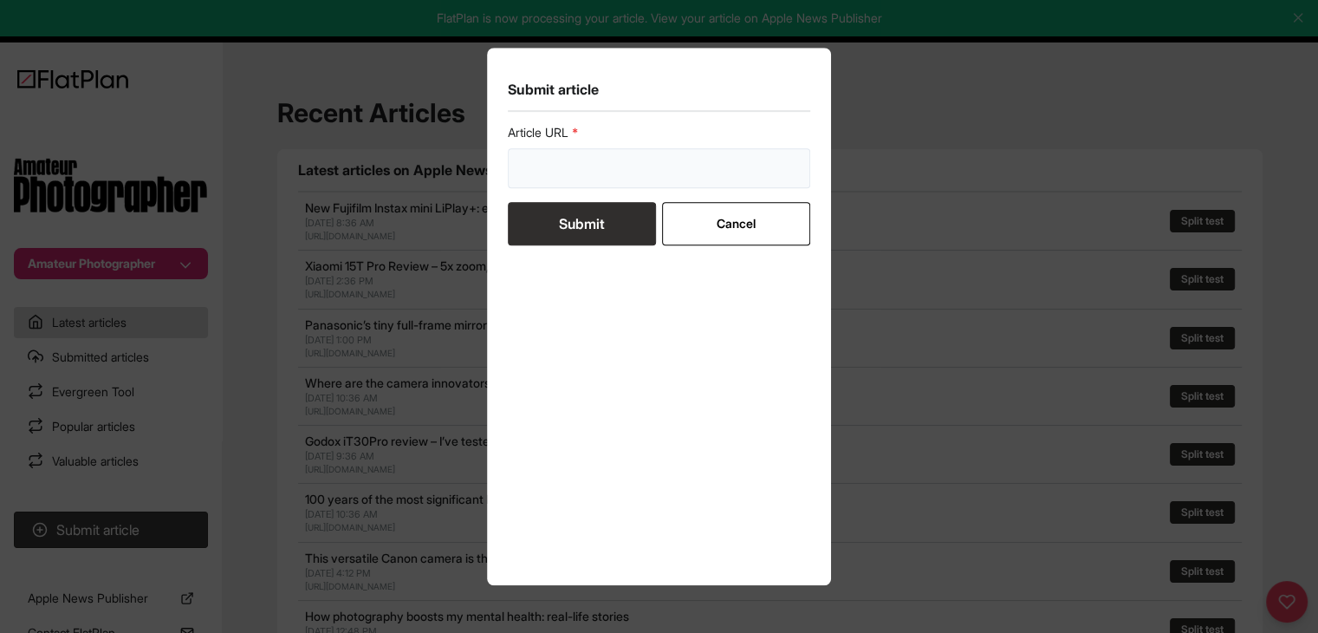
click at [647, 181] on input "url" at bounding box center [659, 168] width 303 height 40
paste input "[URL][DOMAIN_NAME]"
type input "[URL][DOMAIN_NAME]"
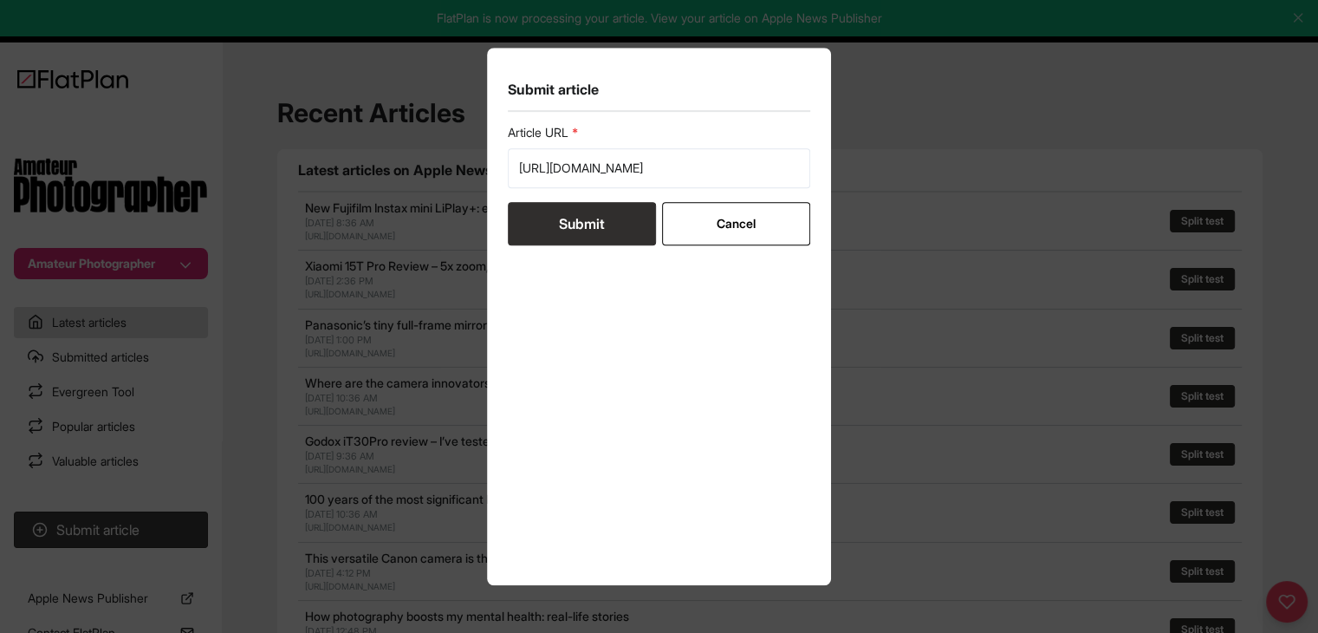
click at [620, 218] on button "Submit" at bounding box center [582, 223] width 148 height 43
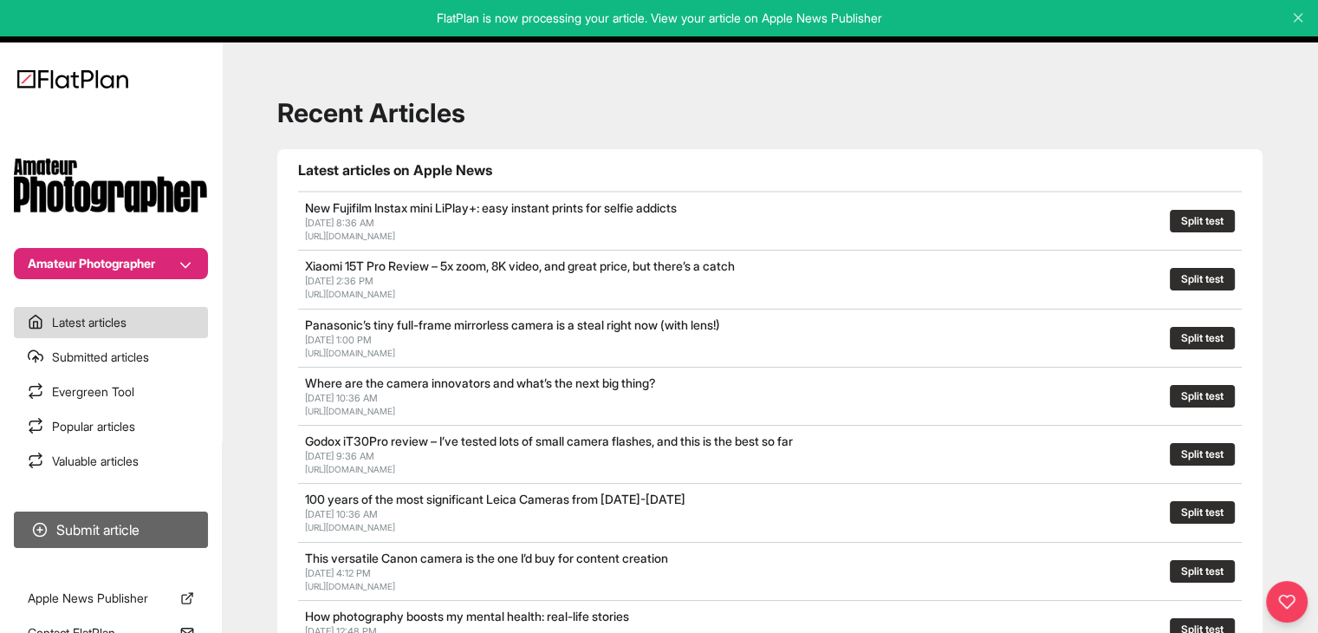
click at [166, 530] on button "Submit article" at bounding box center [111, 529] width 194 height 36
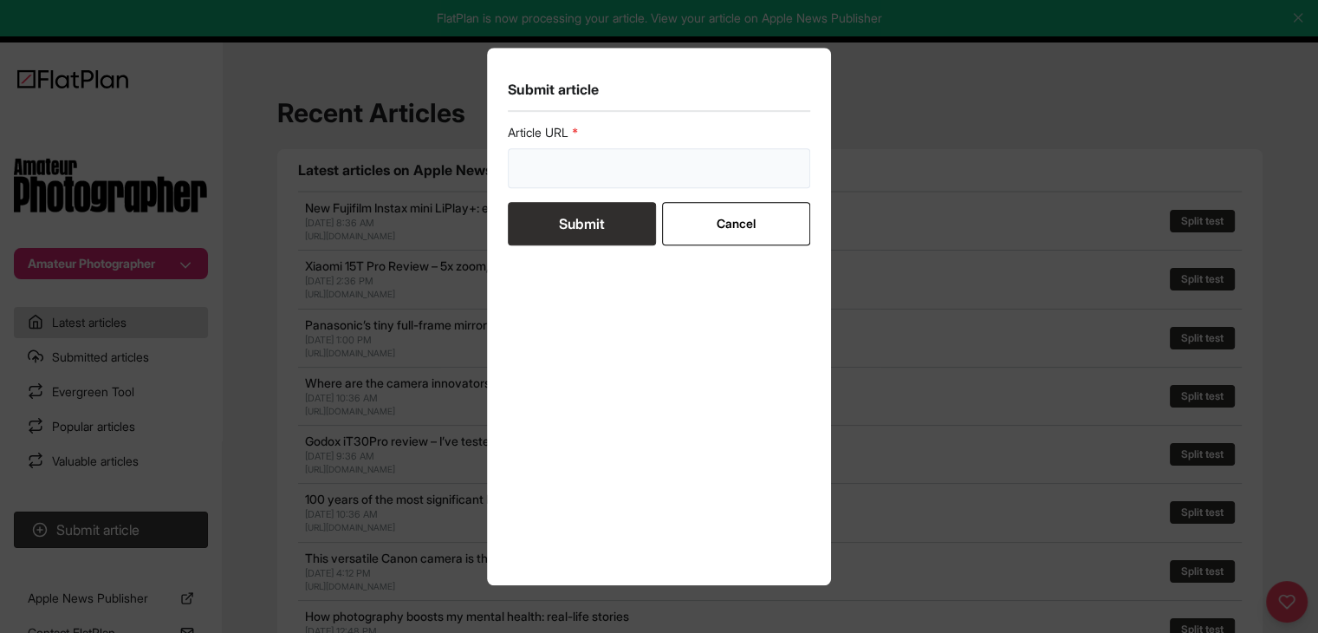
click at [648, 160] on input "url" at bounding box center [659, 168] width 303 height 40
paste input "[URL][DOMAIN_NAME]"
type input "[URL][DOMAIN_NAME]"
click at [593, 230] on button "Submit" at bounding box center [582, 223] width 148 height 43
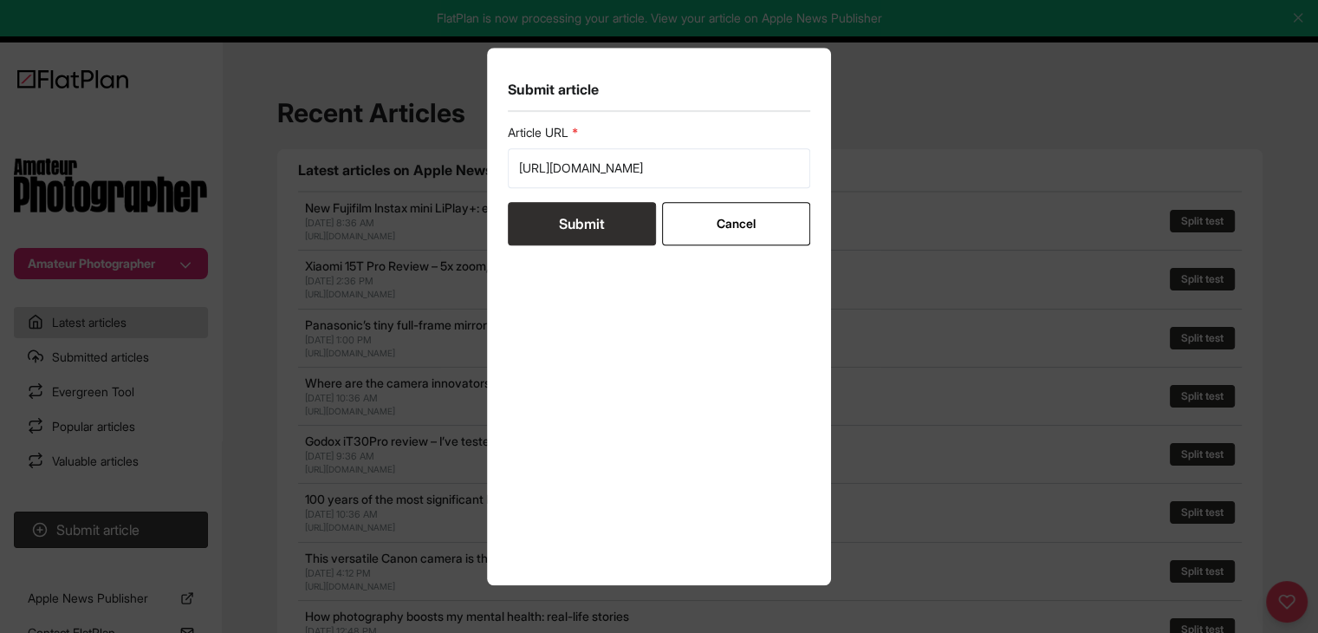
scroll to position [0, 0]
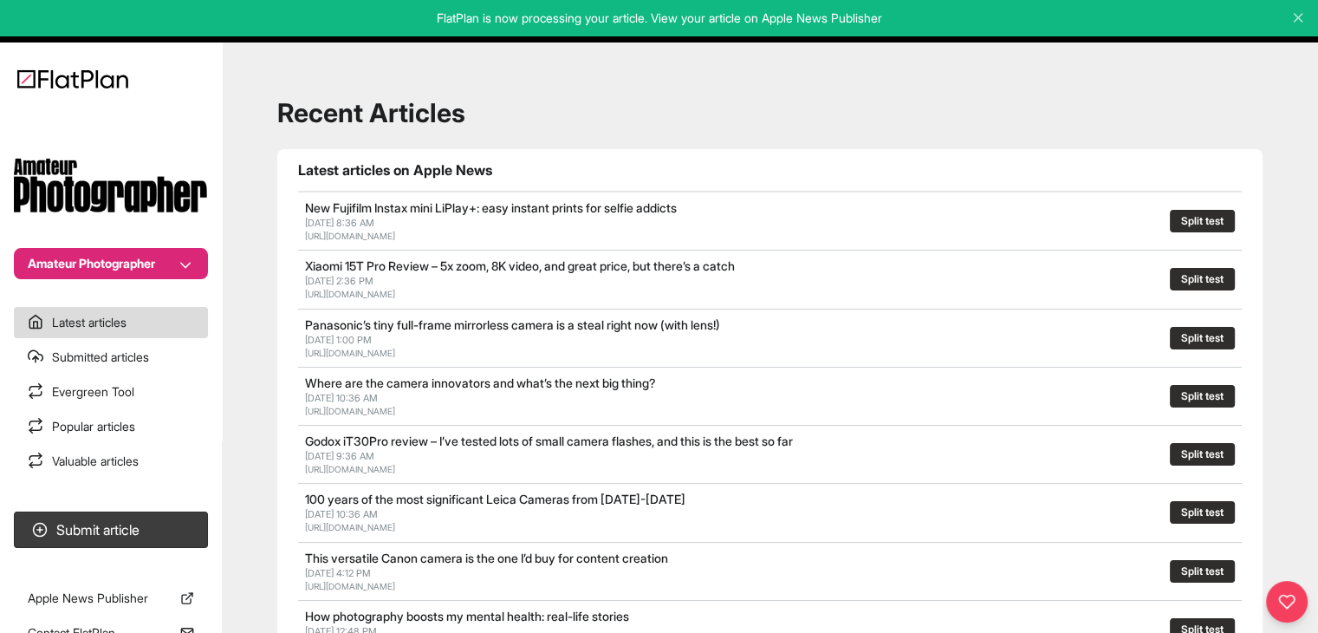
click at [129, 508] on section "Submit article" at bounding box center [111, 529] width 222 height 50
click at [140, 514] on button "Submit article" at bounding box center [111, 529] width 194 height 36
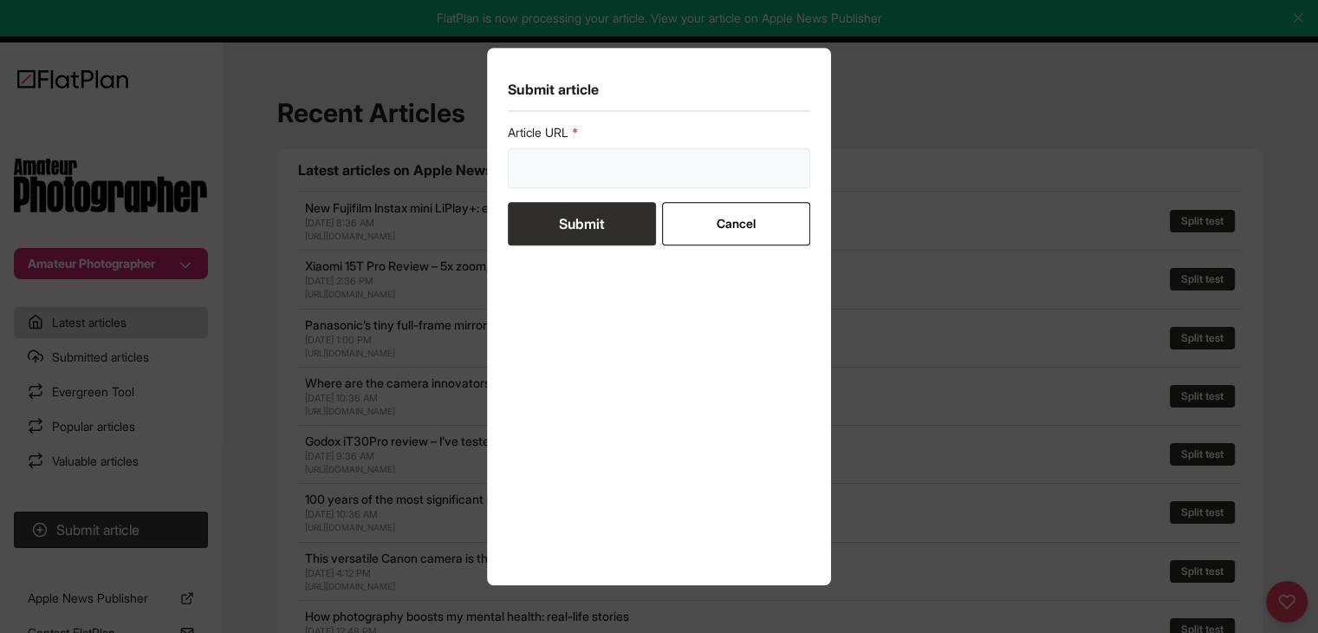
click at [633, 152] on input "url" at bounding box center [659, 168] width 303 height 40
paste input "[URL][DOMAIN_NAME]"
type input "[URL][DOMAIN_NAME]"
click at [602, 203] on button "Submit" at bounding box center [582, 223] width 148 height 43
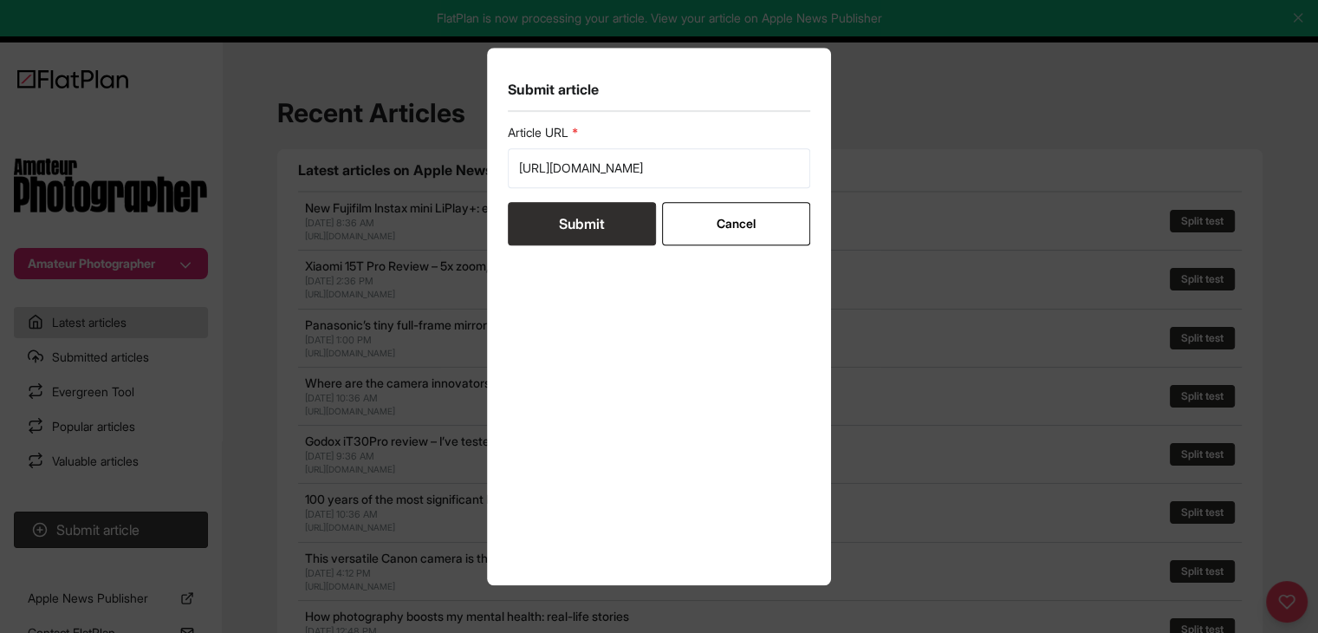
scroll to position [0, 0]
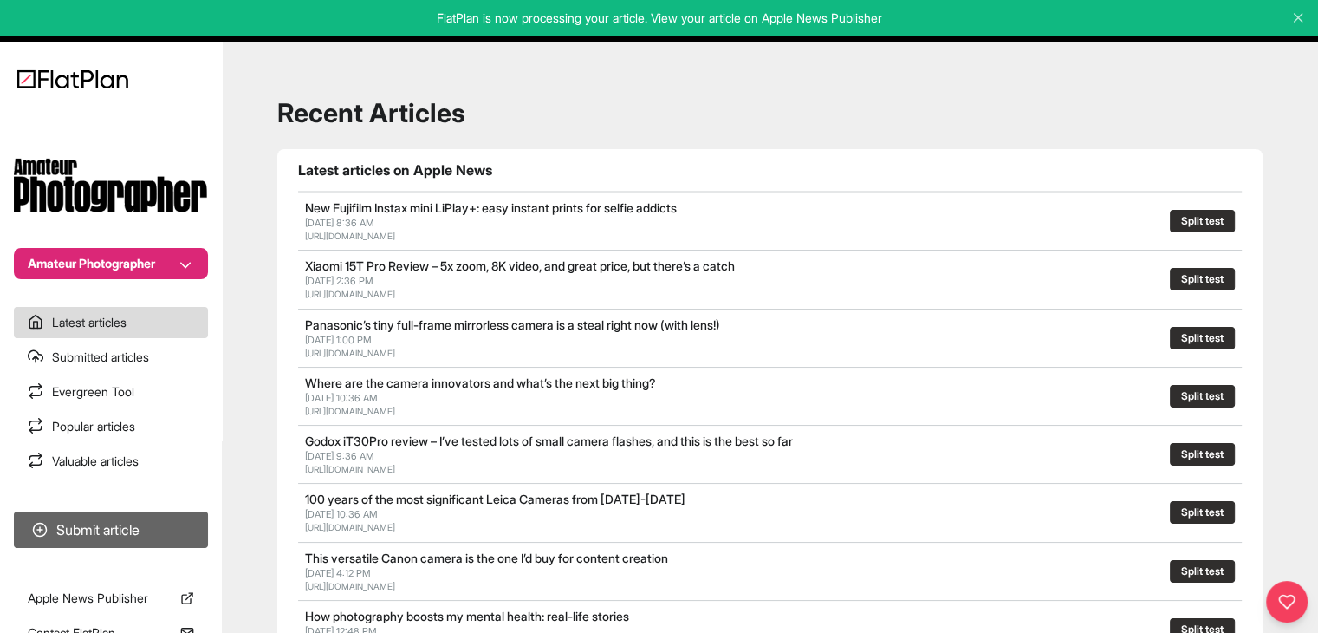
click at [86, 539] on button "Submit article" at bounding box center [111, 529] width 194 height 36
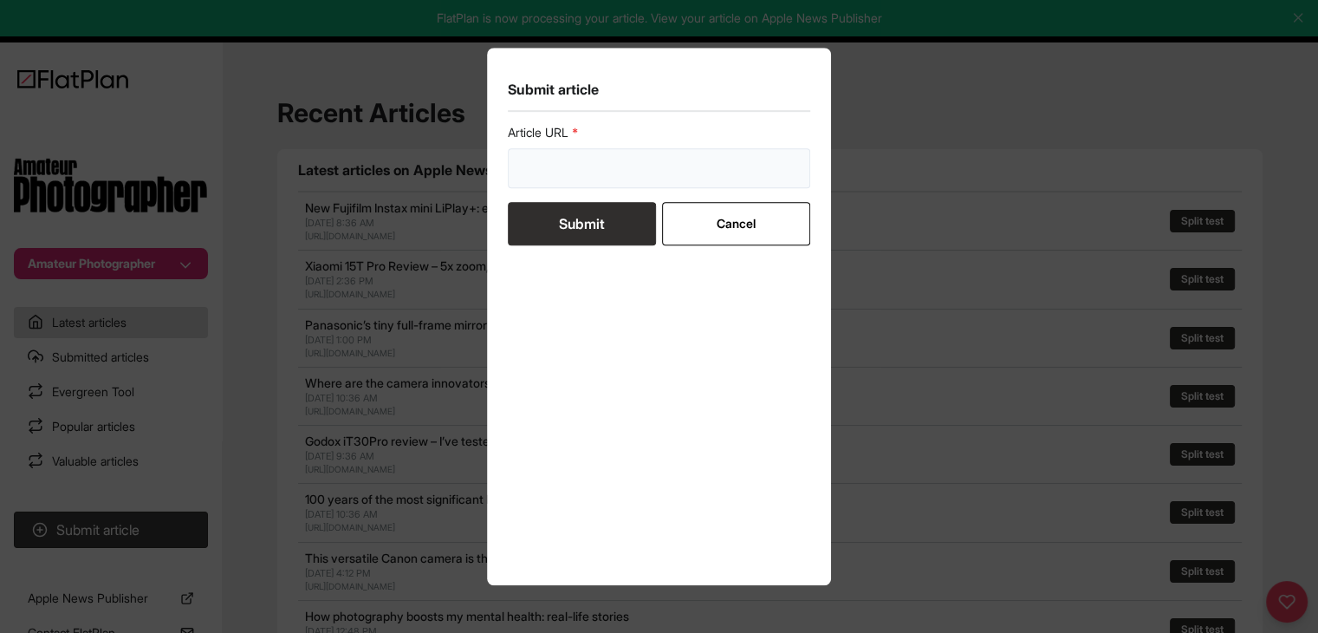
click at [542, 181] on input "url" at bounding box center [659, 168] width 303 height 40
paste input "[URL][DOMAIN_NAME]"
type input "[URL][DOMAIN_NAME]"
click at [563, 223] on button "Submit" at bounding box center [582, 223] width 148 height 43
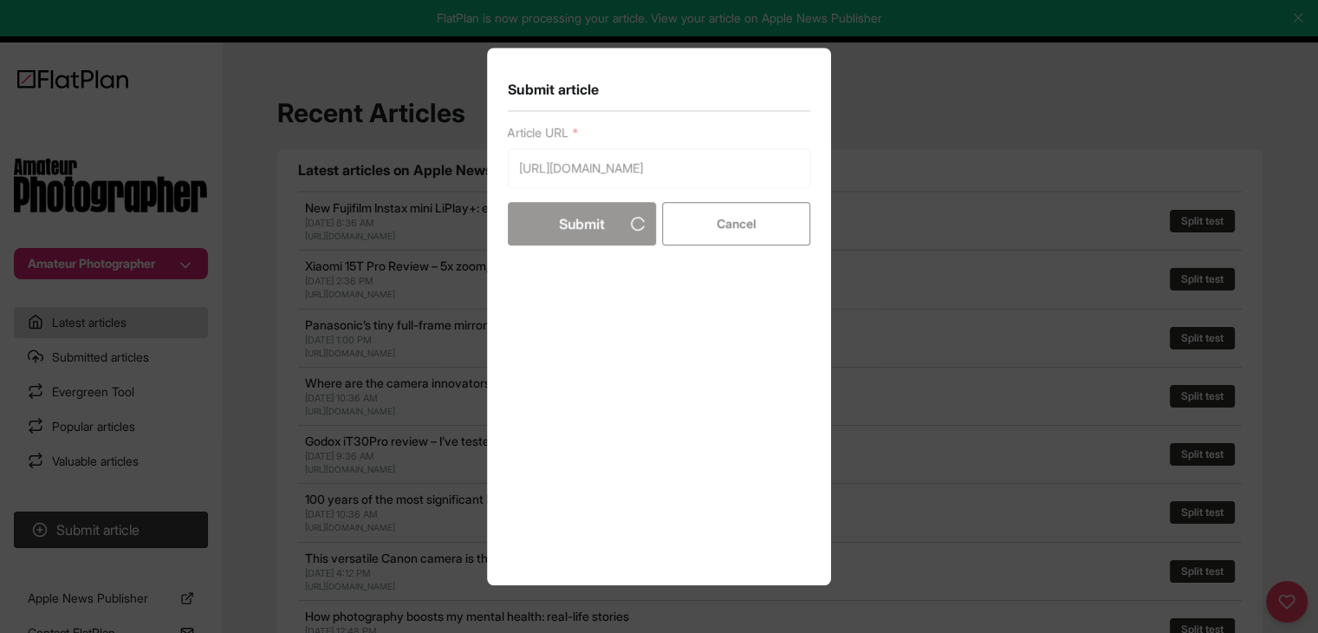
scroll to position [0, 0]
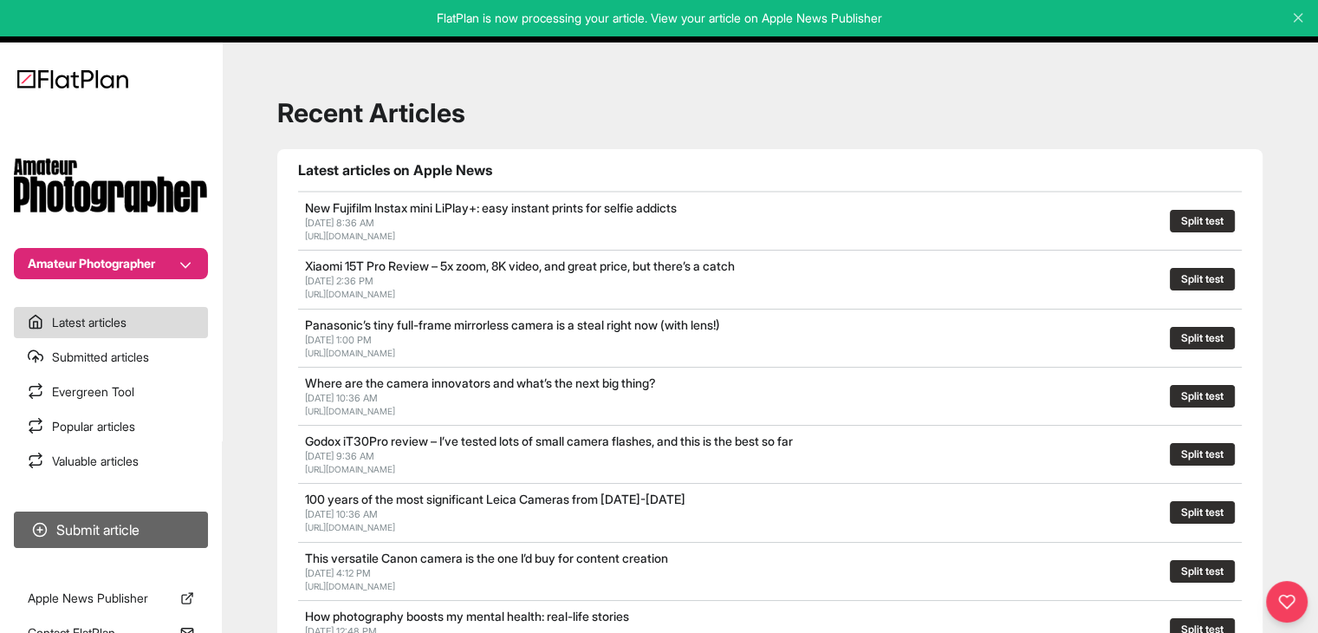
click at [132, 531] on button "Submit article" at bounding box center [111, 529] width 194 height 36
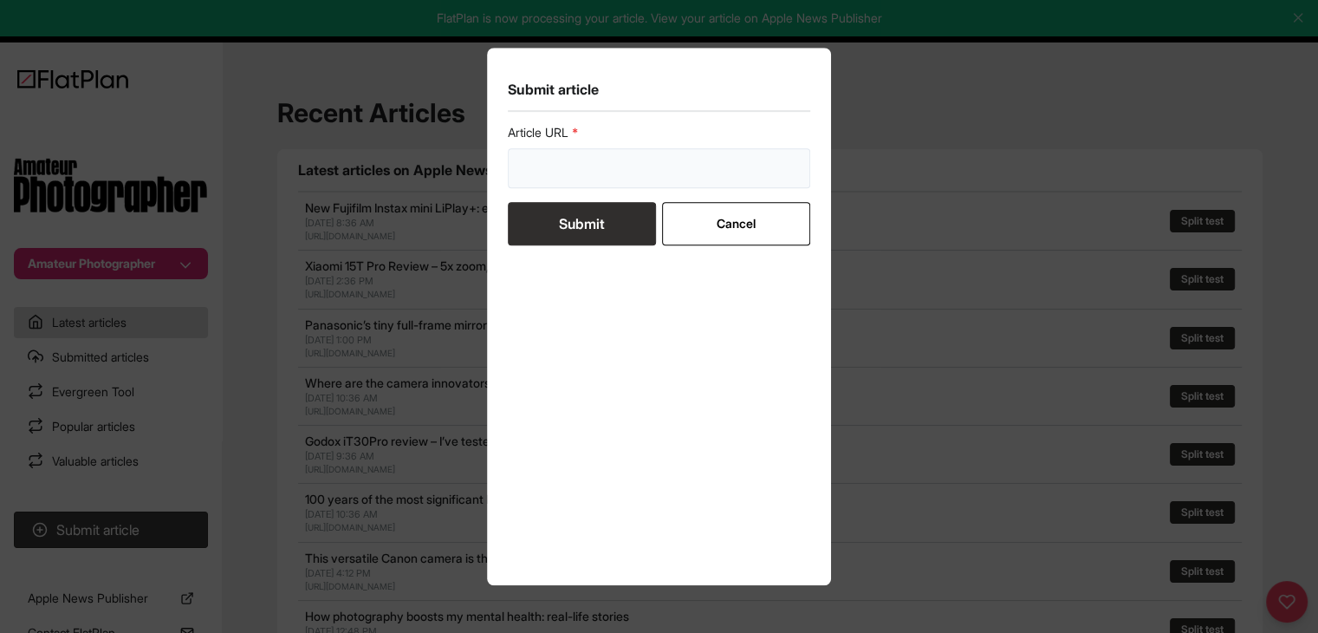
click at [601, 153] on input "url" at bounding box center [659, 168] width 303 height 40
paste input "[URL][DOMAIN_NAME]"
type input "[URL][DOMAIN_NAME]"
click at [582, 237] on button "Submit" at bounding box center [582, 223] width 148 height 43
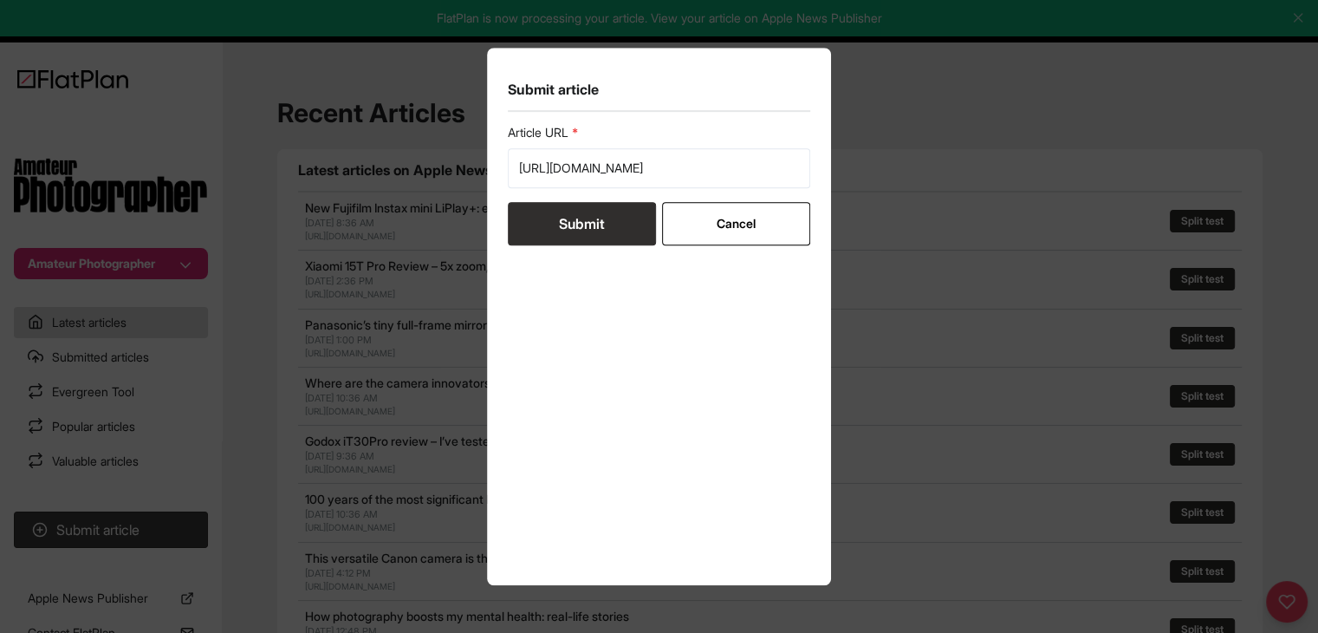
scroll to position [0, 0]
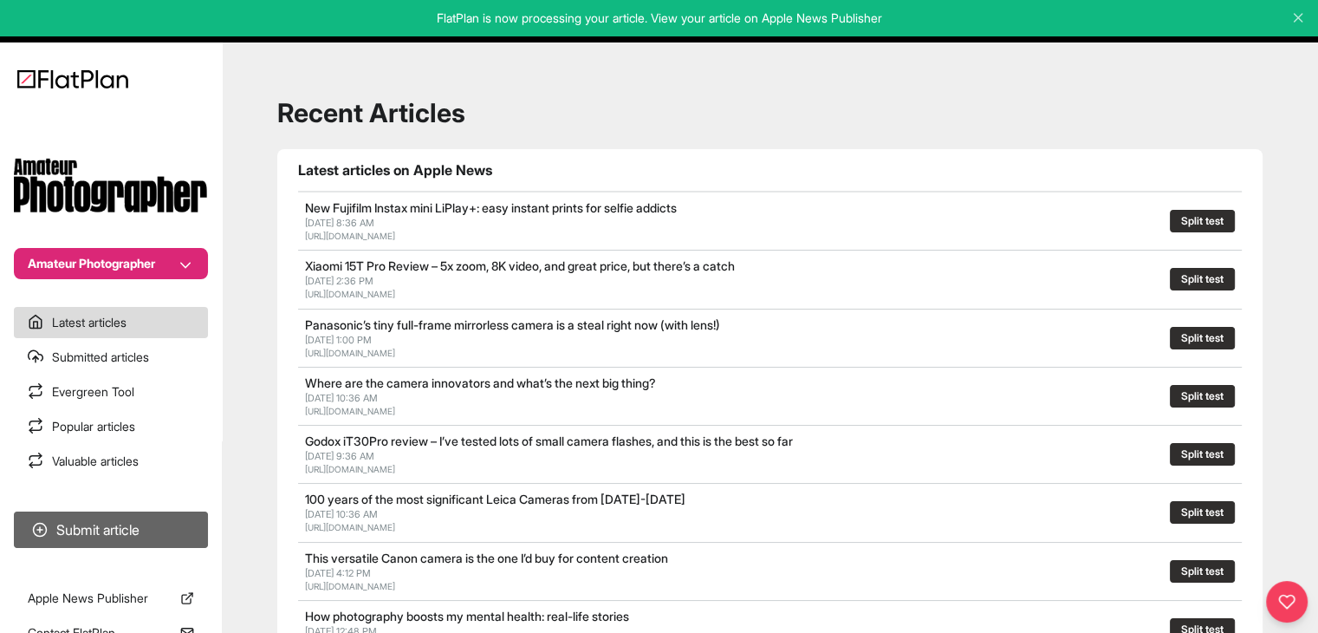
click at [125, 540] on button "Submit article" at bounding box center [111, 529] width 194 height 36
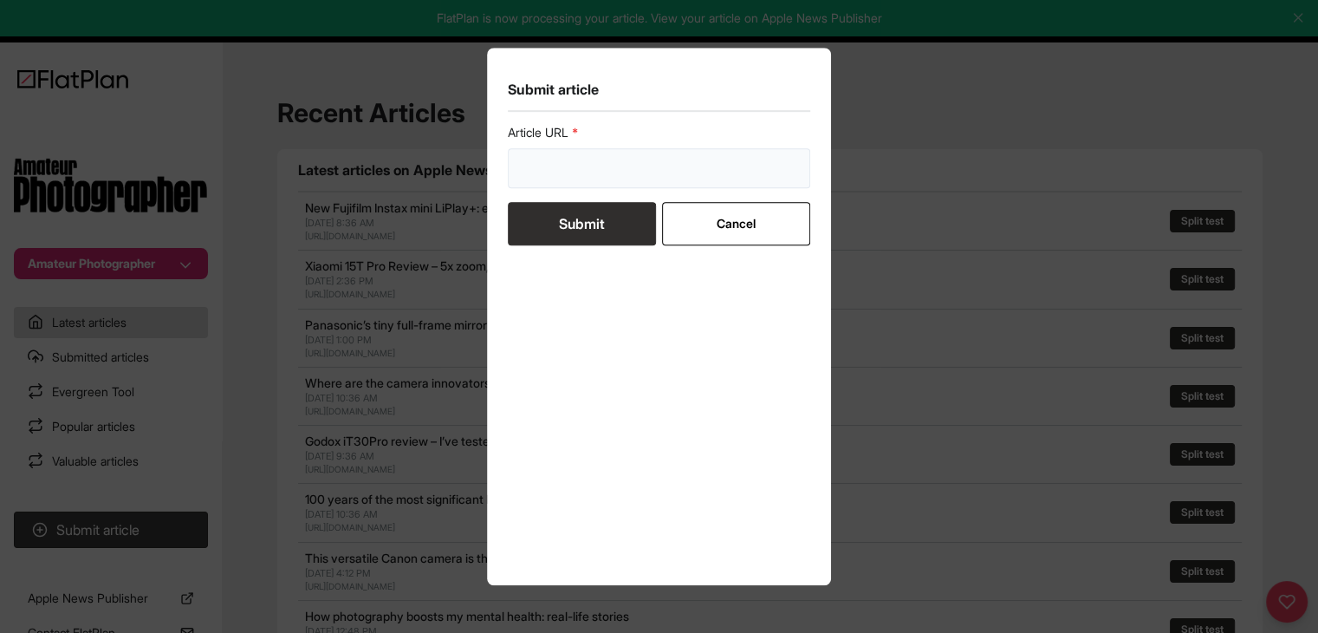
click at [566, 178] on input "url" at bounding box center [659, 168] width 303 height 40
paste input "[URL][DOMAIN_NAME][PERSON_NAME]"
type input "[URL][DOMAIN_NAME][PERSON_NAME]"
click at [557, 222] on button "Submit" at bounding box center [582, 223] width 148 height 43
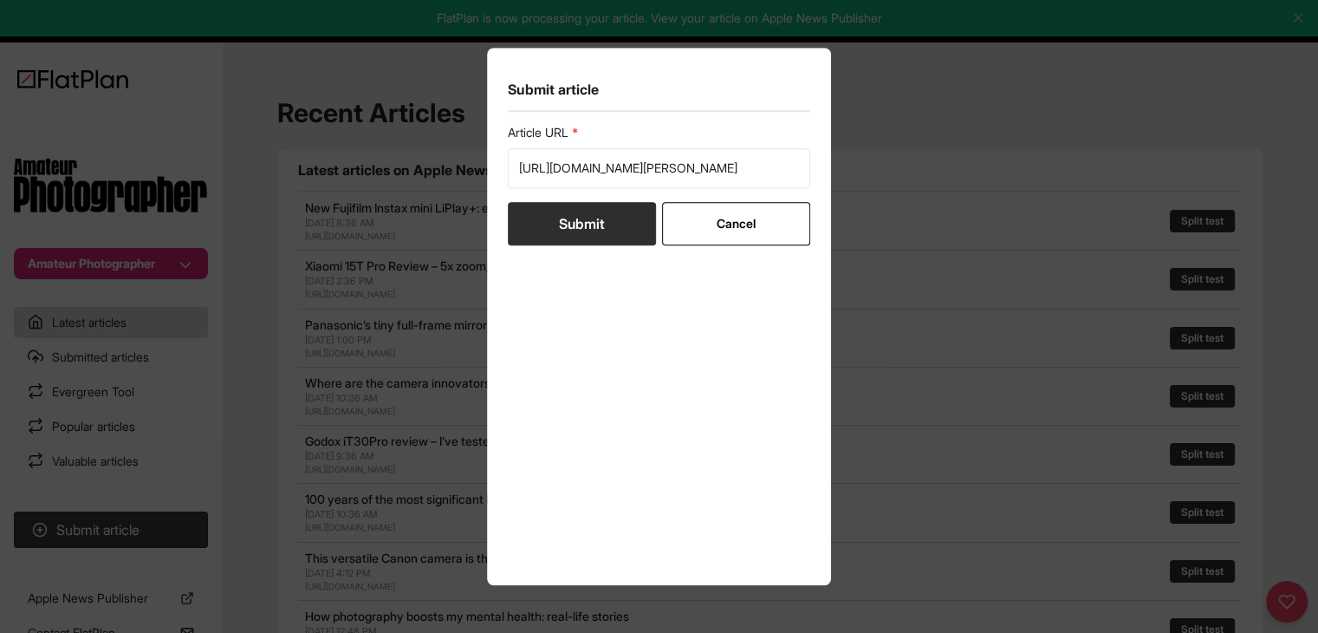
scroll to position [0, 0]
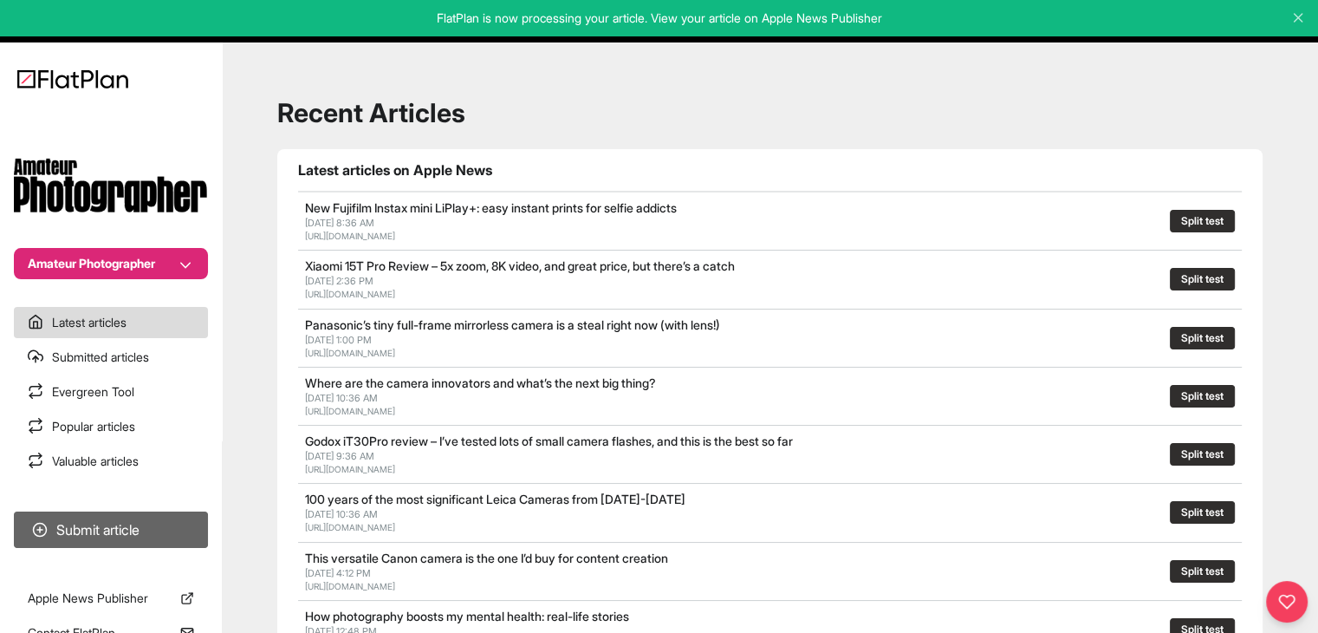
click at [139, 515] on button "Submit article" at bounding box center [111, 529] width 194 height 36
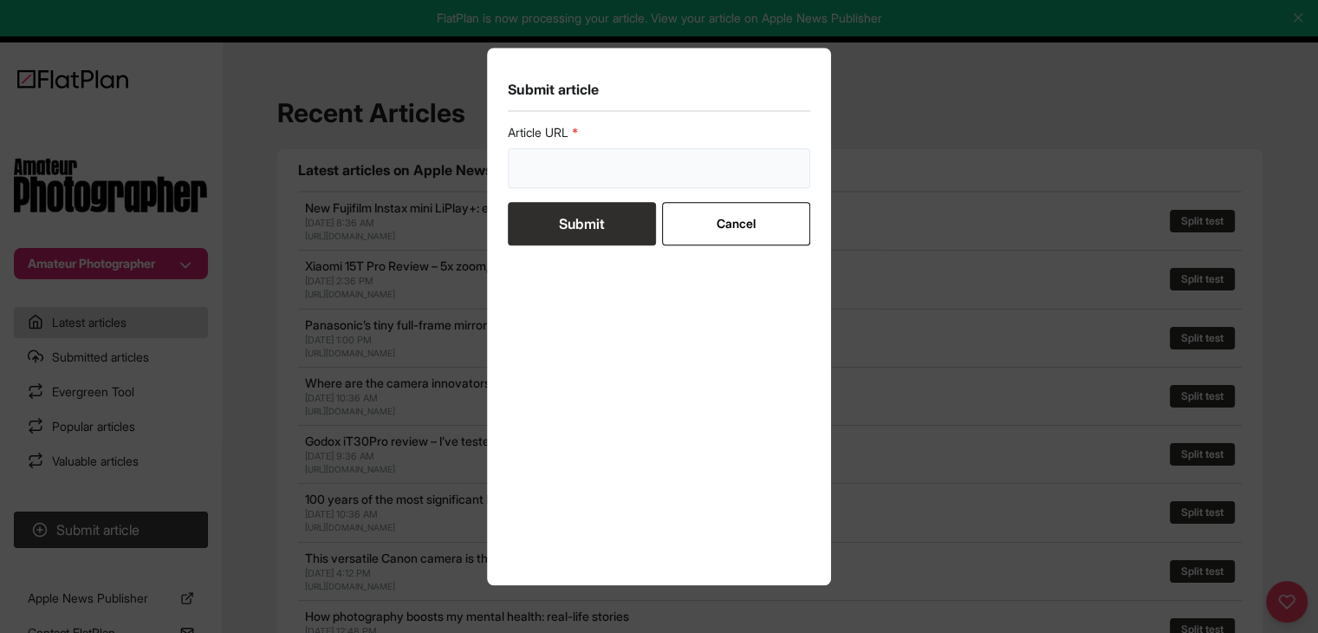
click at [584, 182] on input "url" at bounding box center [659, 168] width 303 height 40
paste input "[URL][DOMAIN_NAME]"
type input "[URL][DOMAIN_NAME]"
click at [581, 221] on button "Submit" at bounding box center [582, 223] width 148 height 43
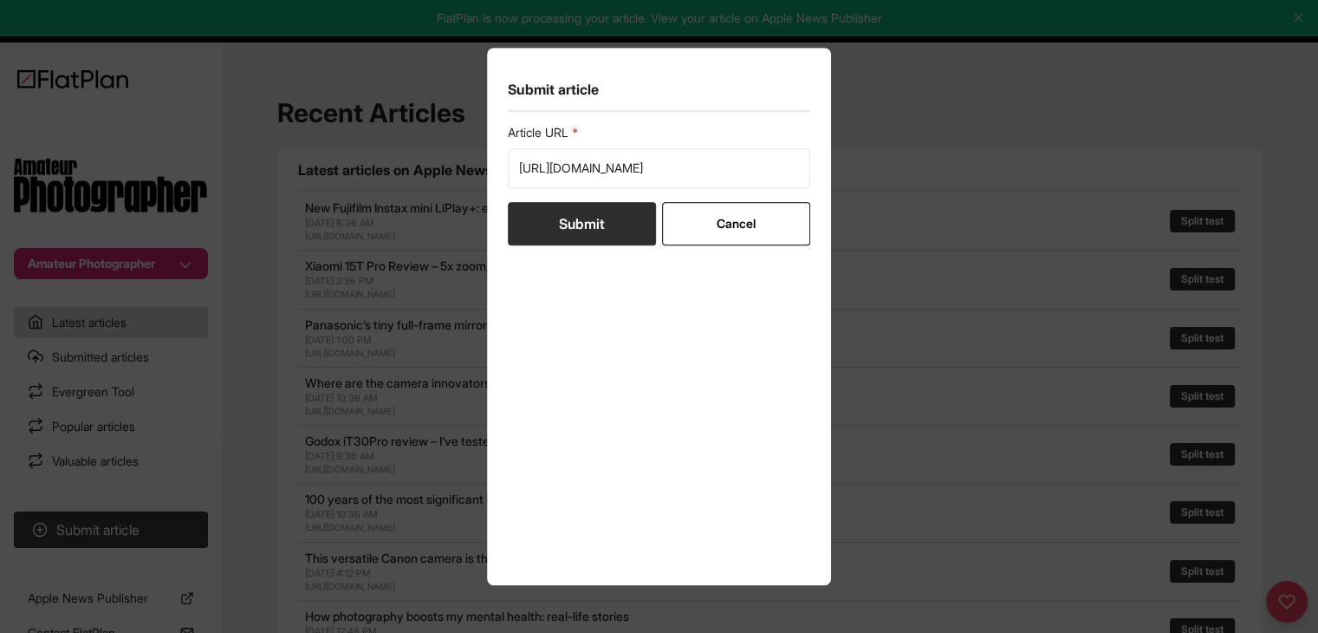
scroll to position [0, 0]
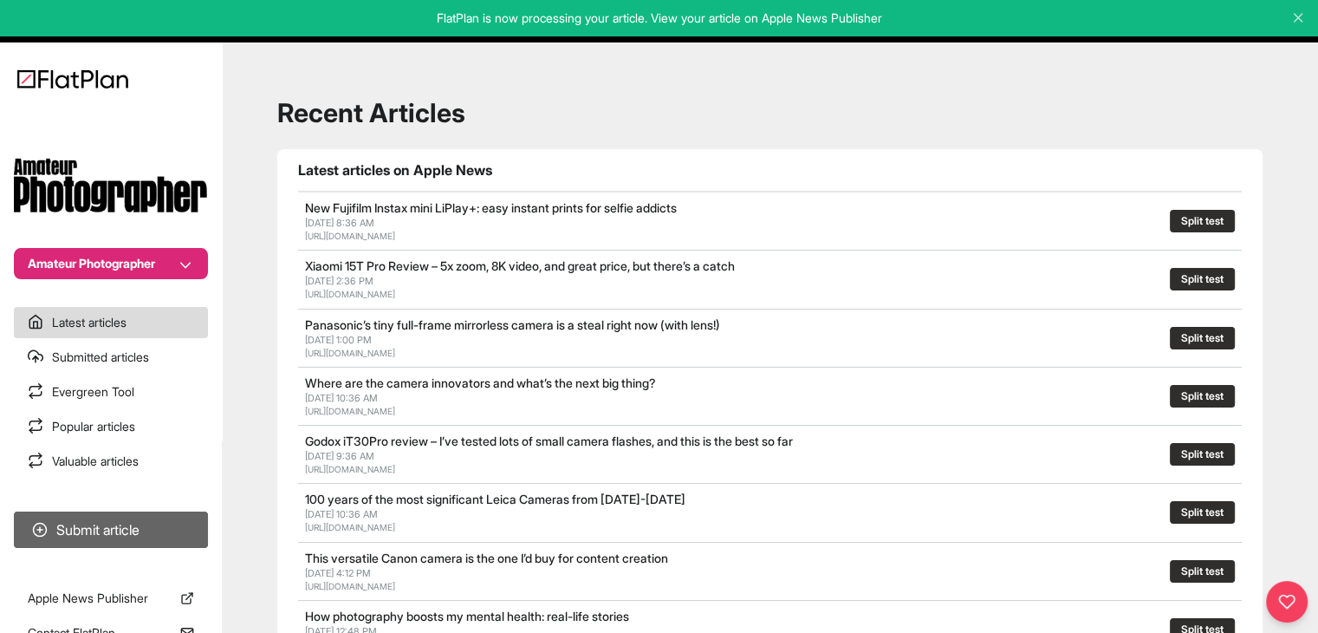
click at [146, 534] on button "Submit article" at bounding box center [111, 529] width 194 height 36
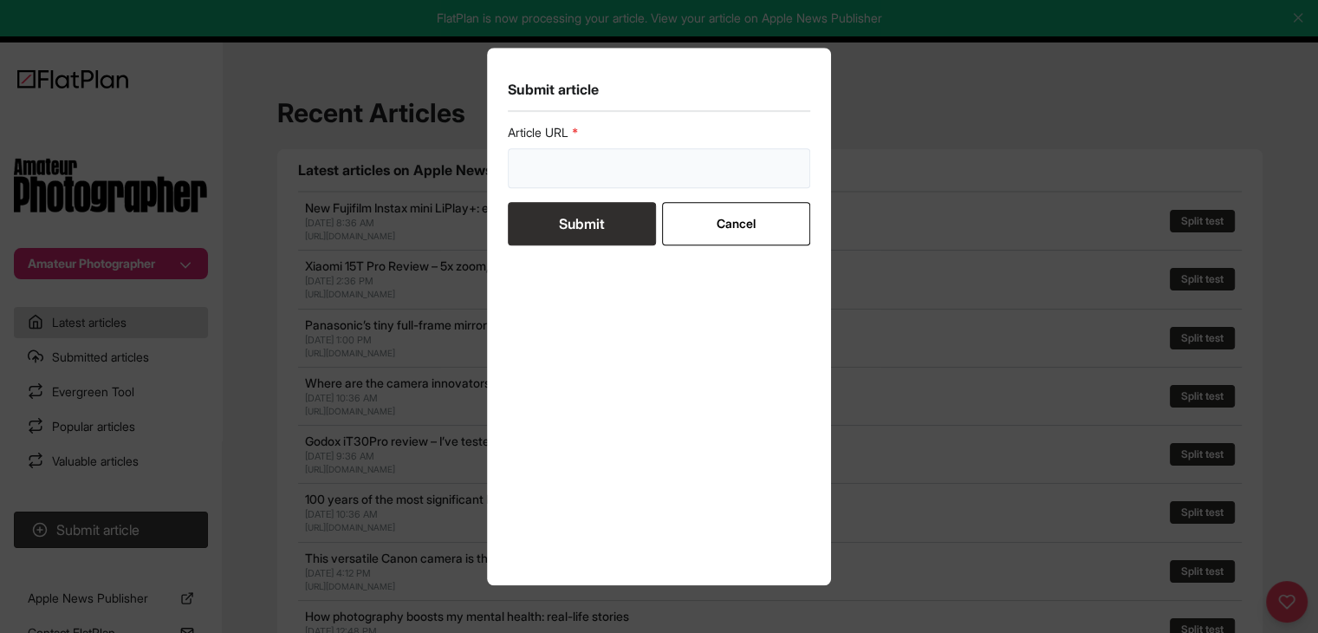
click at [528, 154] on input "url" at bounding box center [659, 168] width 303 height 40
paste input "[URL][DOMAIN_NAME]"
type input "[URL][DOMAIN_NAME]"
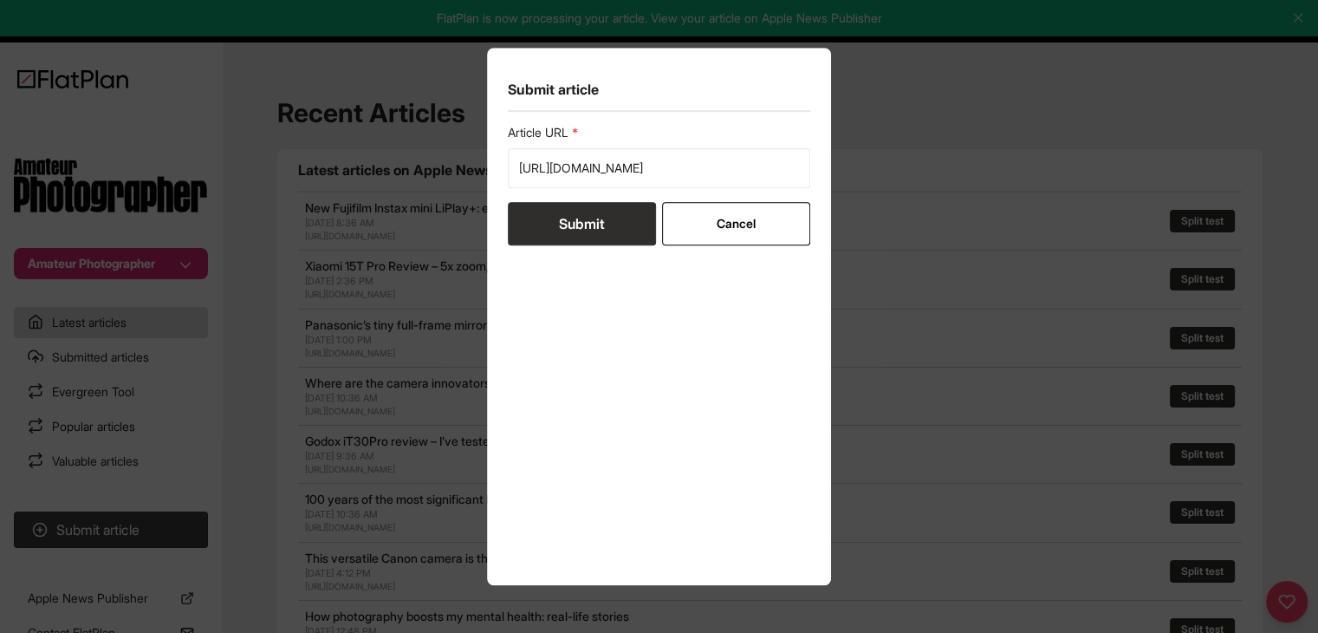
click at [549, 214] on button "Submit" at bounding box center [582, 223] width 148 height 43
